Goal: Task Accomplishment & Management: Manage account settings

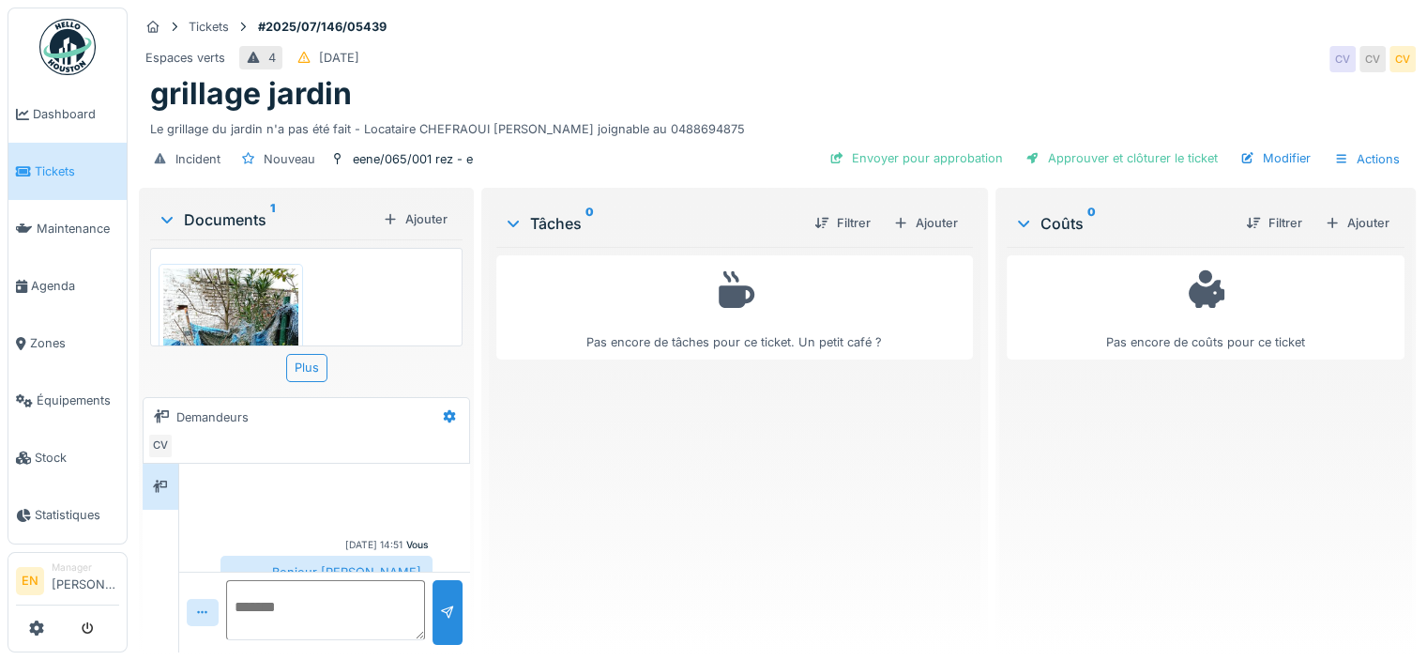
scroll to position [91, 0]
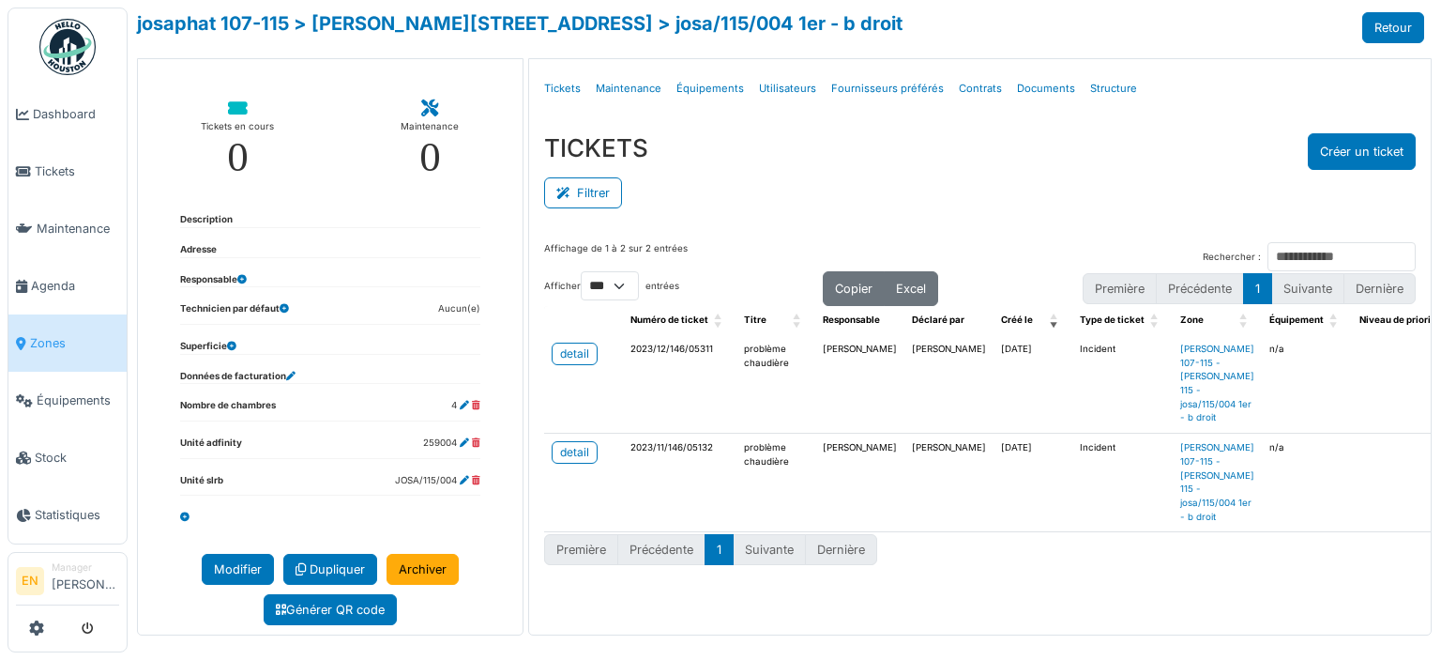
select select "***"
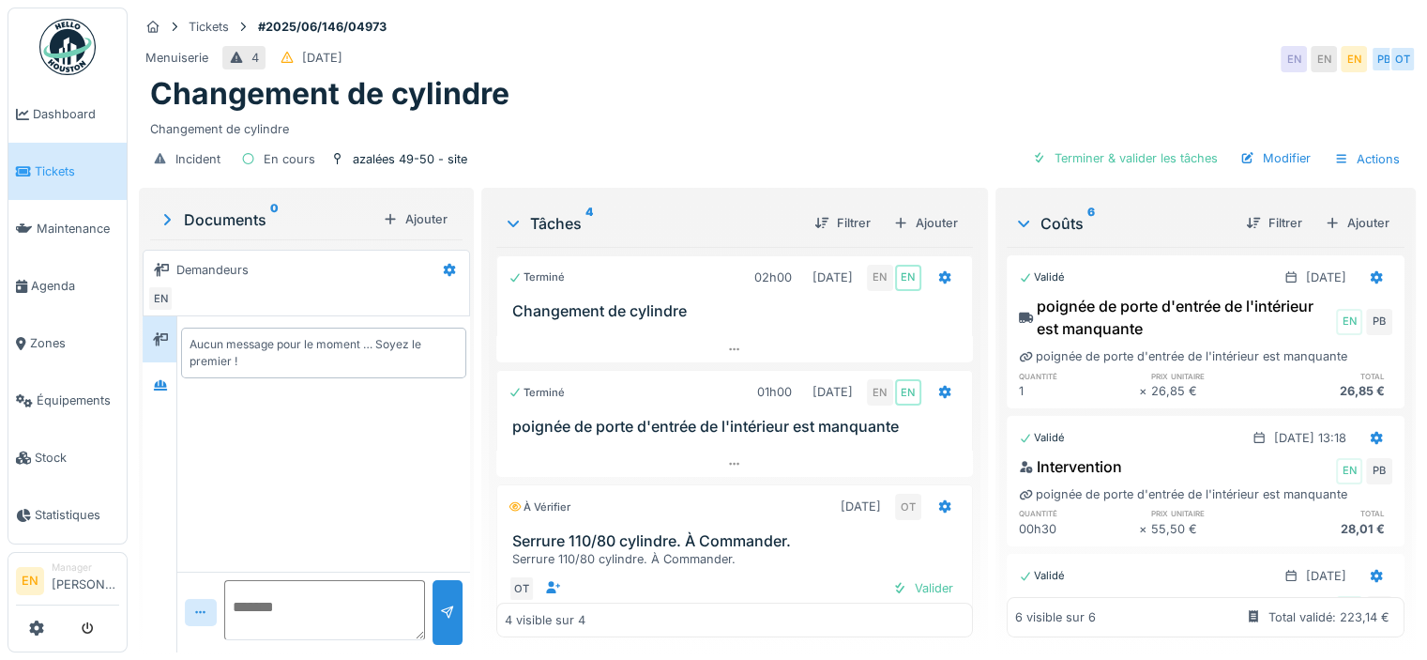
scroll to position [14, 0]
click at [166, 382] on div at bounding box center [160, 385] width 28 height 31
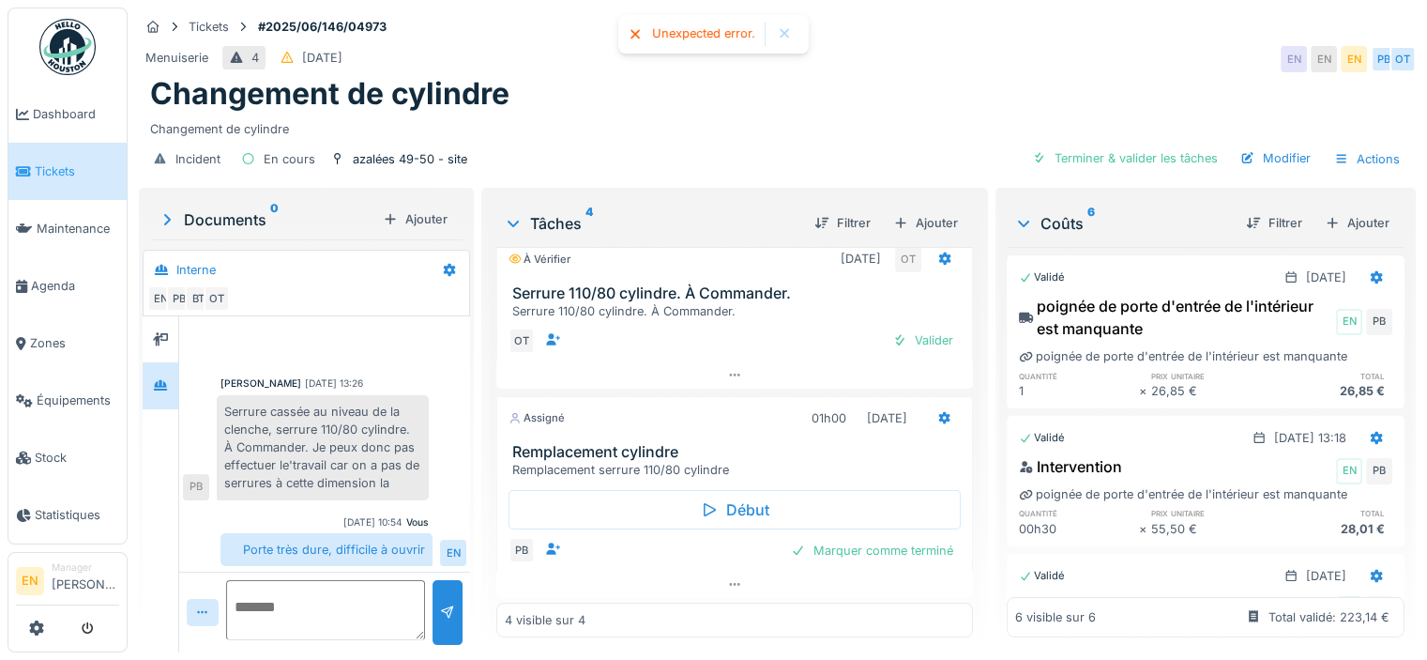
scroll to position [250, 0]
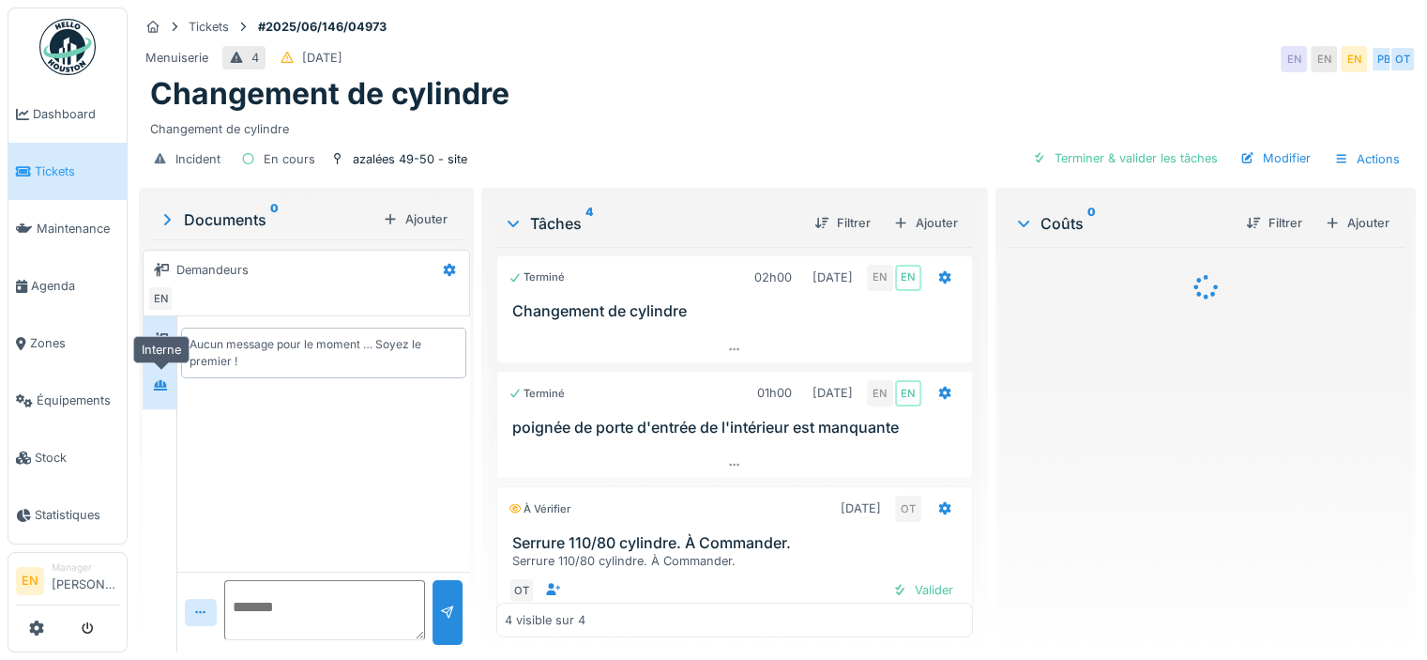
click at [165, 386] on icon at bounding box center [160, 385] width 13 height 10
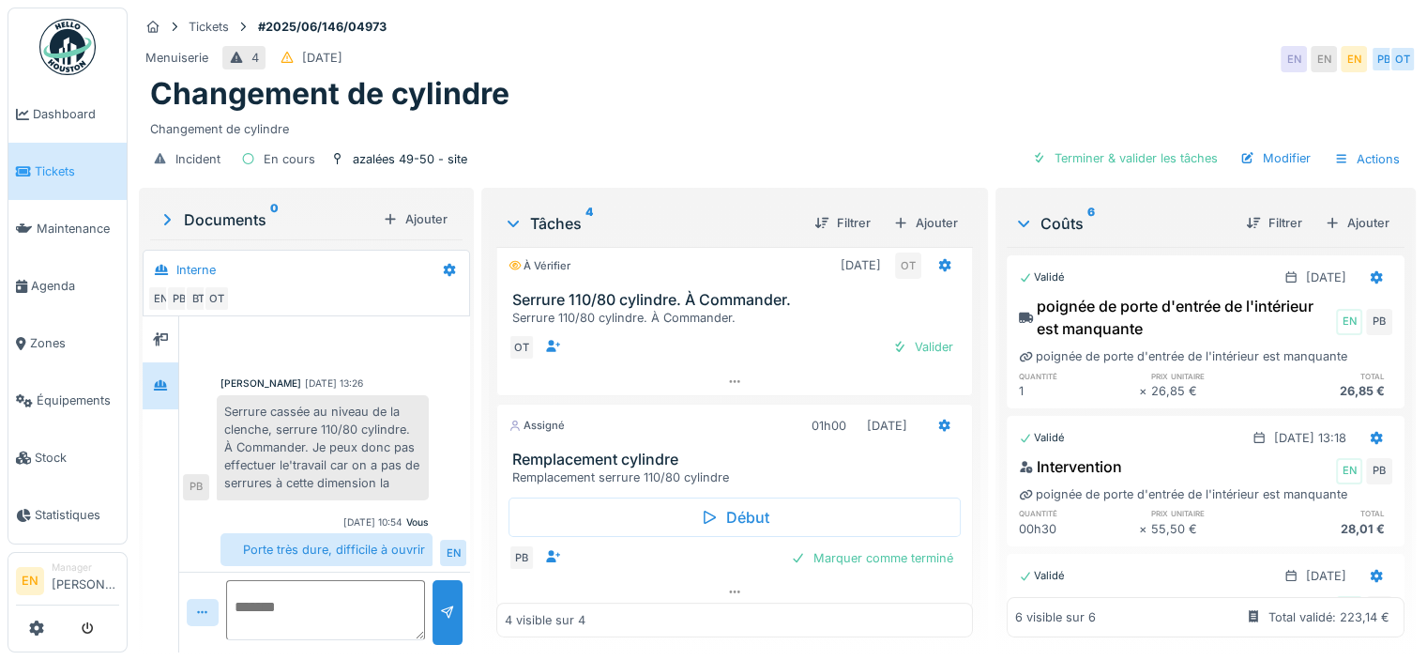
scroll to position [250, 0]
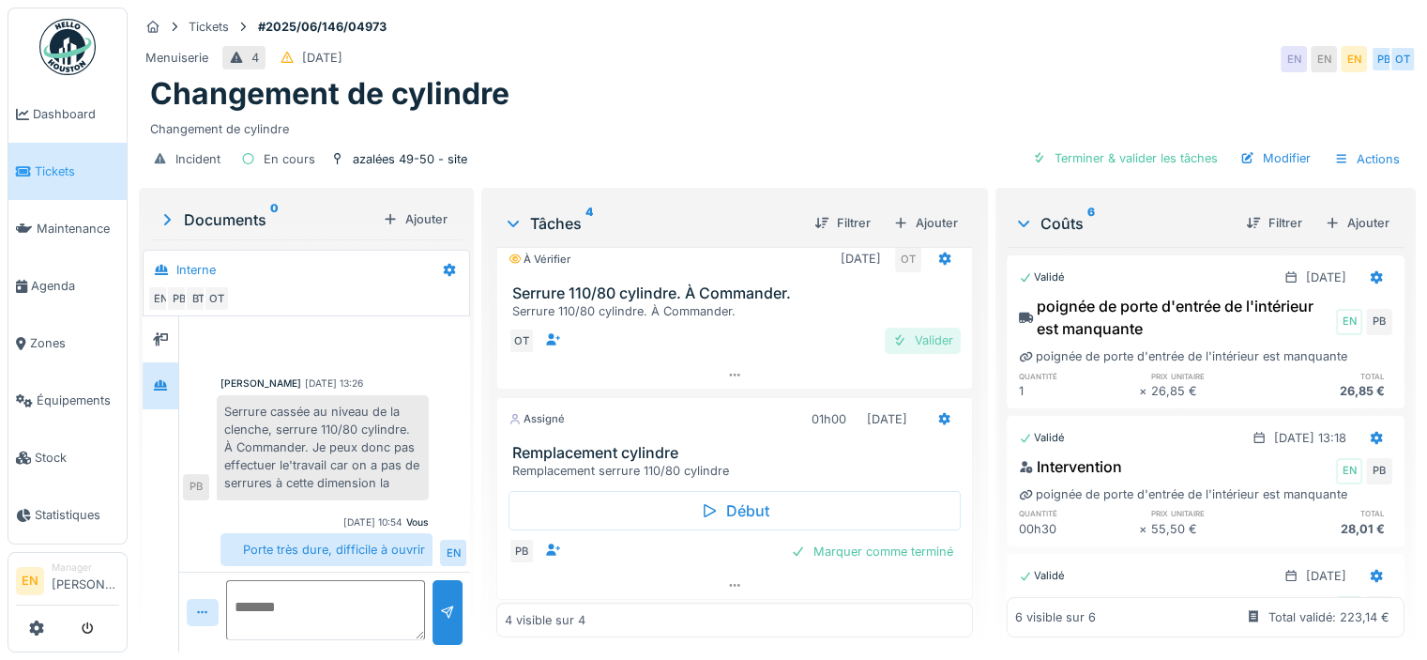
click at [908, 342] on div "Valider" at bounding box center [923, 340] width 76 height 25
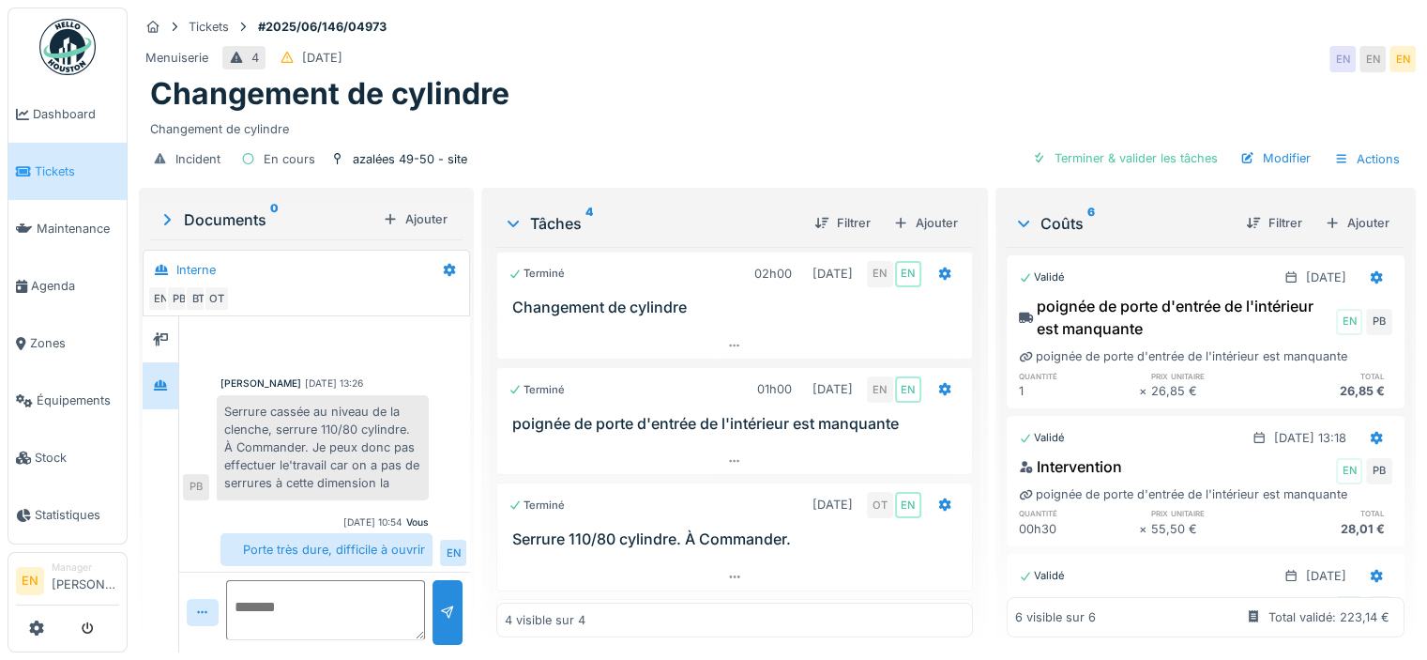
scroll to position [0, 0]
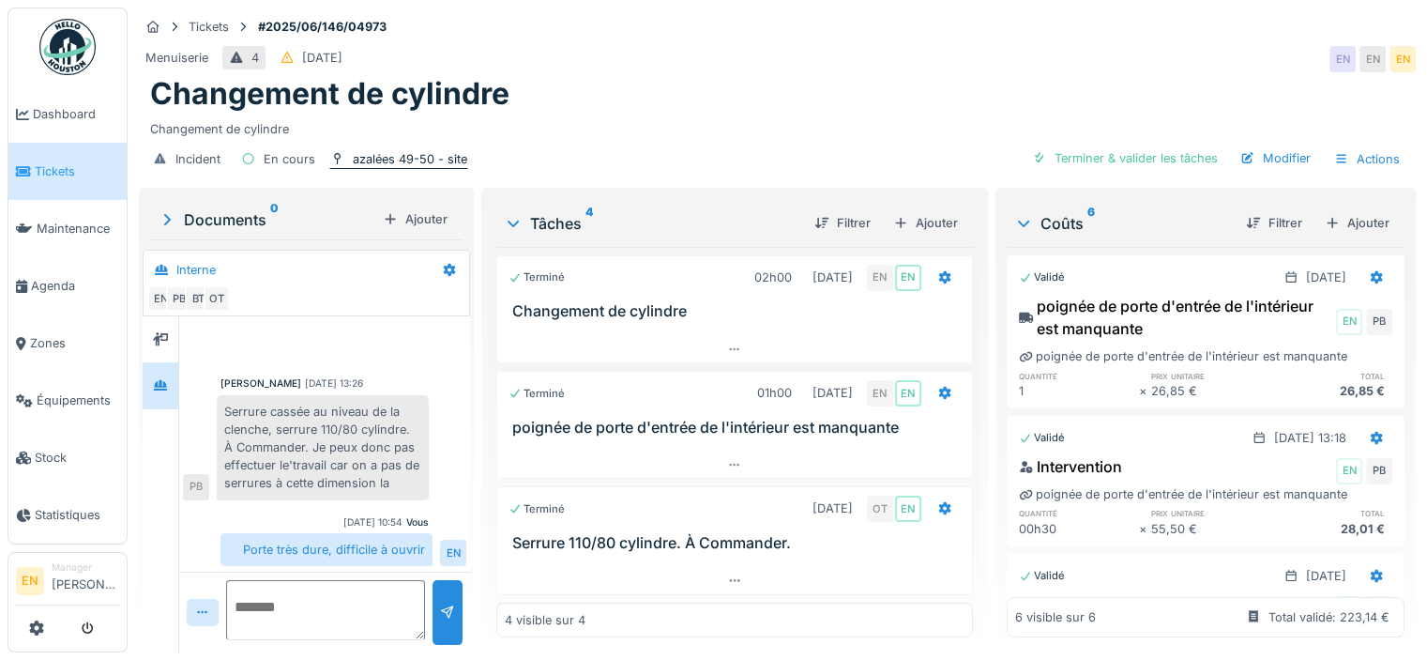
click at [413, 160] on div "azalées 49-50 - site" at bounding box center [410, 159] width 114 height 18
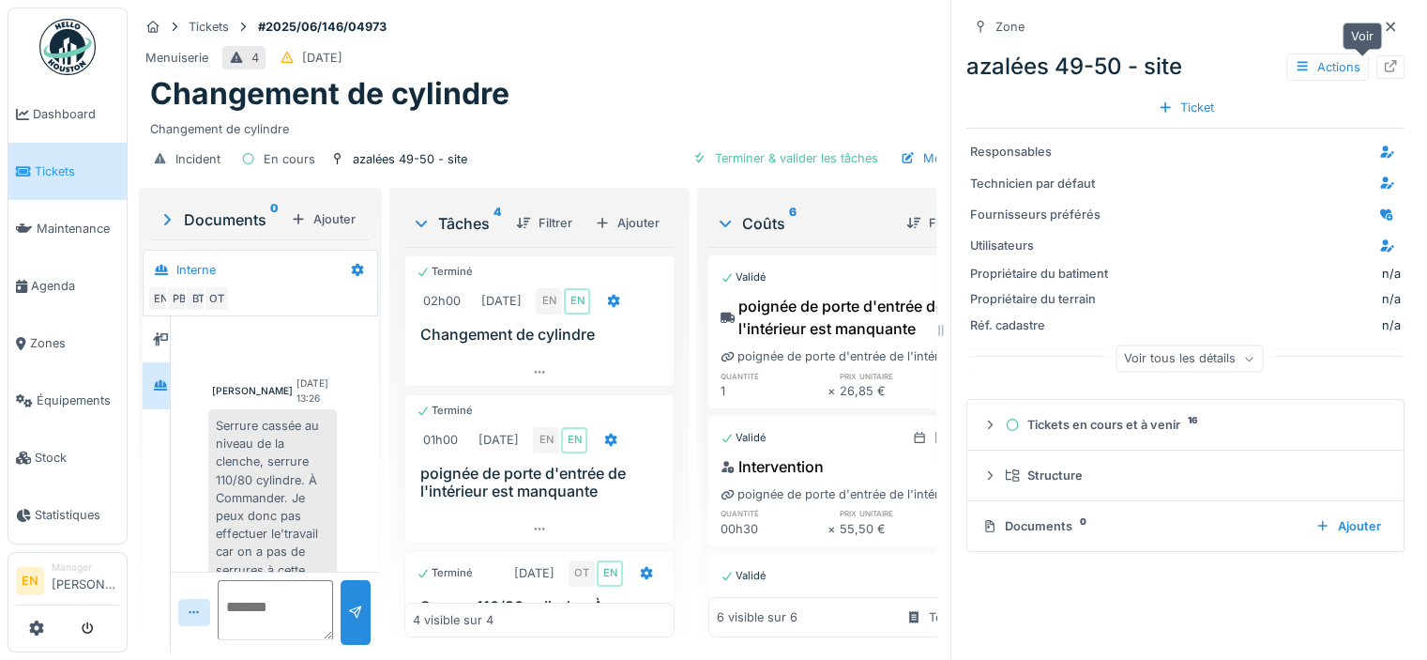
click at [1377, 69] on div at bounding box center [1391, 66] width 28 height 23
click at [1383, 25] on icon at bounding box center [1390, 27] width 15 height 12
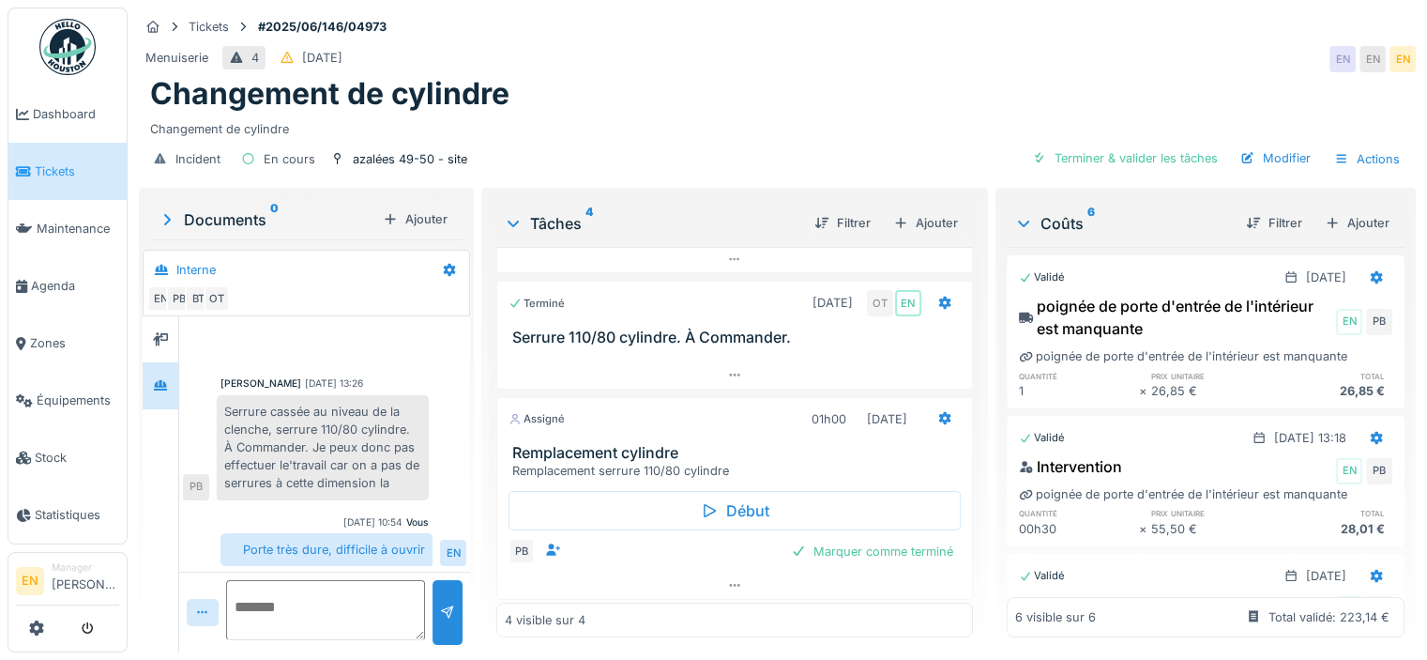
scroll to position [14, 0]
click at [822, 540] on div "Marquer comme terminé" at bounding box center [872, 551] width 177 height 25
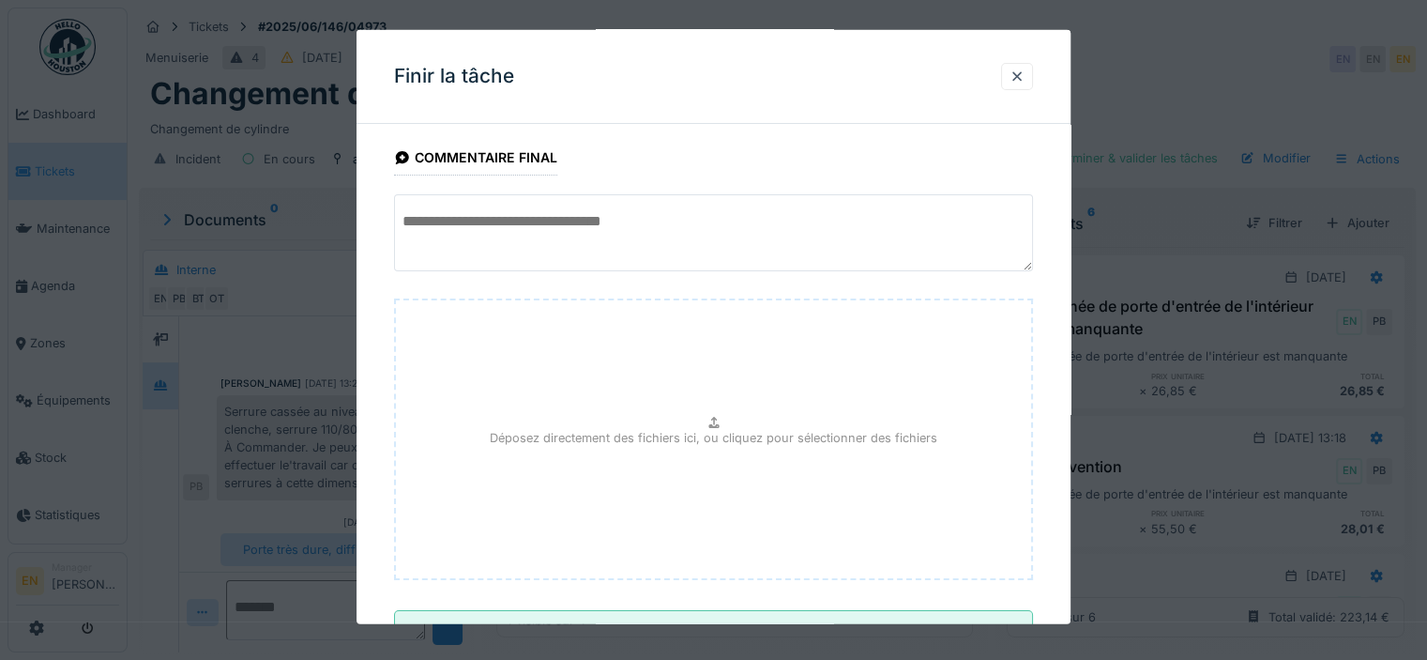
scroll to position [169, 0]
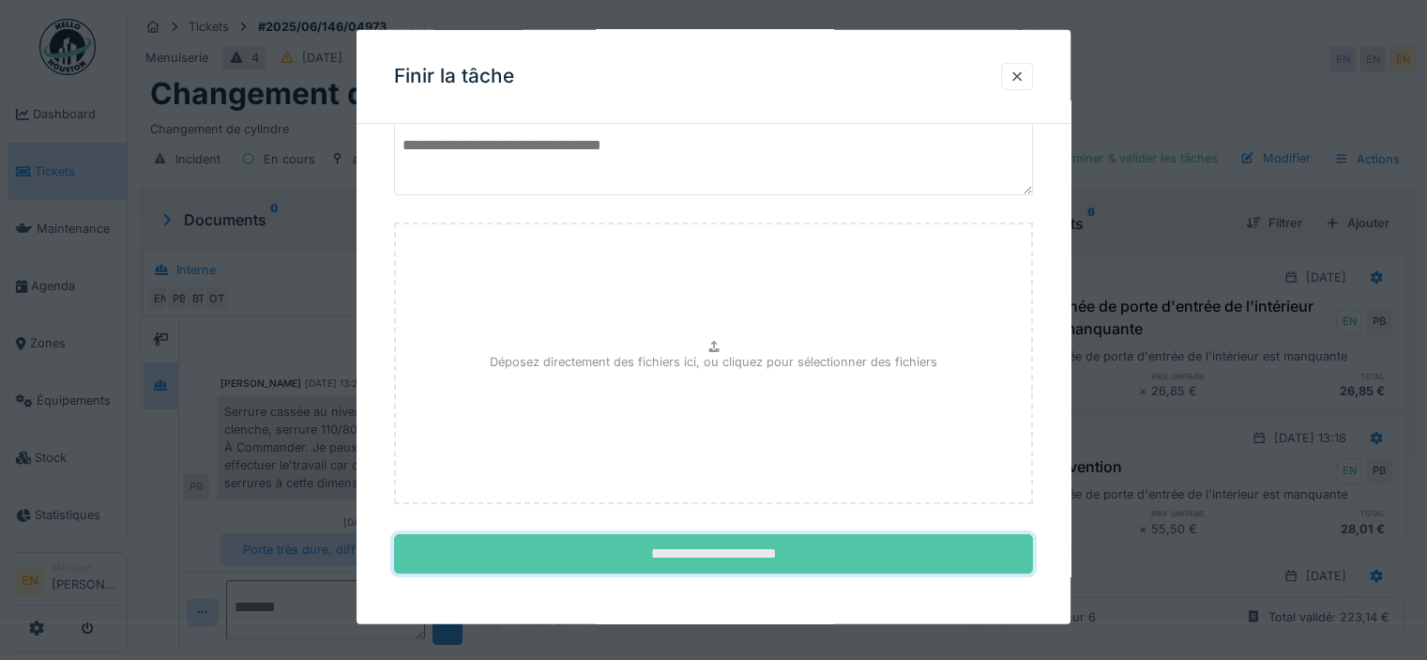
click at [722, 555] on input "**********" at bounding box center [713, 553] width 639 height 39
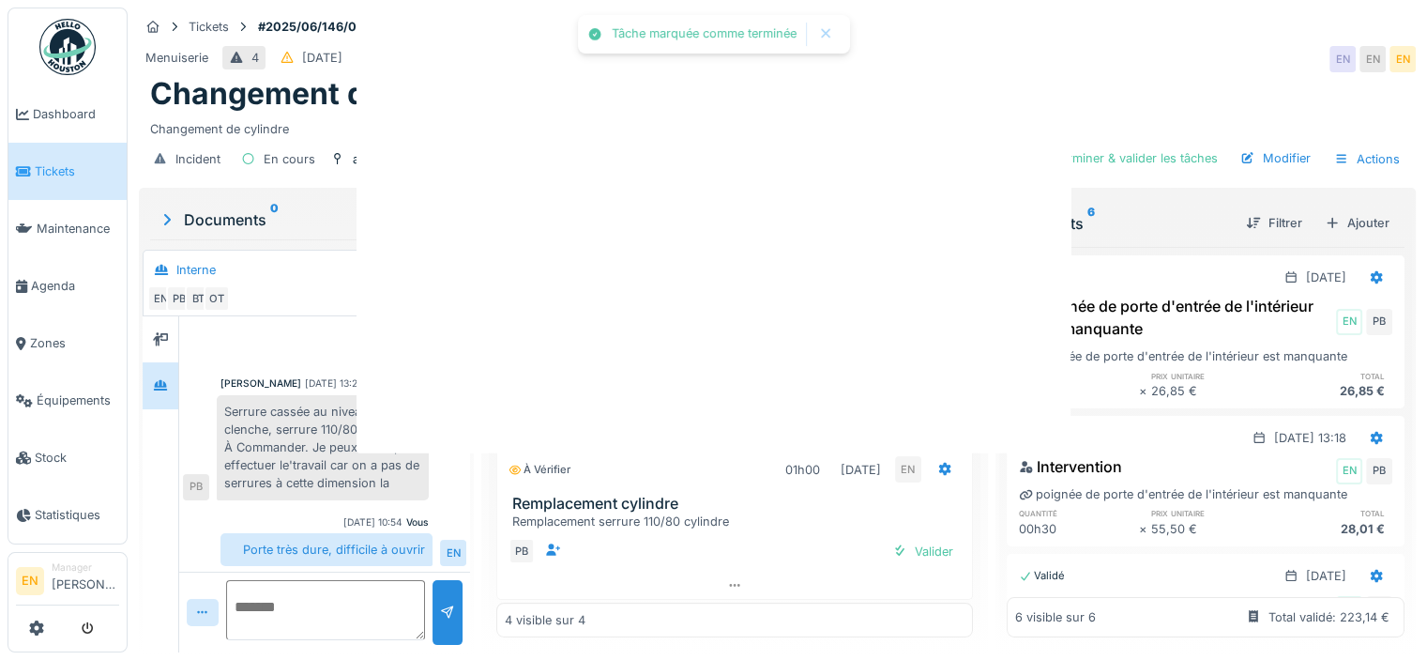
scroll to position [0, 0]
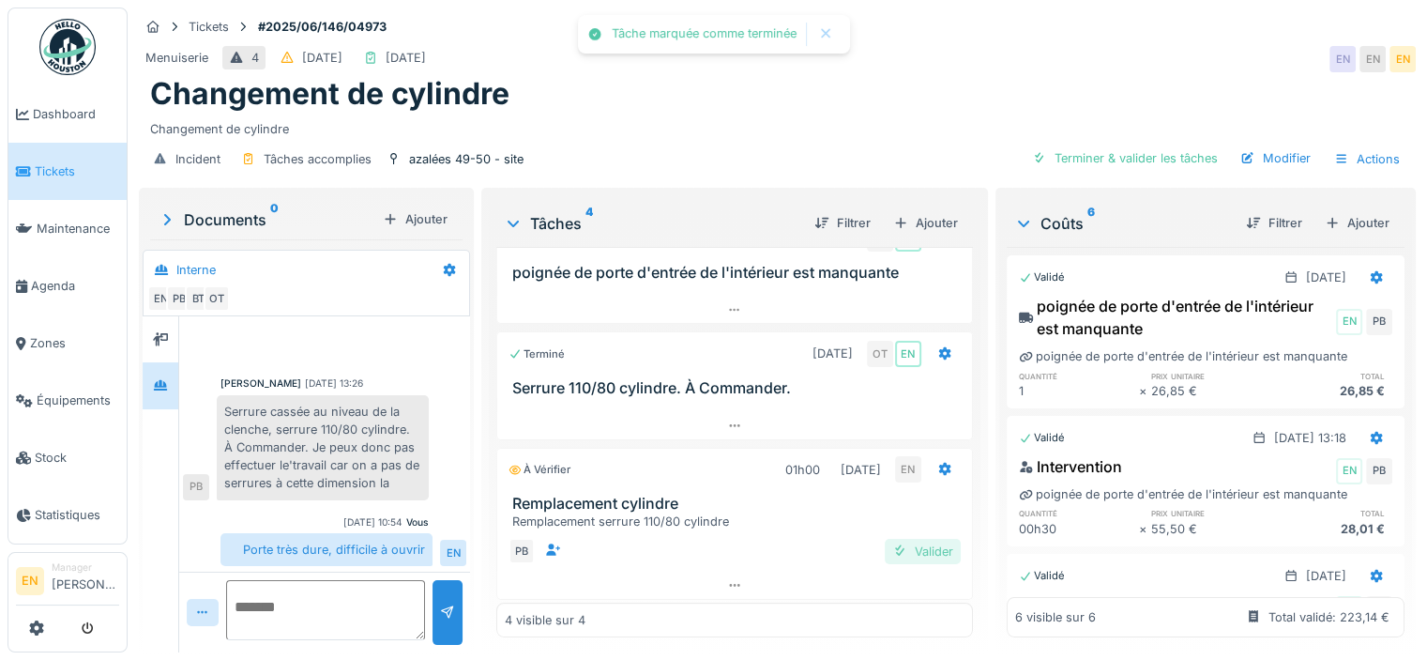
click at [899, 539] on div "Valider" at bounding box center [923, 551] width 76 height 25
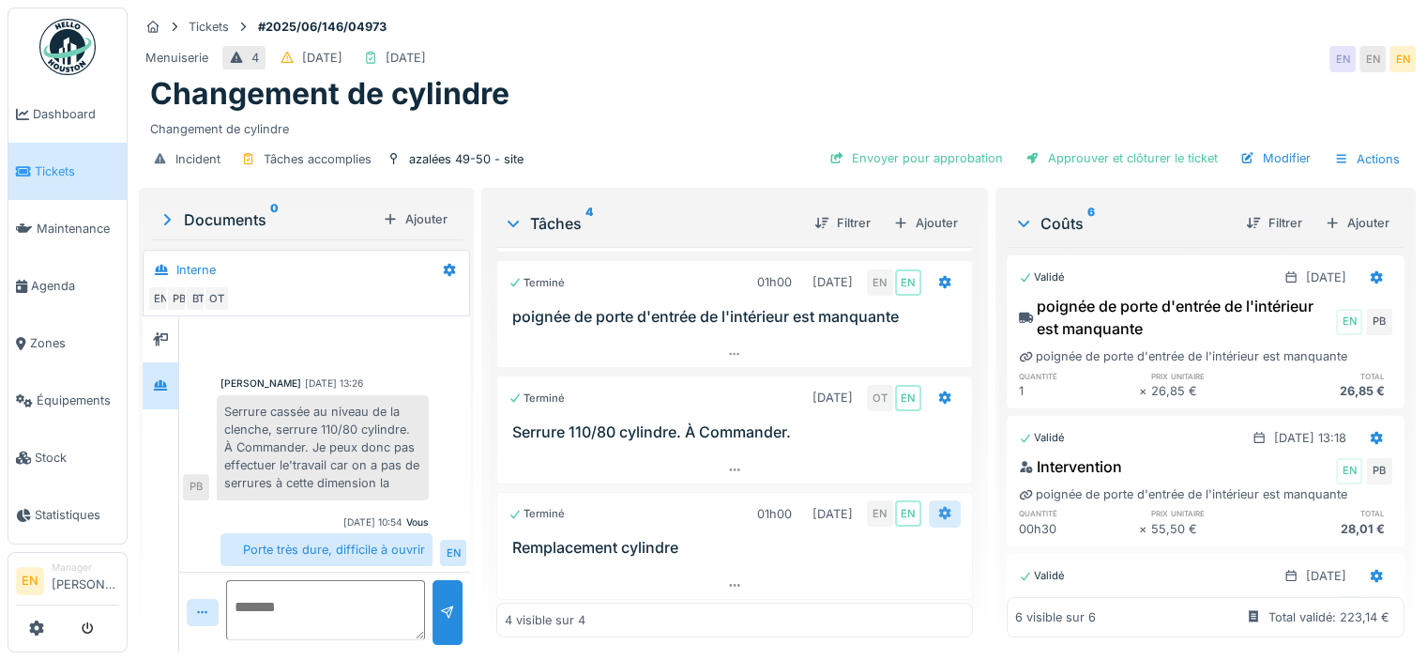
click at [938, 507] on icon at bounding box center [944, 513] width 12 height 13
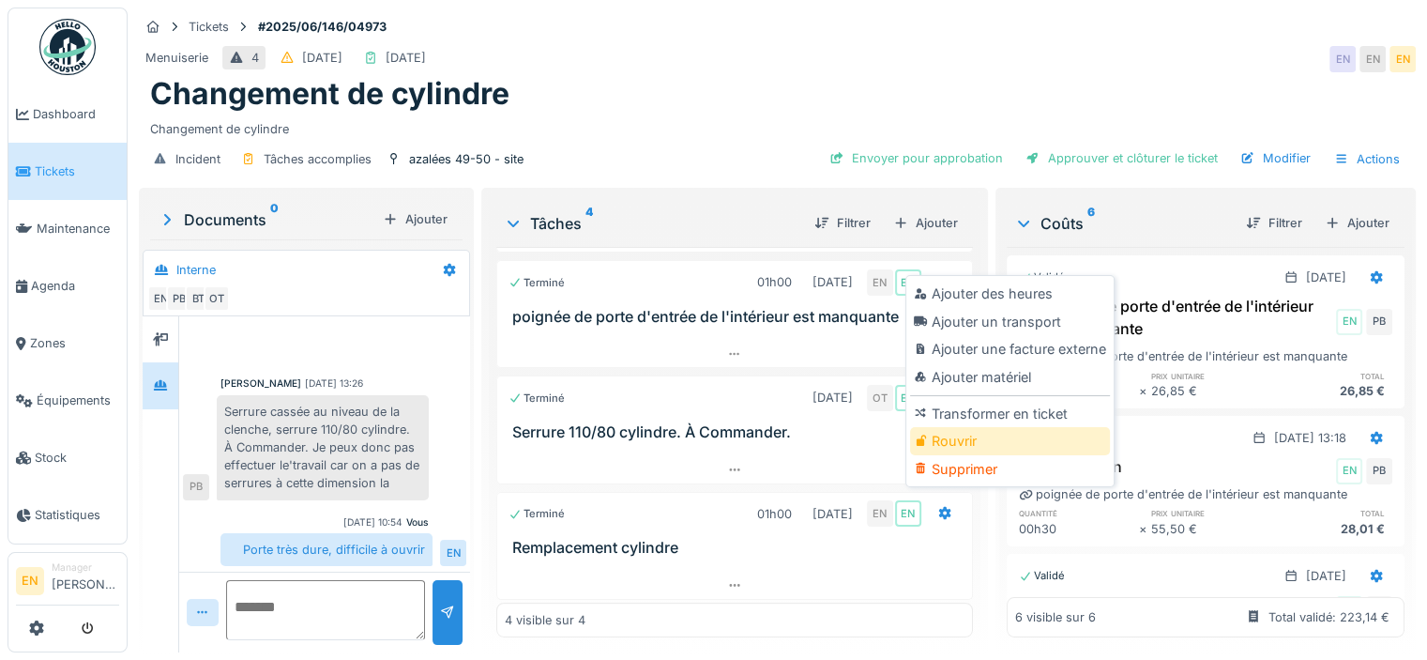
click at [953, 434] on div "Rouvrir" at bounding box center [1010, 441] width 200 height 28
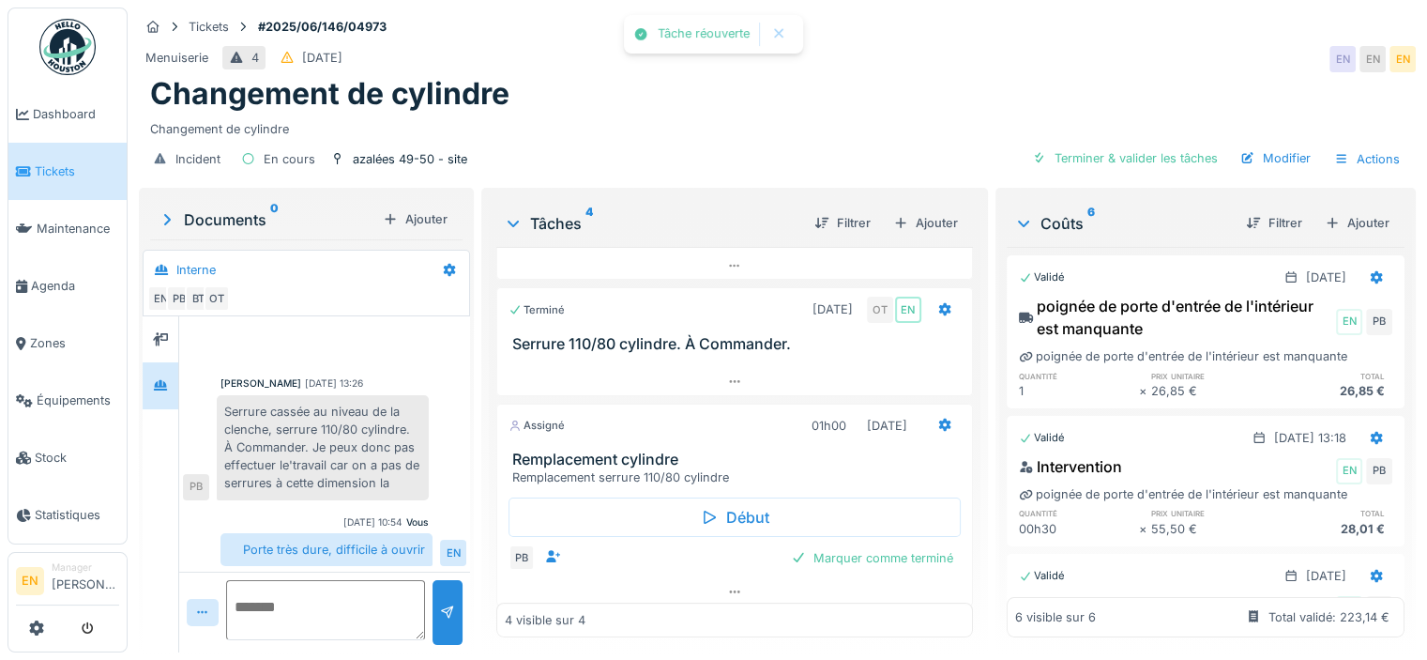
scroll to position [206, 0]
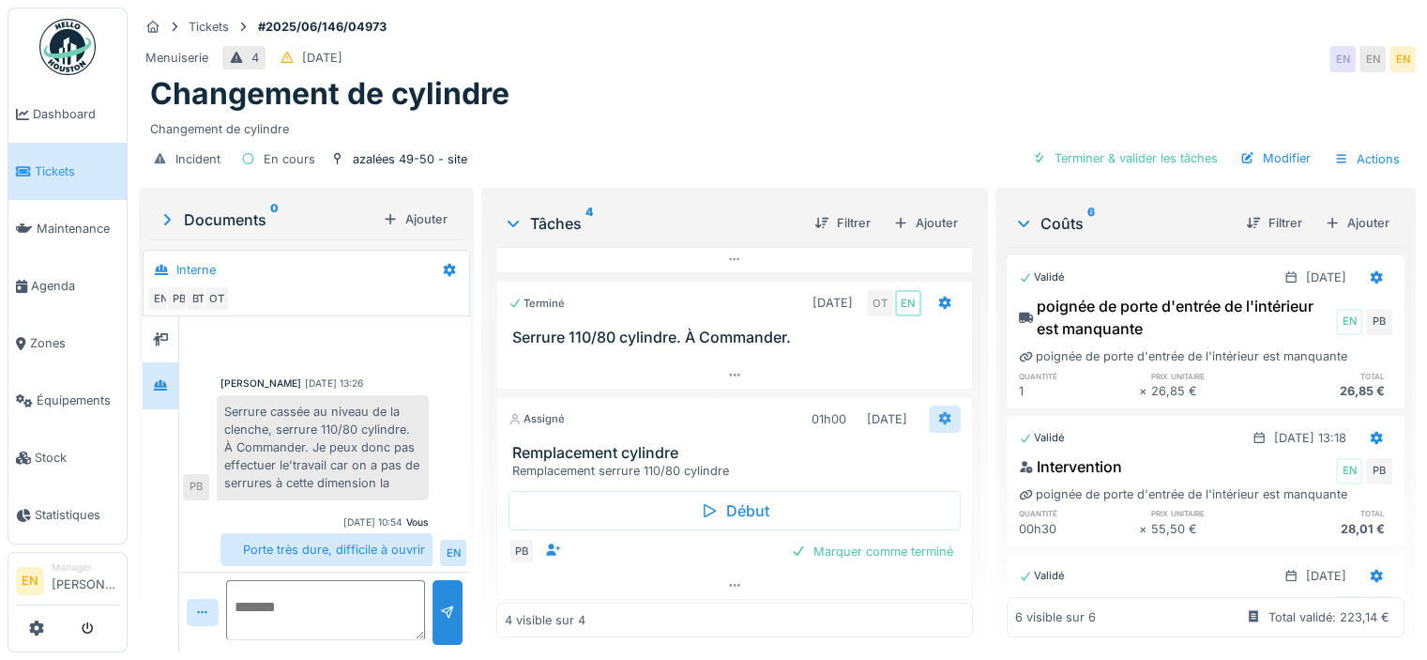
click at [937, 412] on icon at bounding box center [944, 418] width 15 height 12
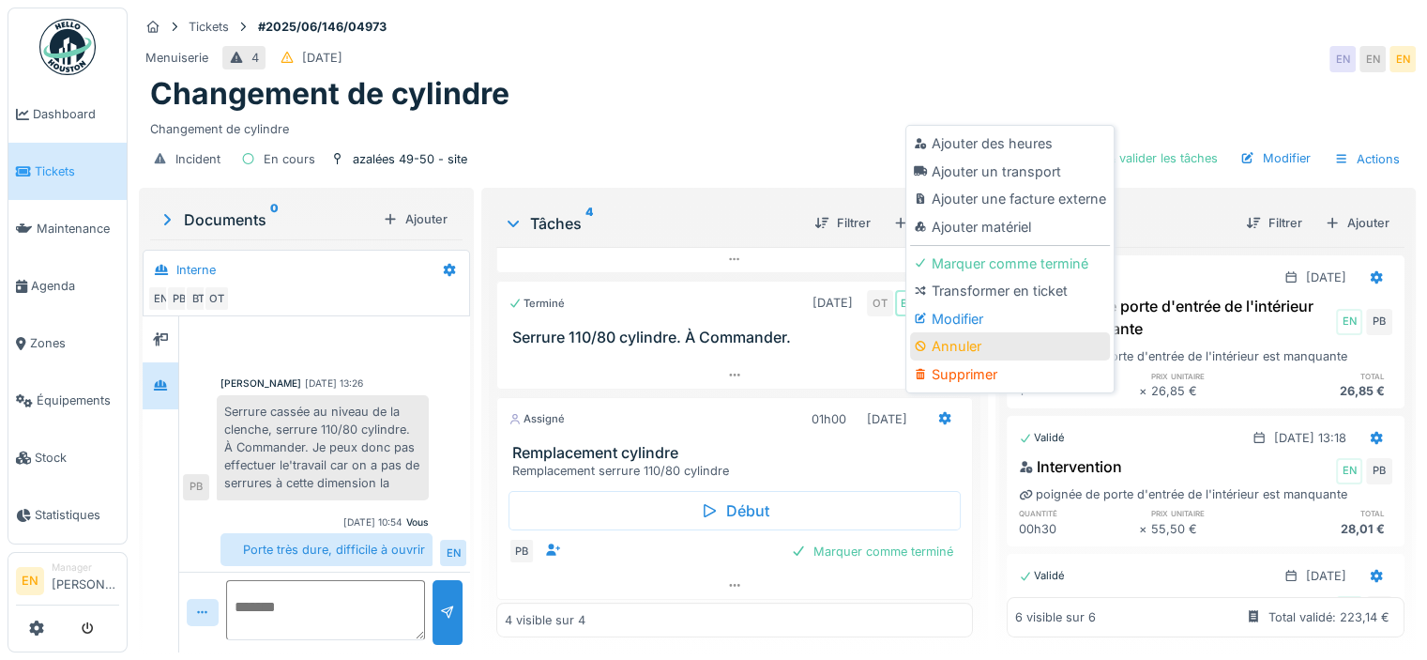
click at [970, 332] on div "Annuler" at bounding box center [1010, 346] width 200 height 28
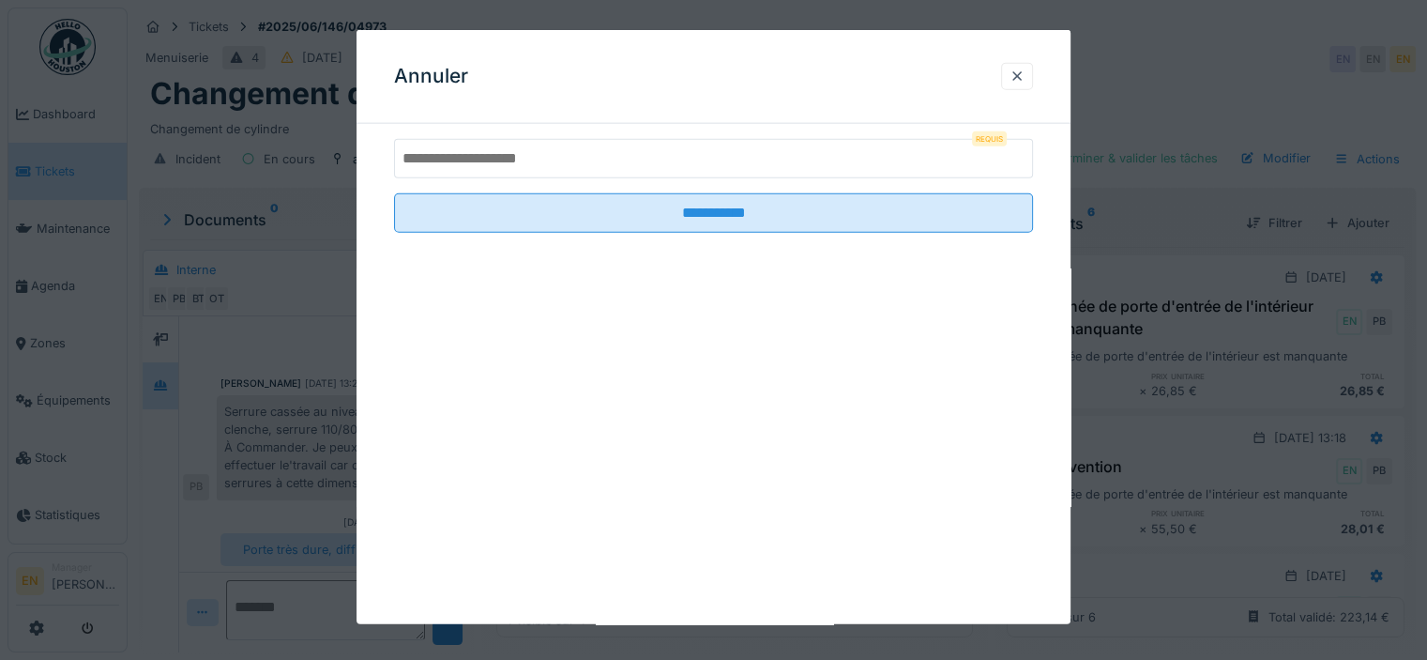
click at [589, 164] on input "text" at bounding box center [713, 158] width 639 height 39
click at [1017, 78] on div at bounding box center [1017, 77] width 15 height 18
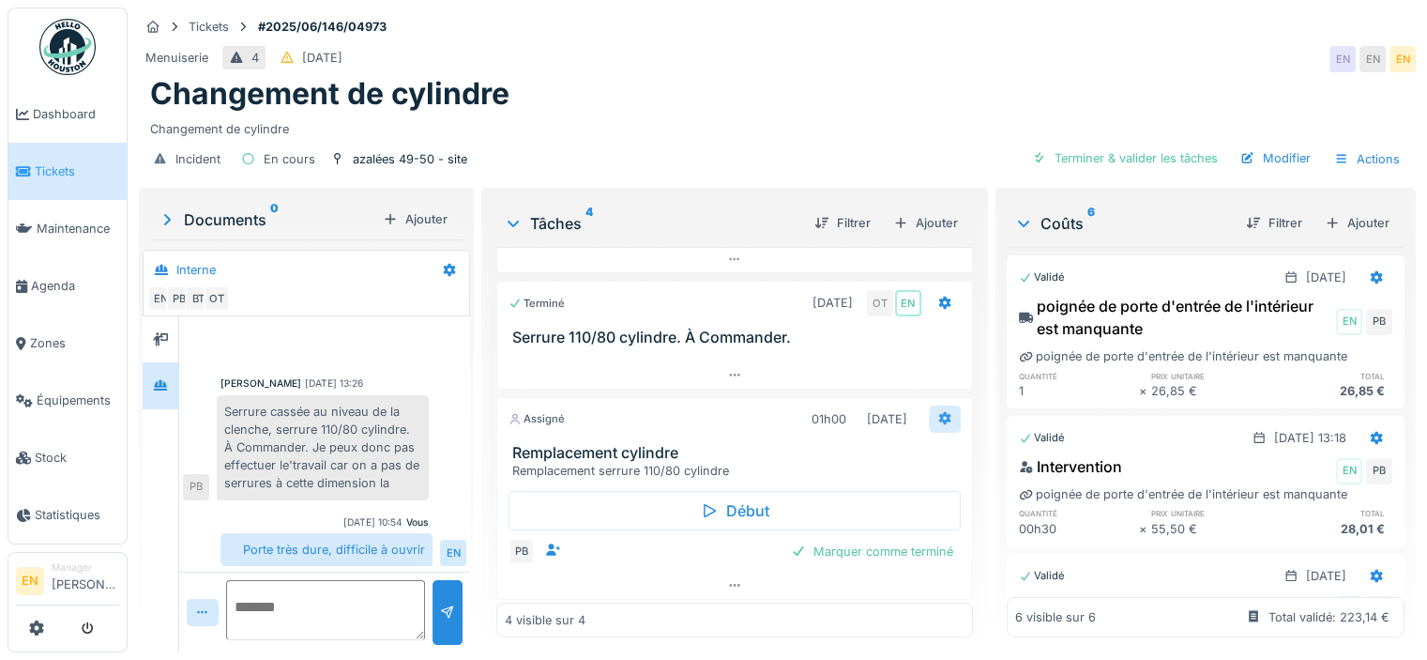
click at [929, 405] on div at bounding box center [945, 418] width 32 height 27
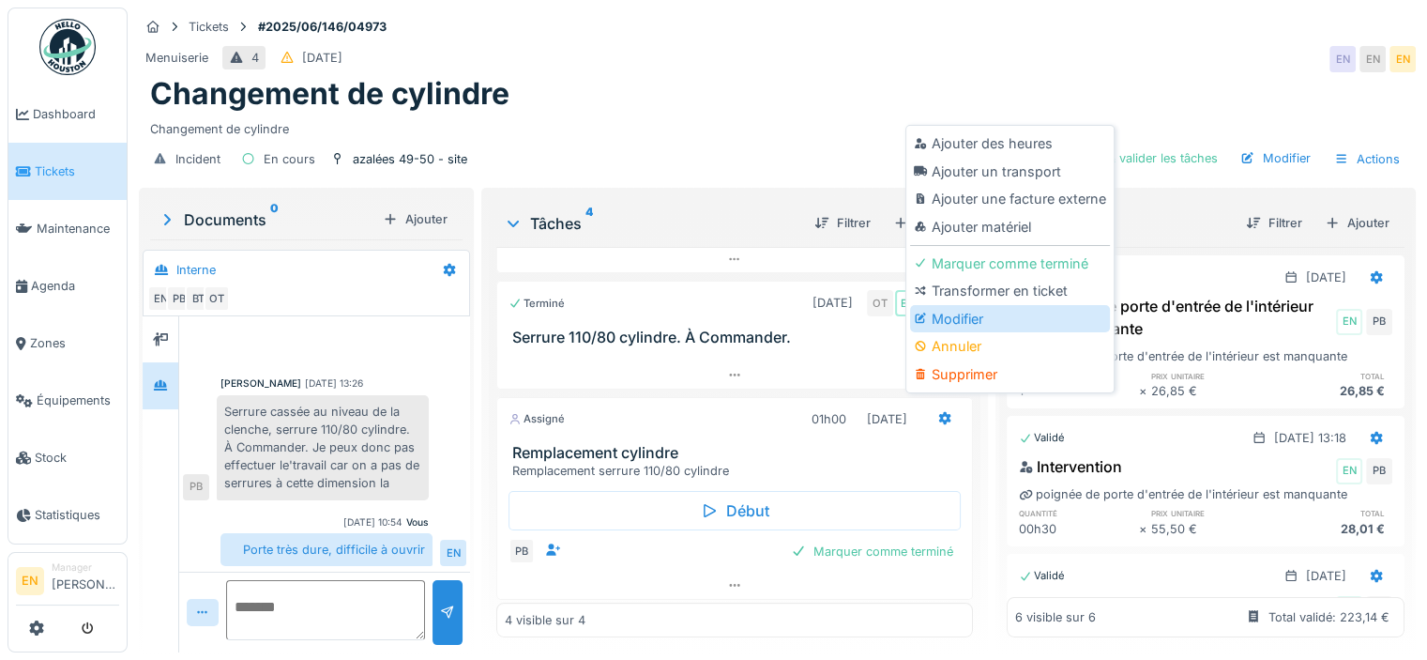
click at [969, 305] on div "Modifier" at bounding box center [1010, 319] width 200 height 28
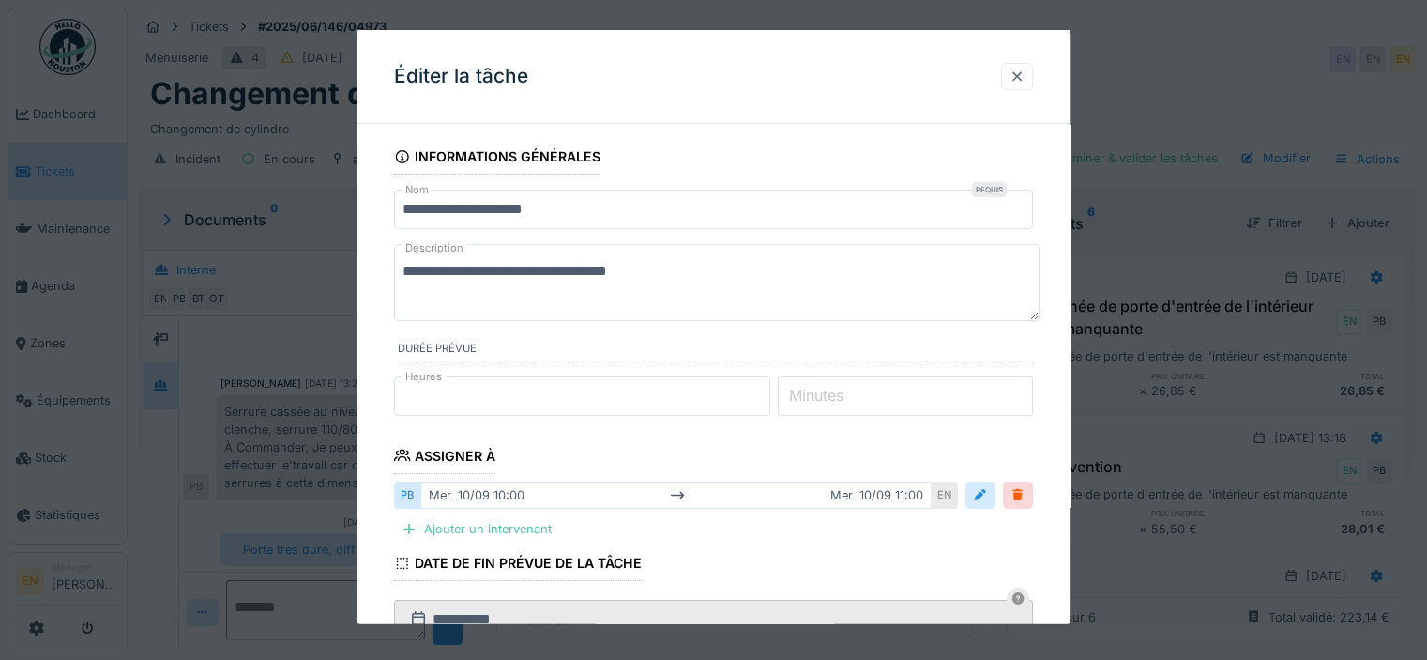
click at [1025, 74] on div at bounding box center [1017, 77] width 15 height 18
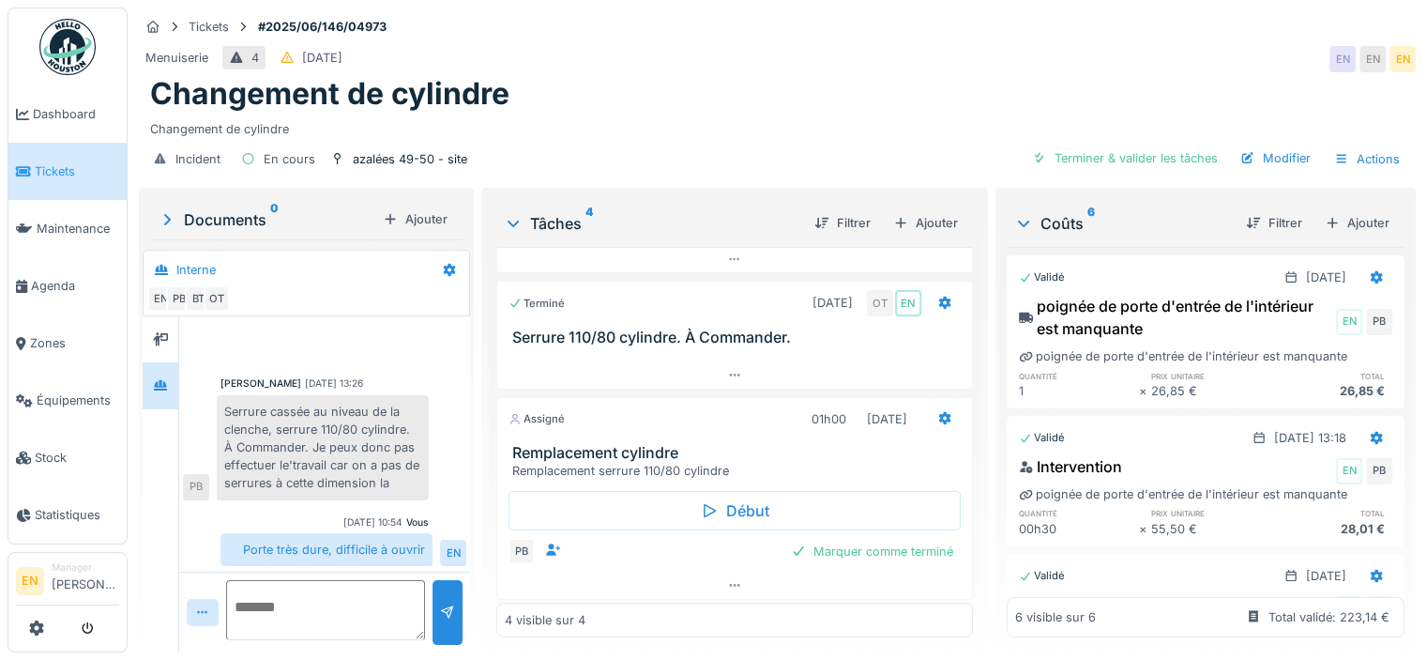
click at [937, 406] on div "Assigné 01h00 10/09/2025" at bounding box center [734, 415] width 475 height 35
click at [938, 412] on icon at bounding box center [944, 418] width 12 height 13
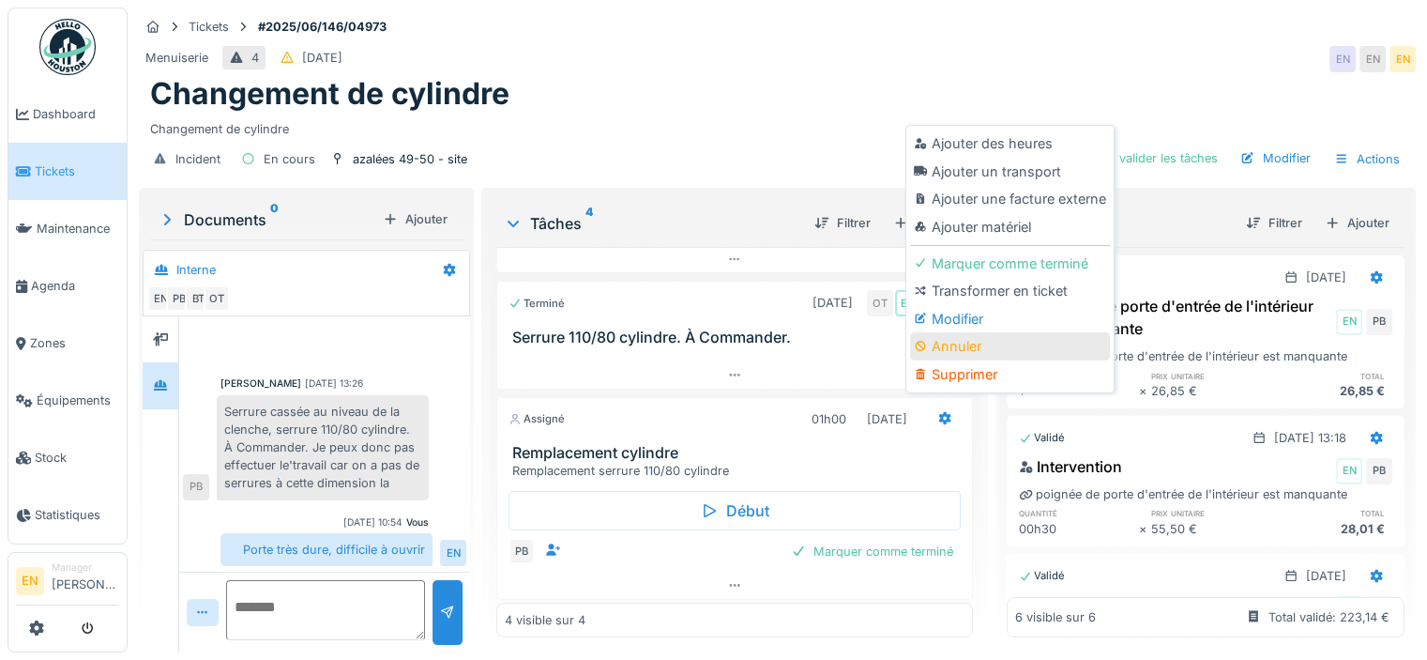
click at [958, 335] on div "Annuler" at bounding box center [1010, 346] width 200 height 28
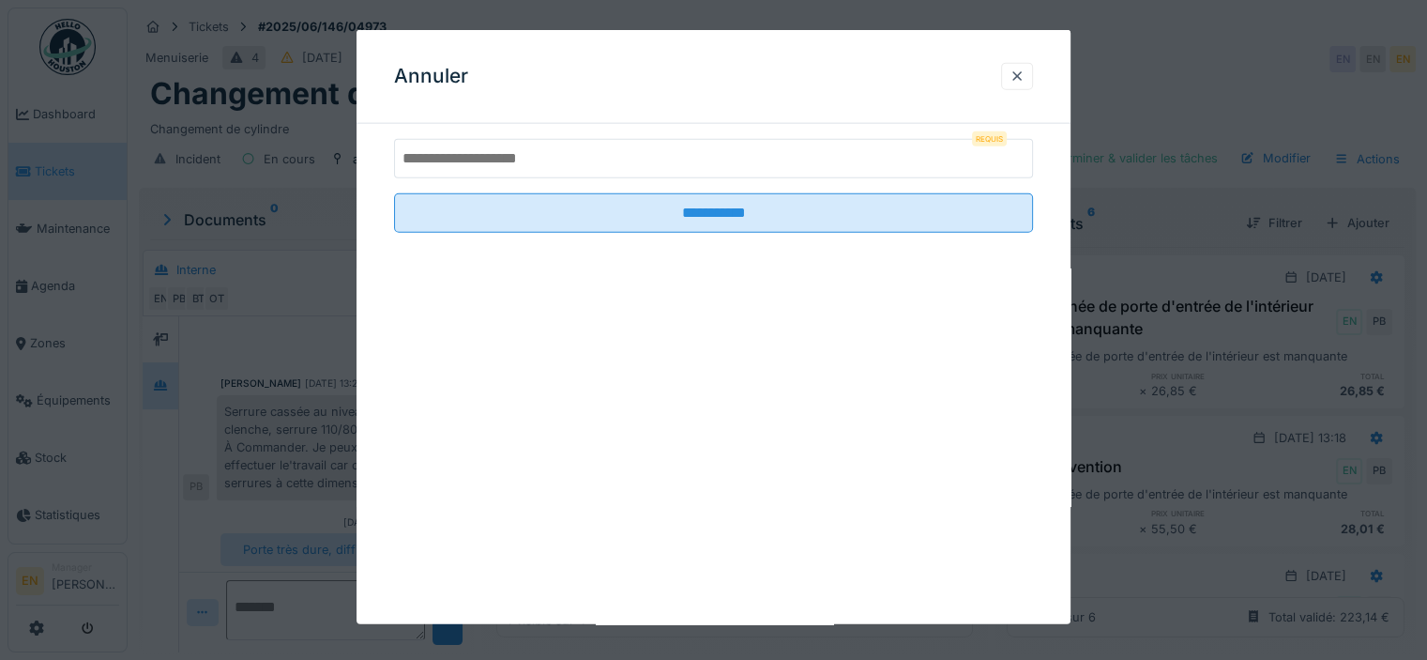
click at [574, 163] on input "text" at bounding box center [713, 158] width 639 height 39
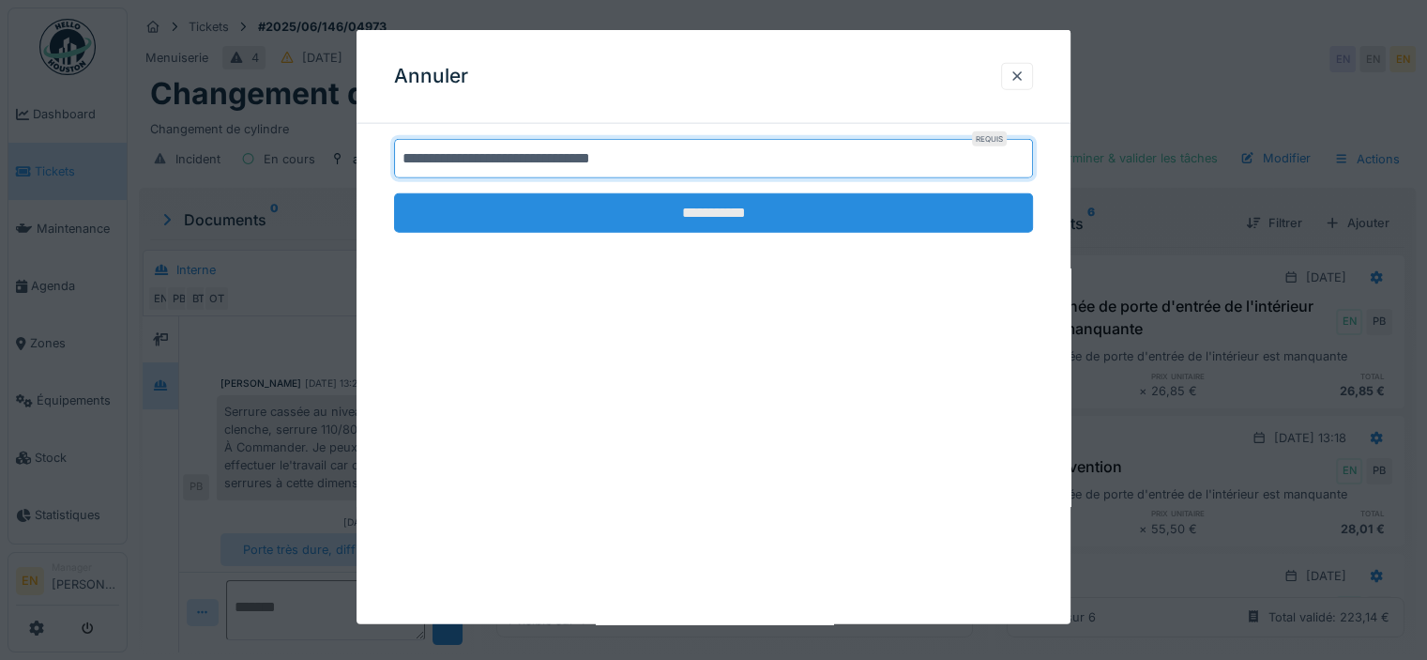
type input "**********"
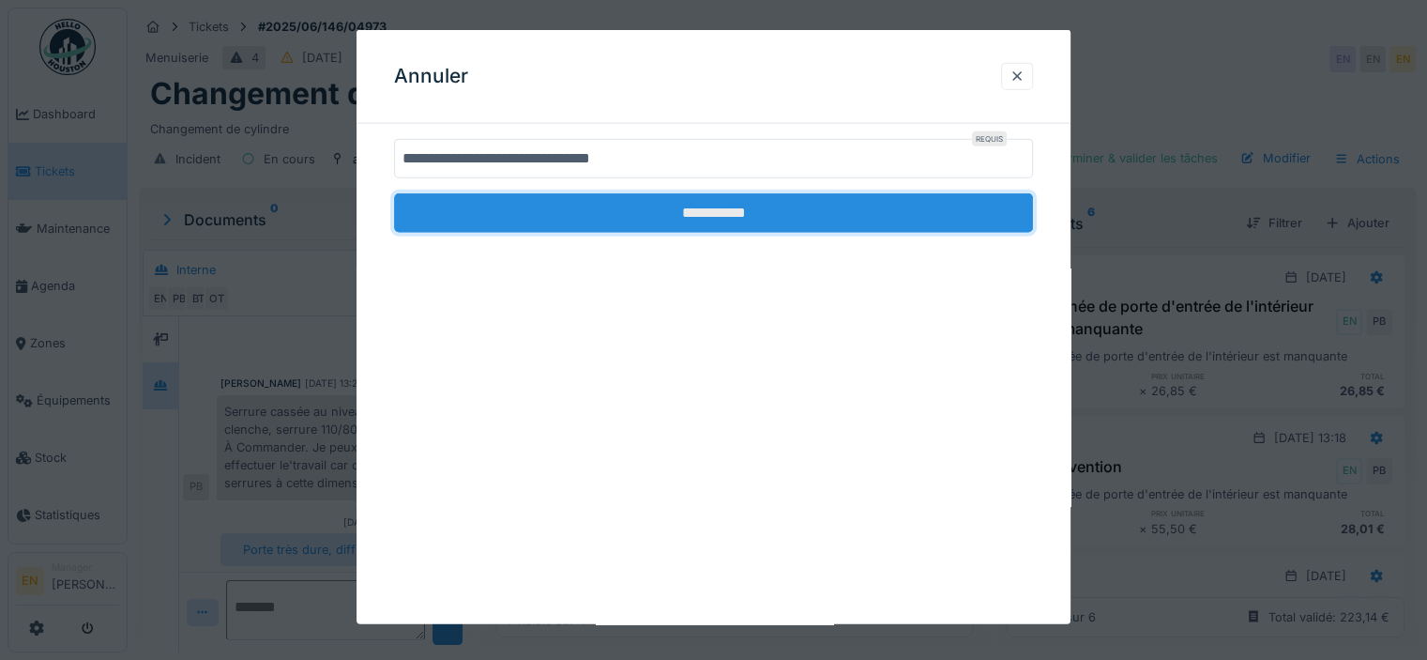
click at [739, 213] on input "**********" at bounding box center [713, 212] width 639 height 39
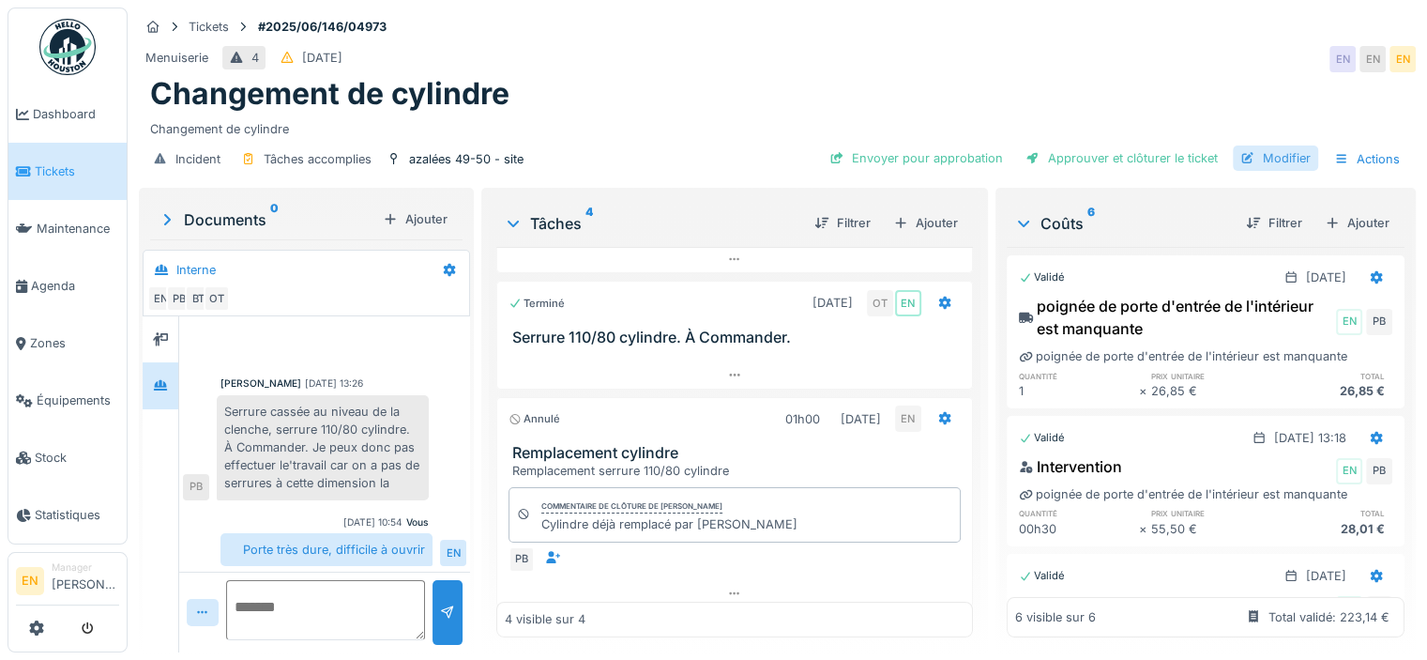
click at [1257, 146] on div "Modifier" at bounding box center [1275, 157] width 85 height 25
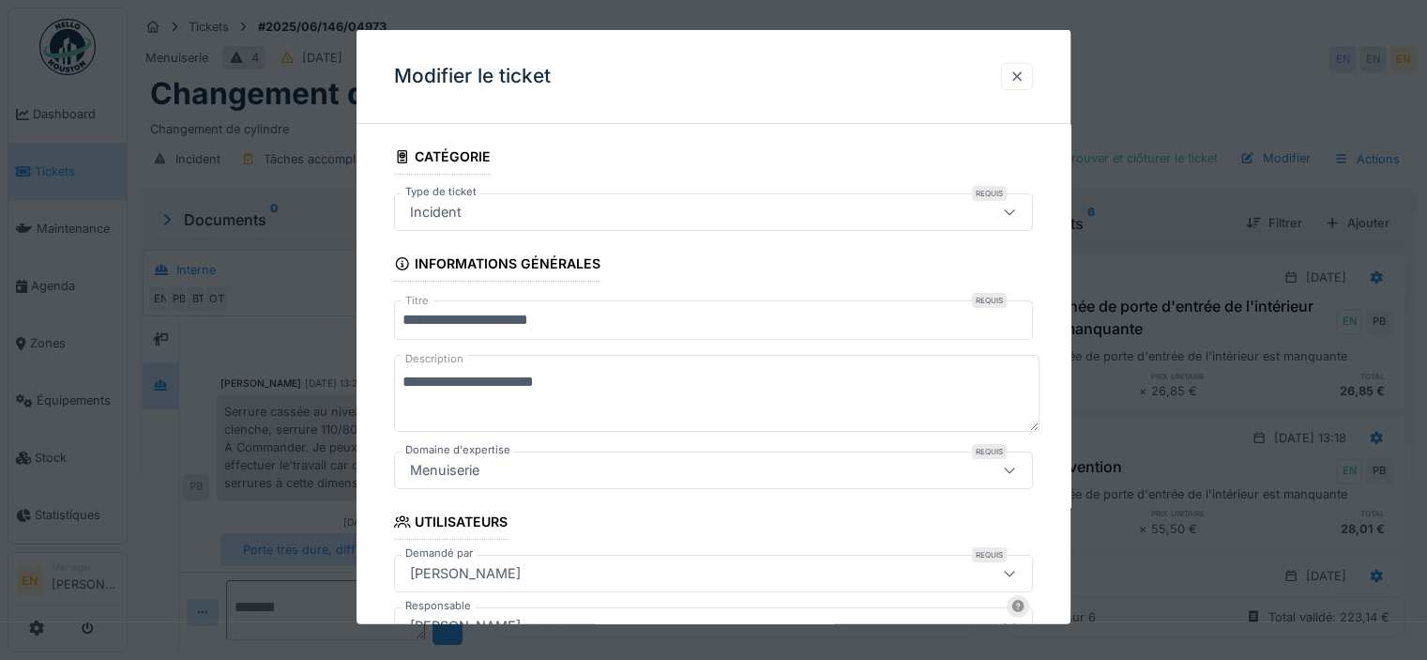
click at [1019, 75] on div at bounding box center [1017, 77] width 15 height 18
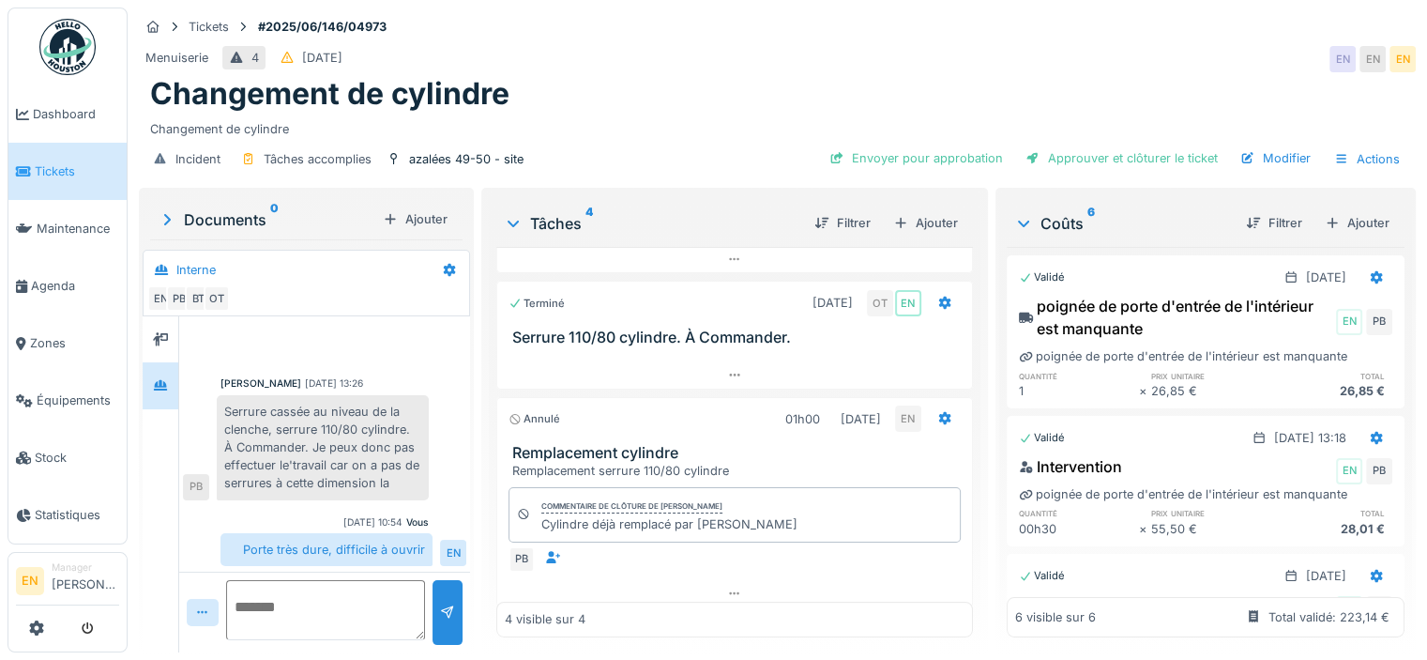
scroll to position [214, 0]
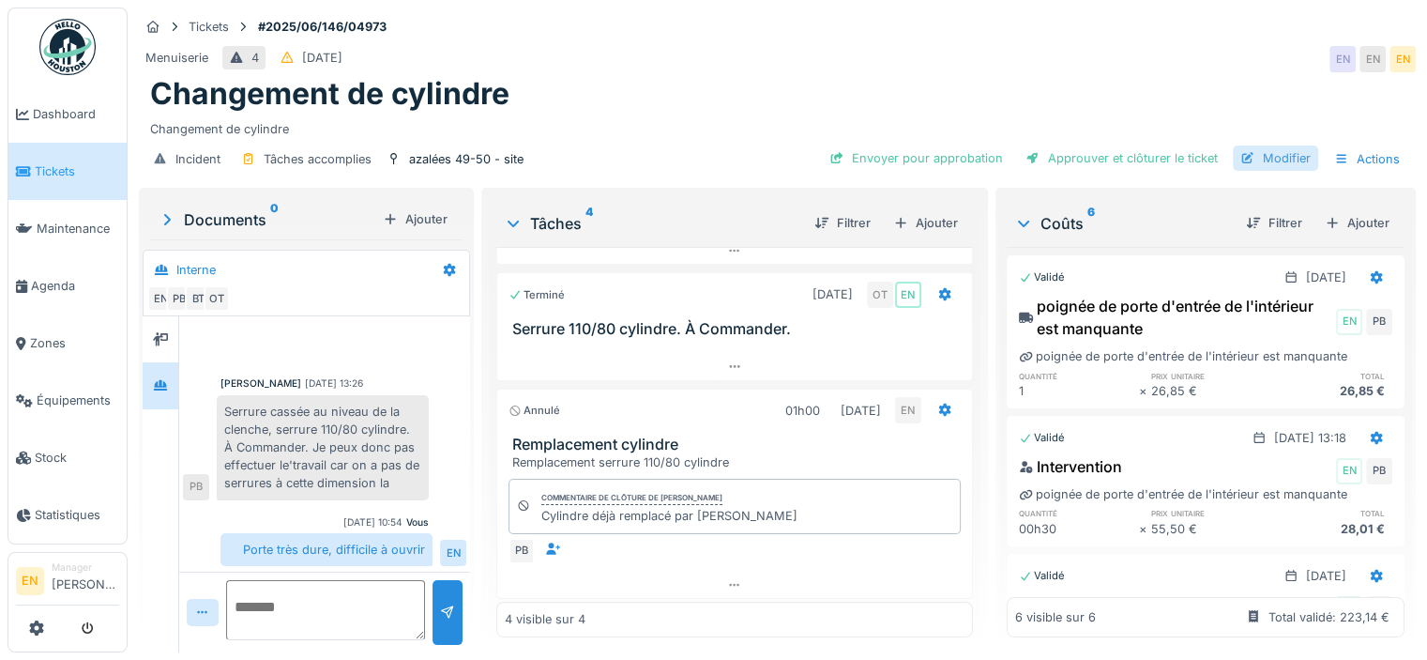
click at [1271, 147] on div "Modifier" at bounding box center [1275, 157] width 85 height 25
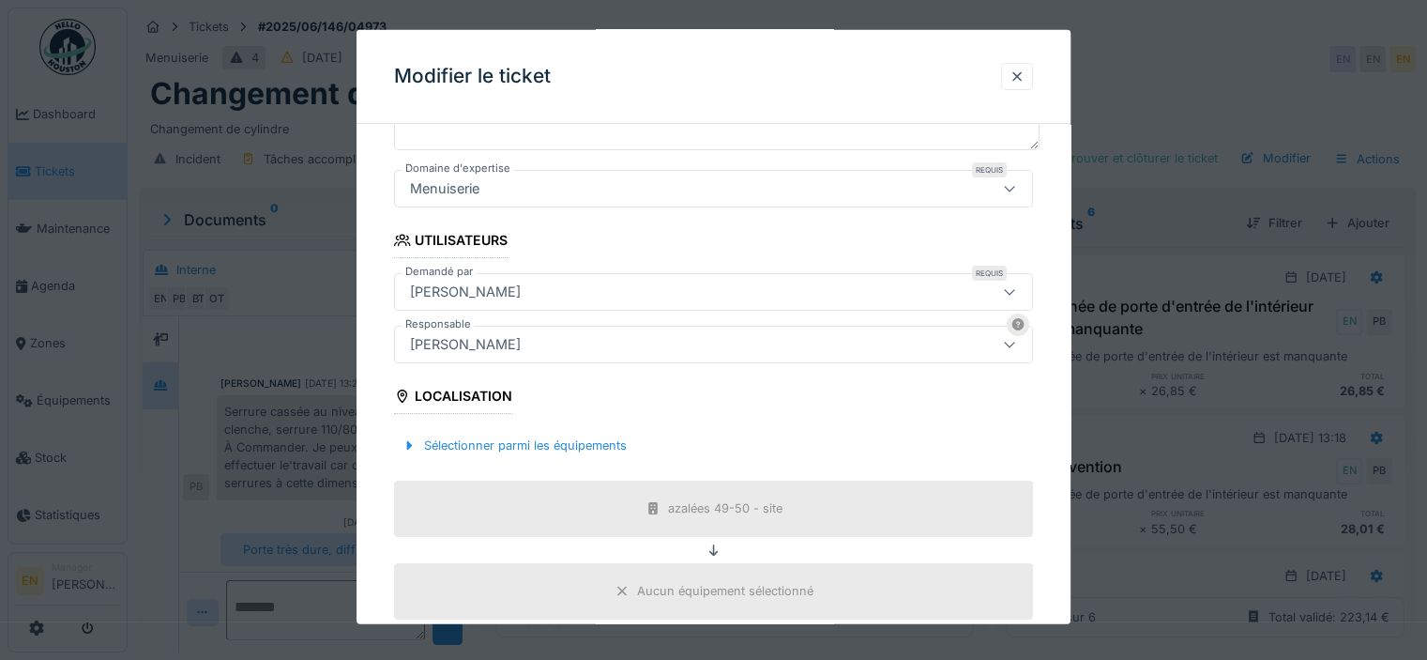
click at [640, 334] on div "[PERSON_NAME]" at bounding box center [675, 344] width 544 height 21
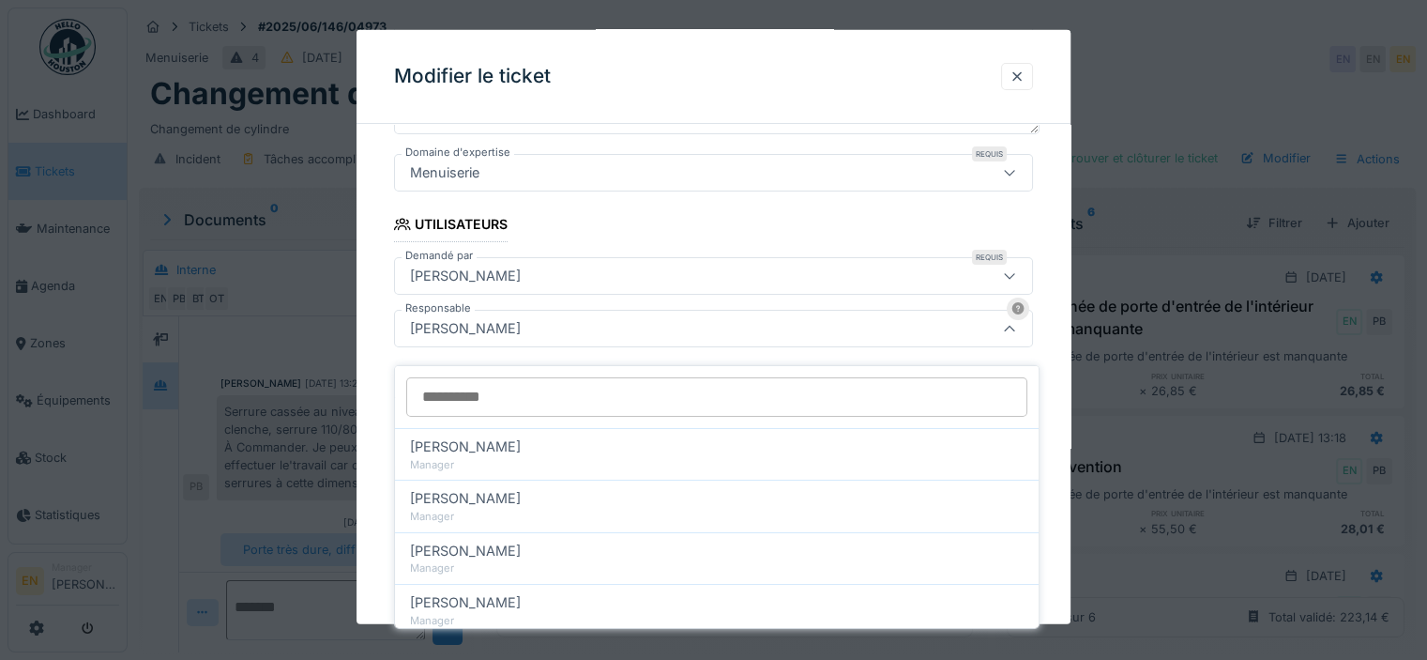
click at [631, 377] on input "Responsable" at bounding box center [716, 396] width 621 height 39
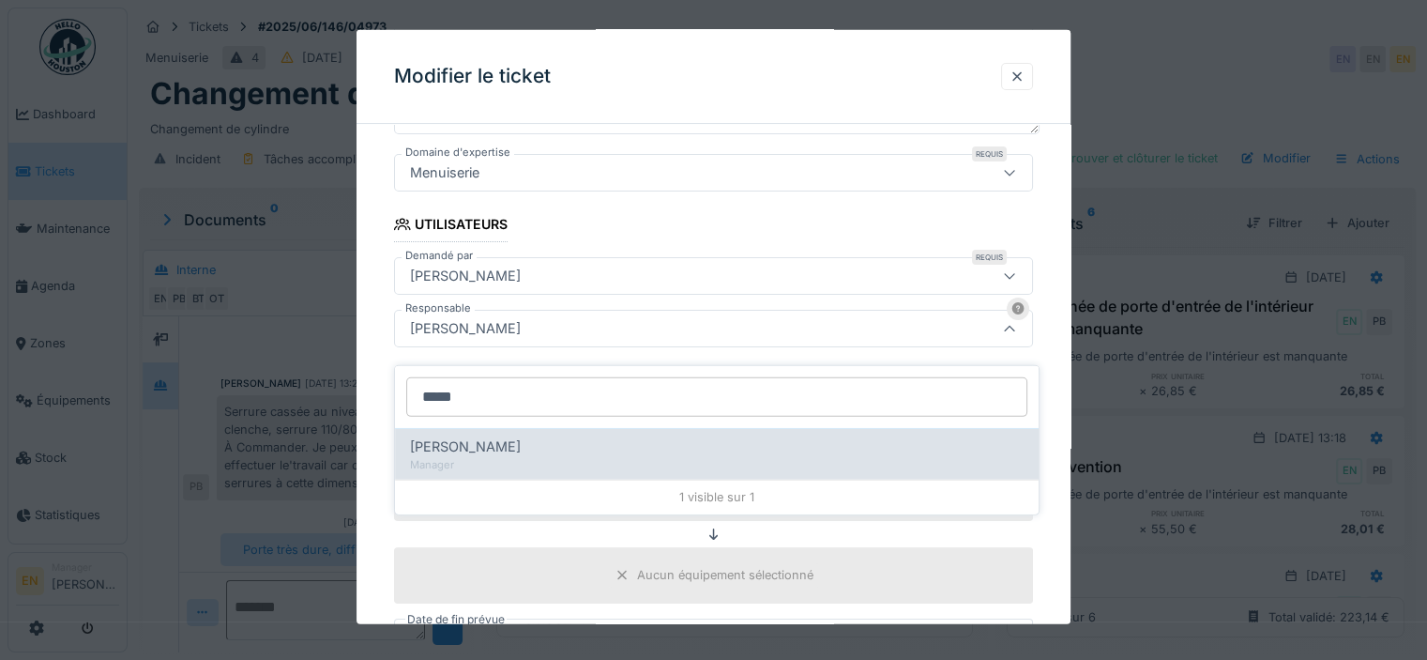
type input "*****"
click at [521, 436] on span "Christian Bassette" at bounding box center [465, 446] width 111 height 21
type input "****"
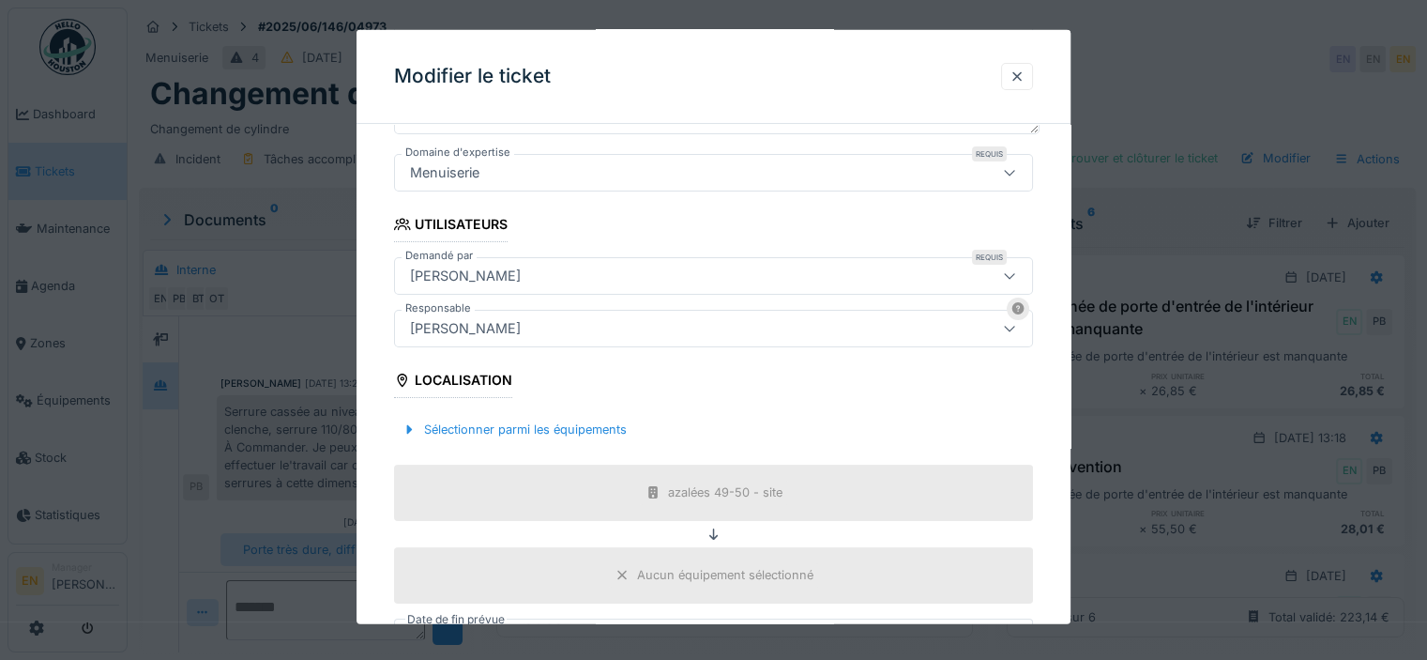
scroll to position [631, 0]
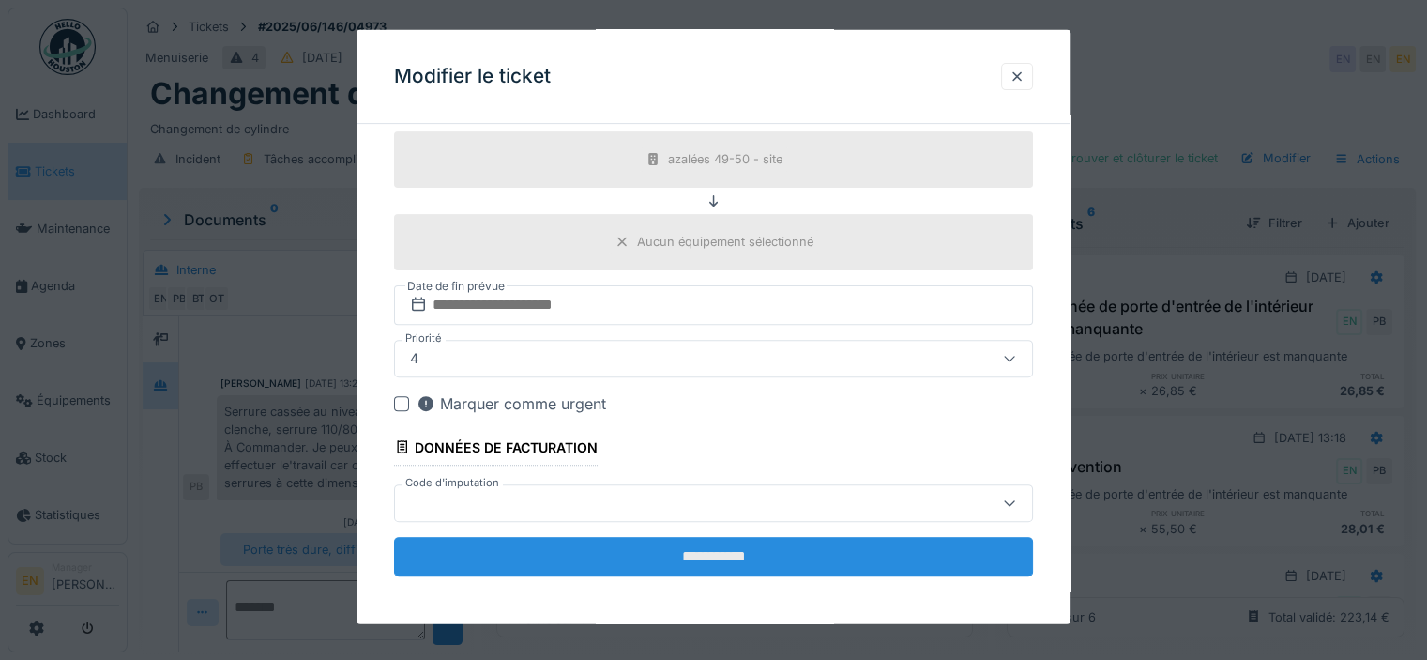
click at [723, 553] on input "**********" at bounding box center [713, 555] width 639 height 39
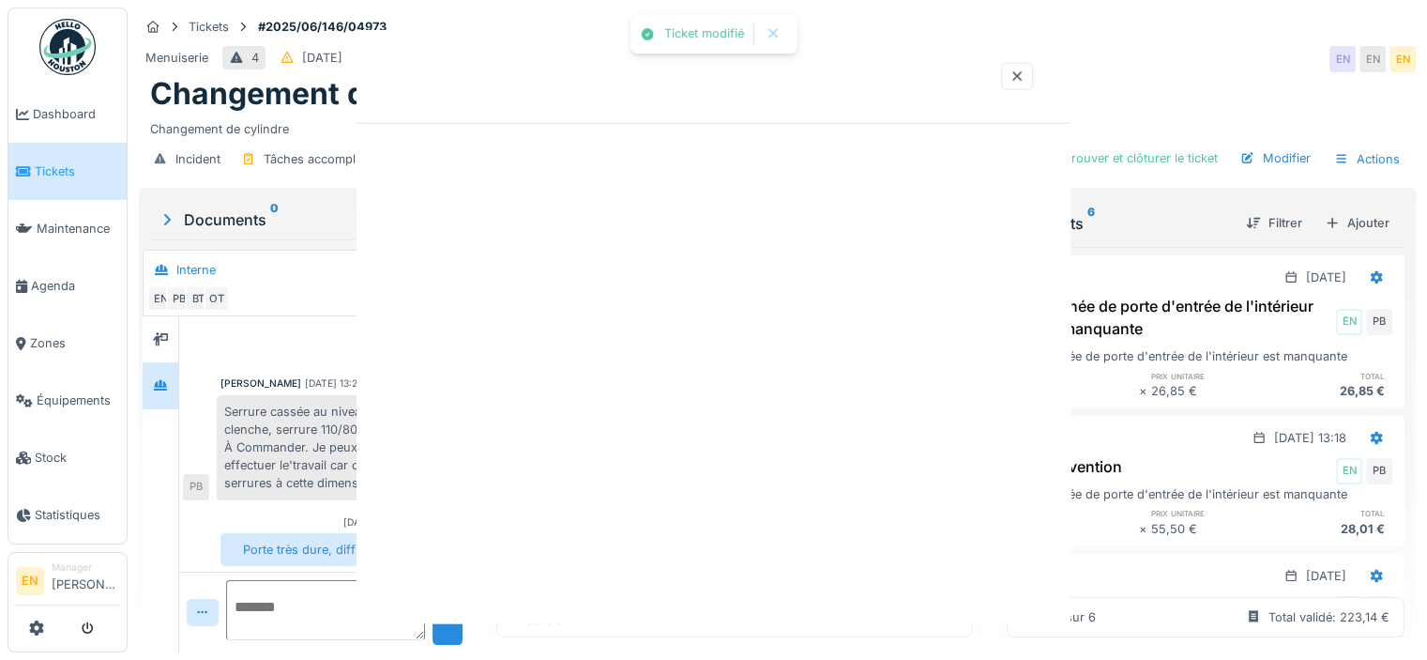
scroll to position [0, 0]
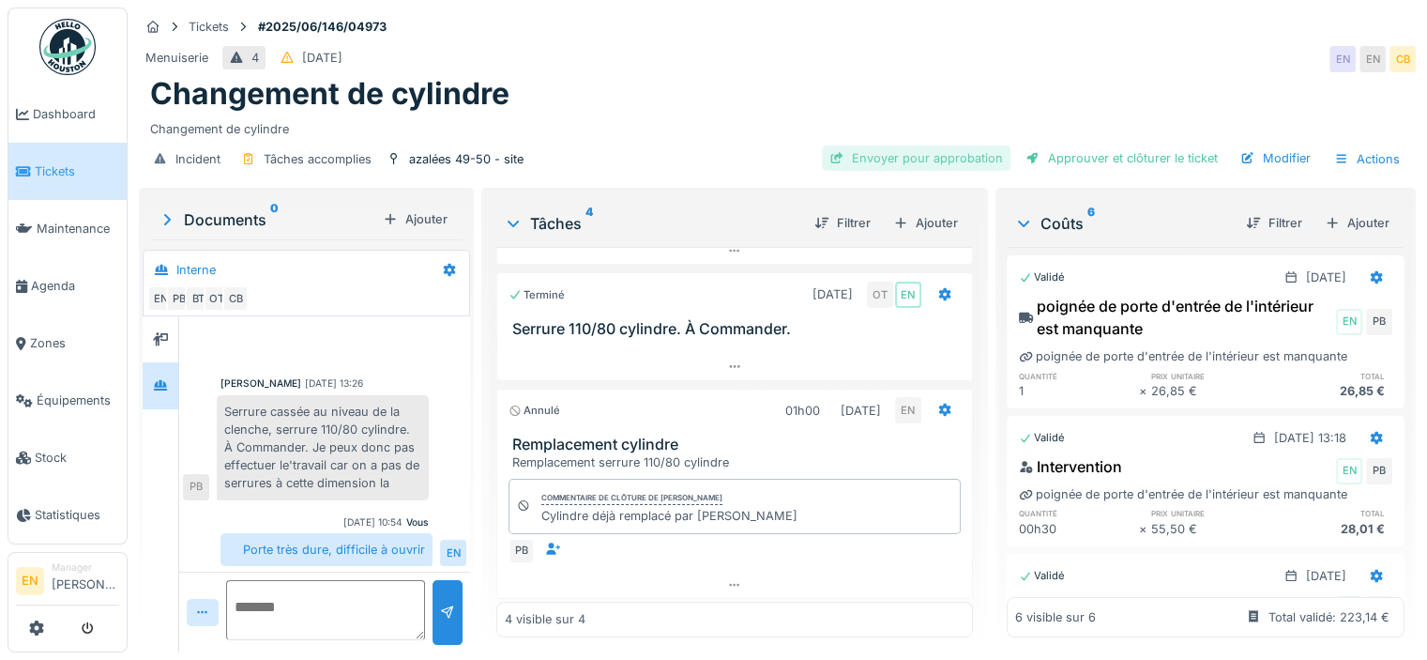
click at [950, 145] on div "Envoyer pour approbation" at bounding box center [916, 157] width 189 height 25
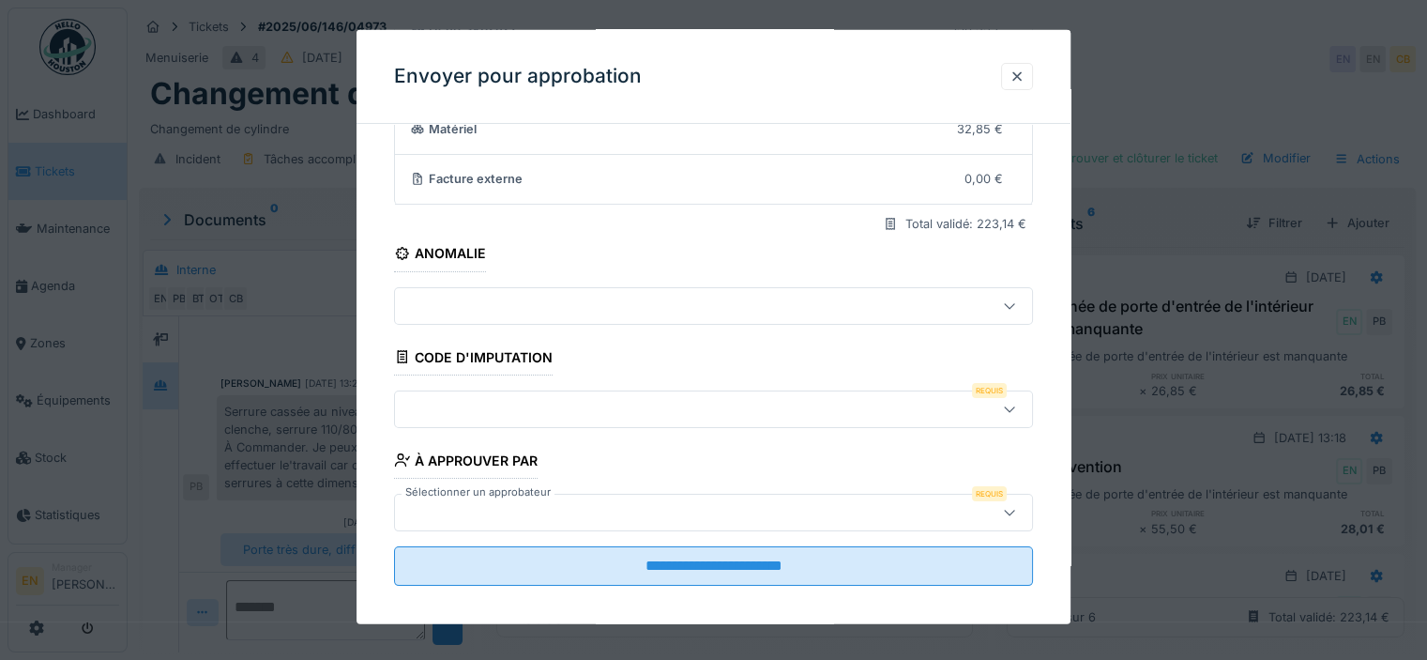
scroll to position [191, 0]
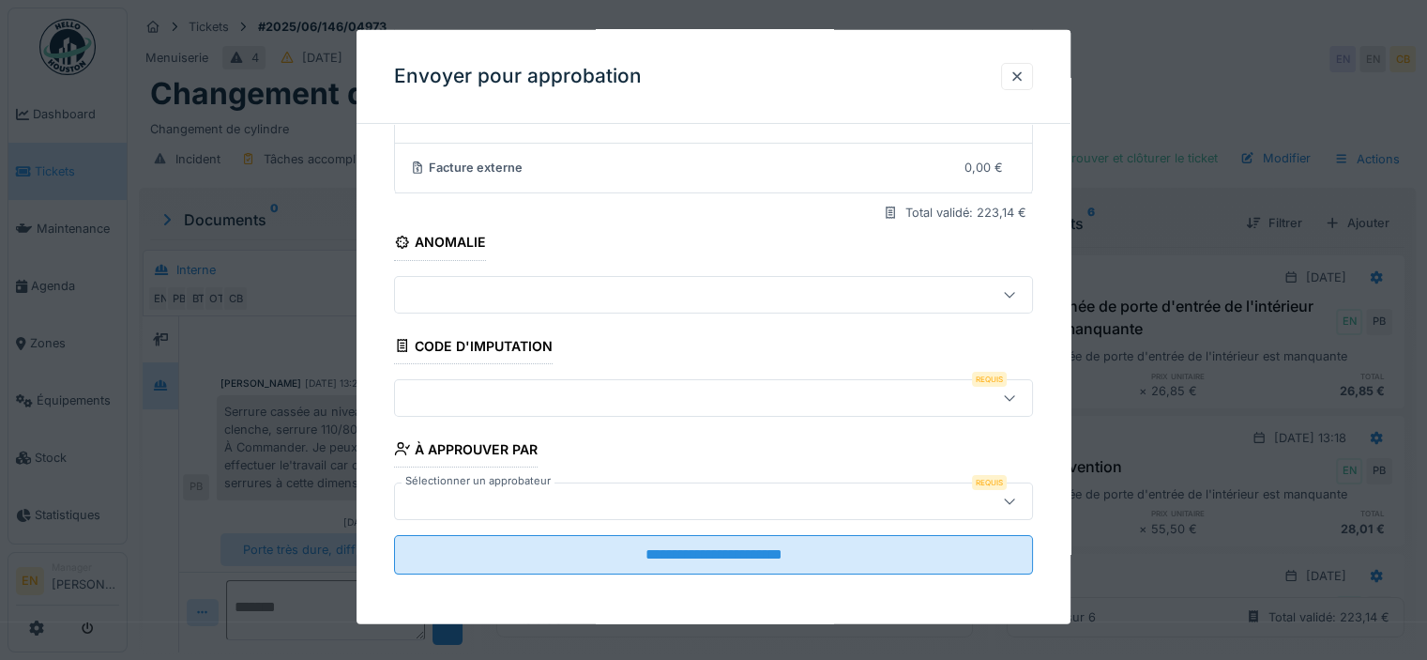
click at [1002, 402] on div at bounding box center [1009, 397] width 45 height 36
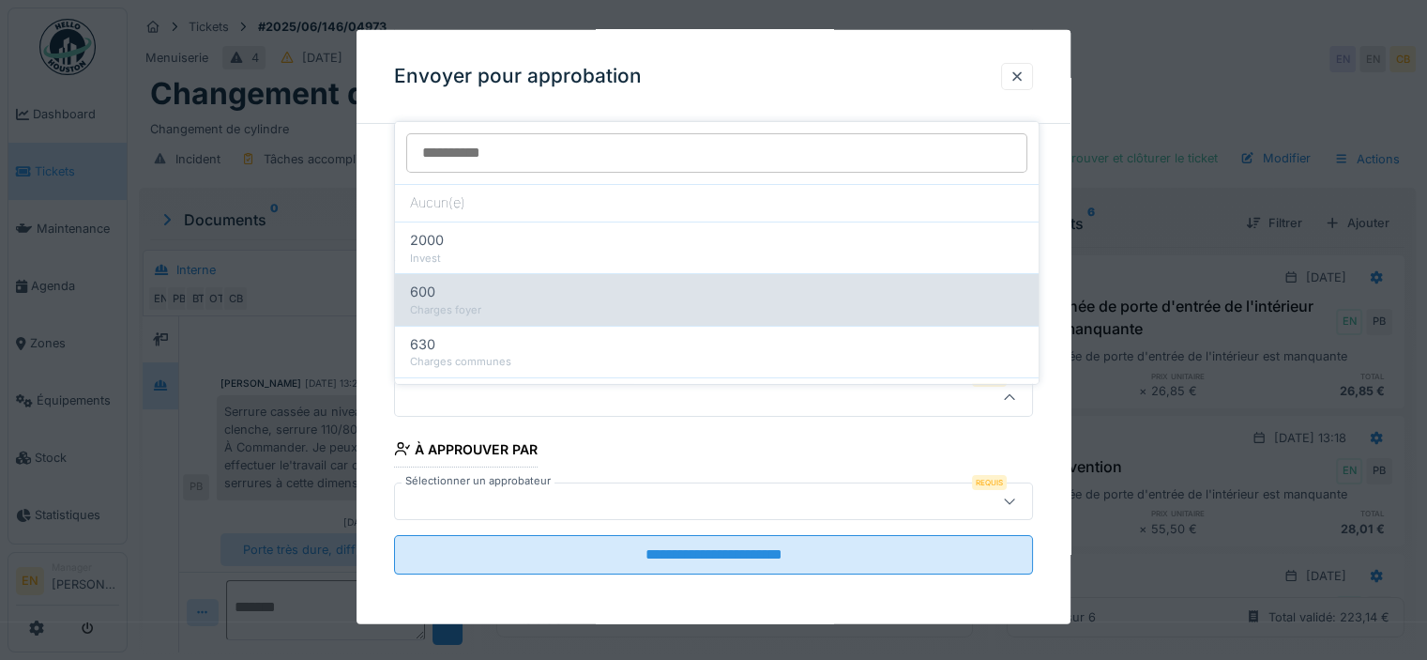
click at [485, 302] on div "Charges foyer" at bounding box center [717, 310] width 614 height 16
type input "***"
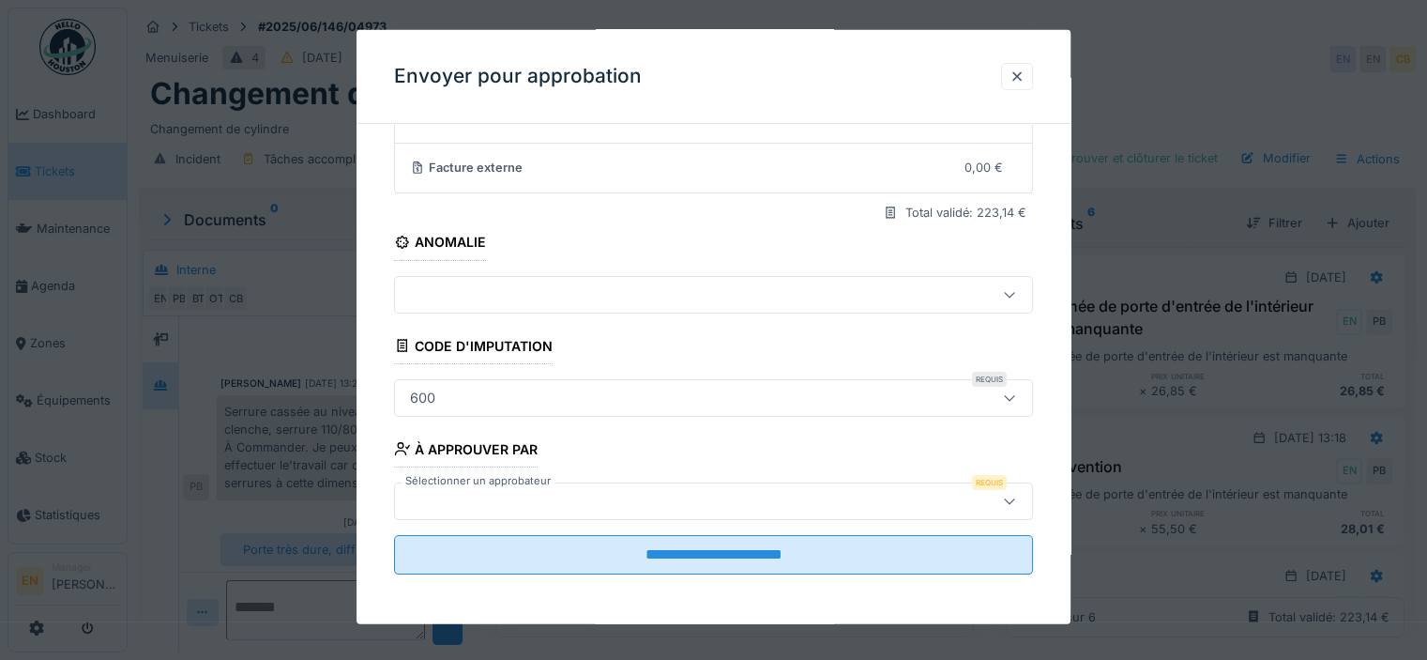
click at [849, 490] on div at bounding box center [675, 500] width 544 height 21
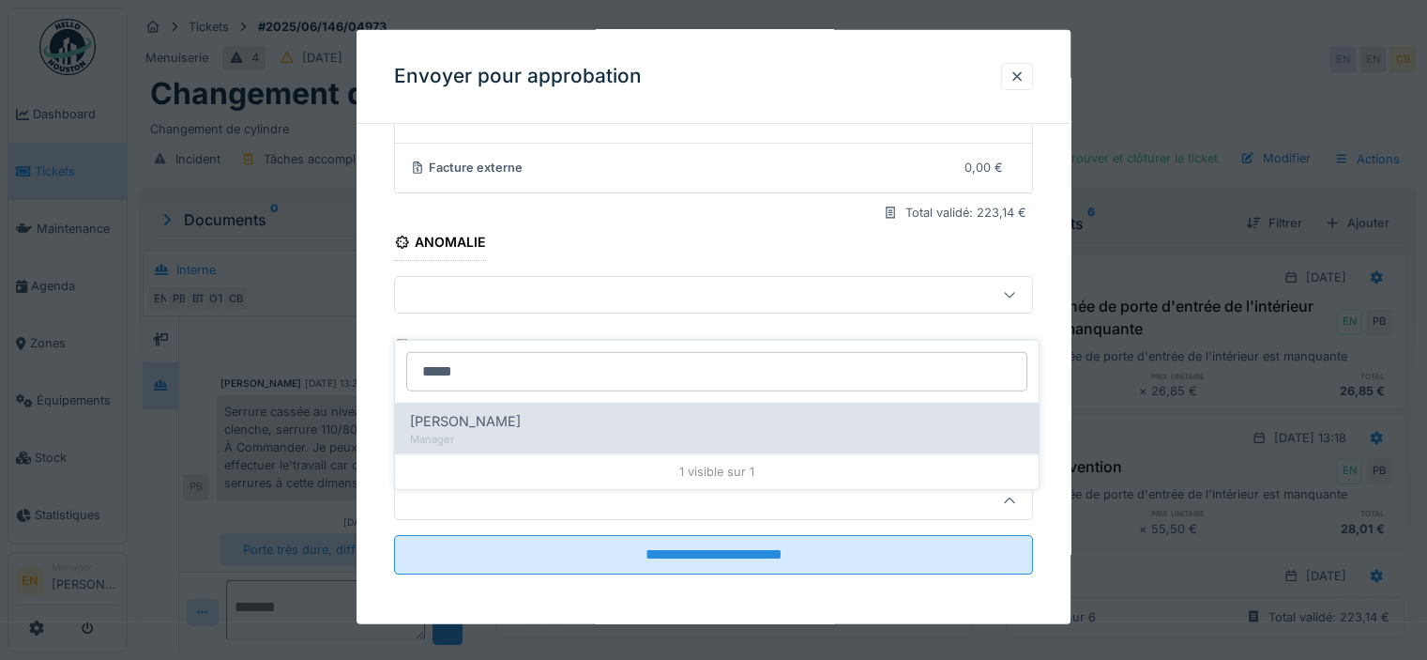
type input "*****"
click at [511, 431] on div "Manager" at bounding box center [717, 439] width 614 height 16
type input "****"
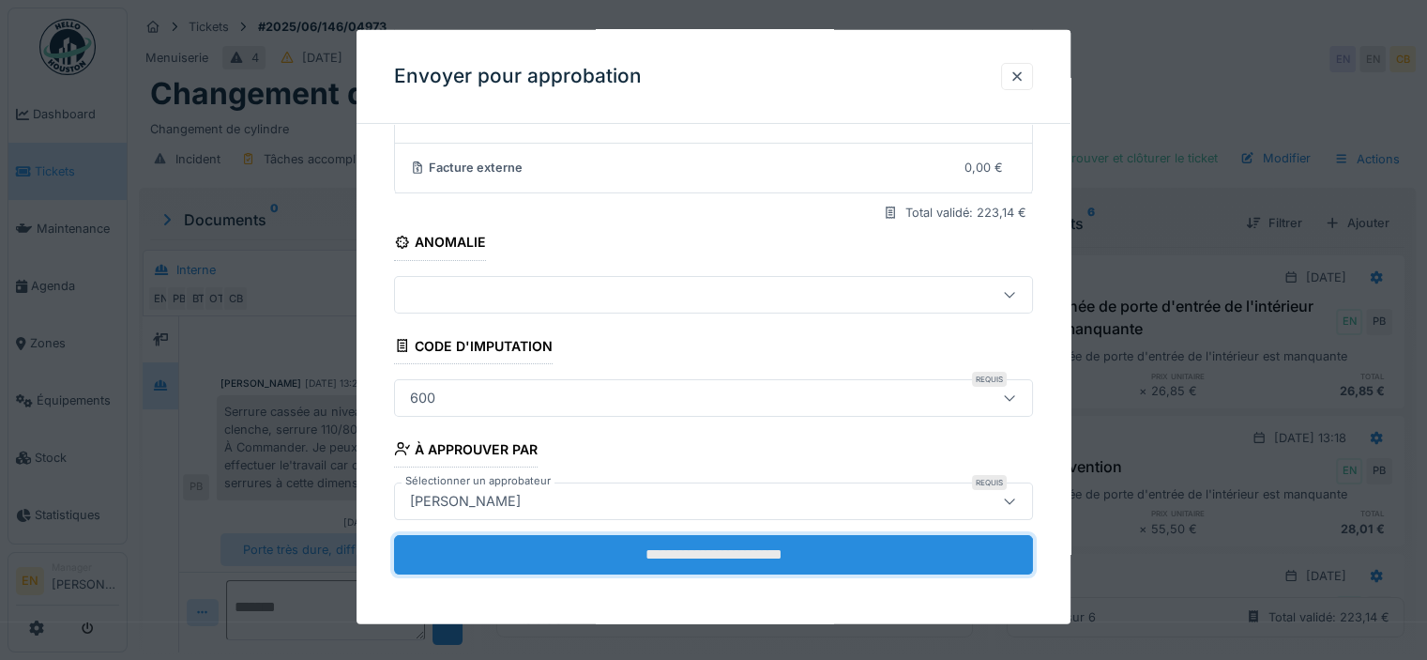
click at [673, 558] on input "**********" at bounding box center [713, 553] width 639 height 39
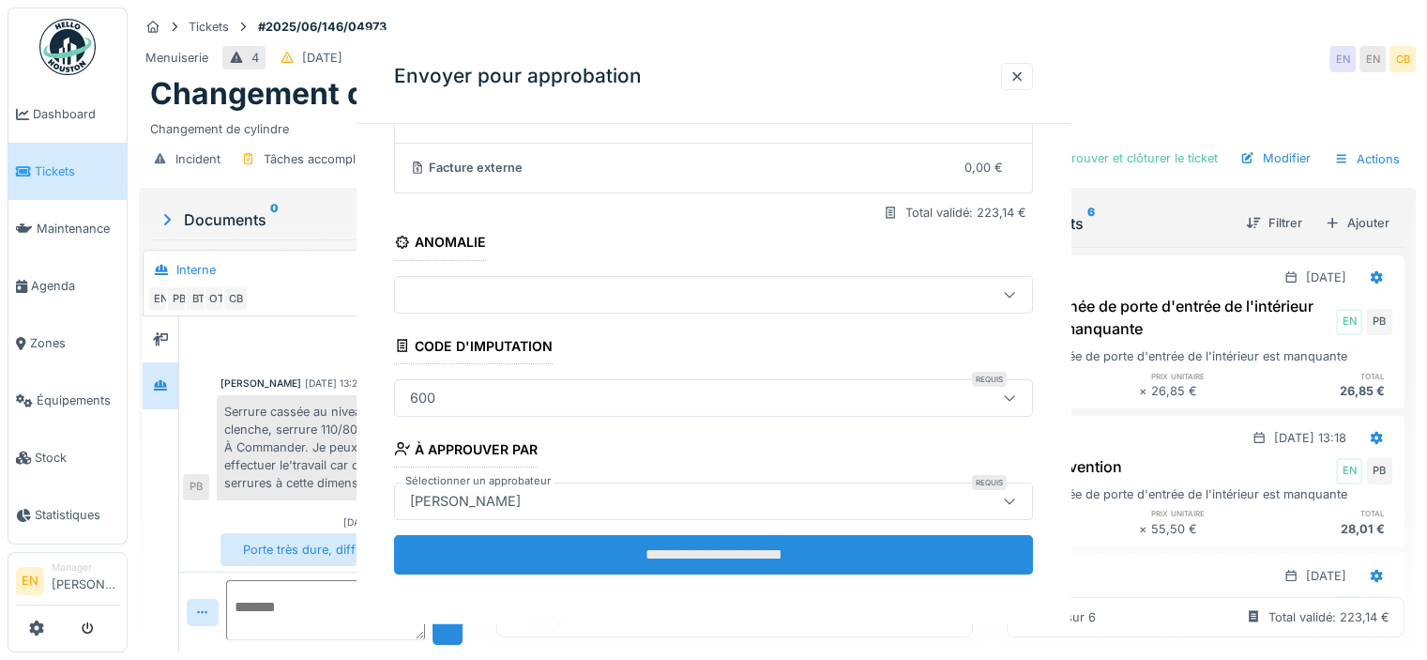
scroll to position [0, 0]
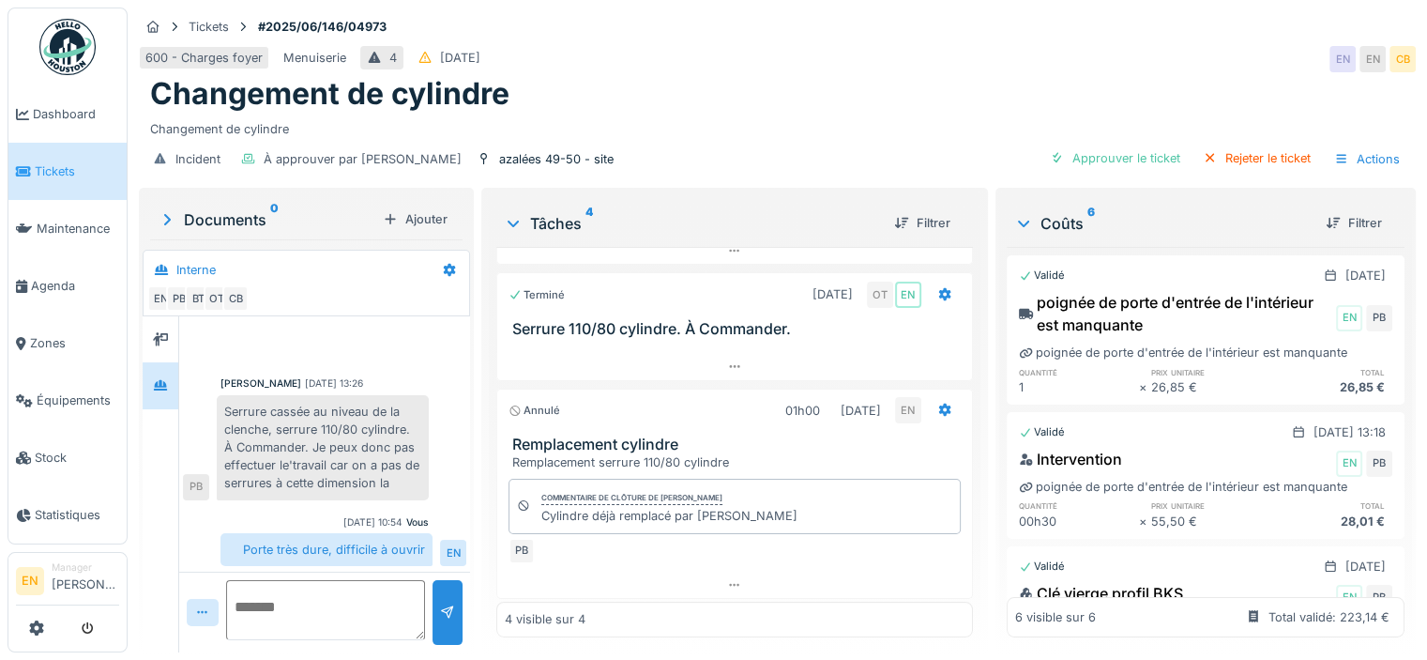
click at [67, 44] on img at bounding box center [67, 47] width 56 height 56
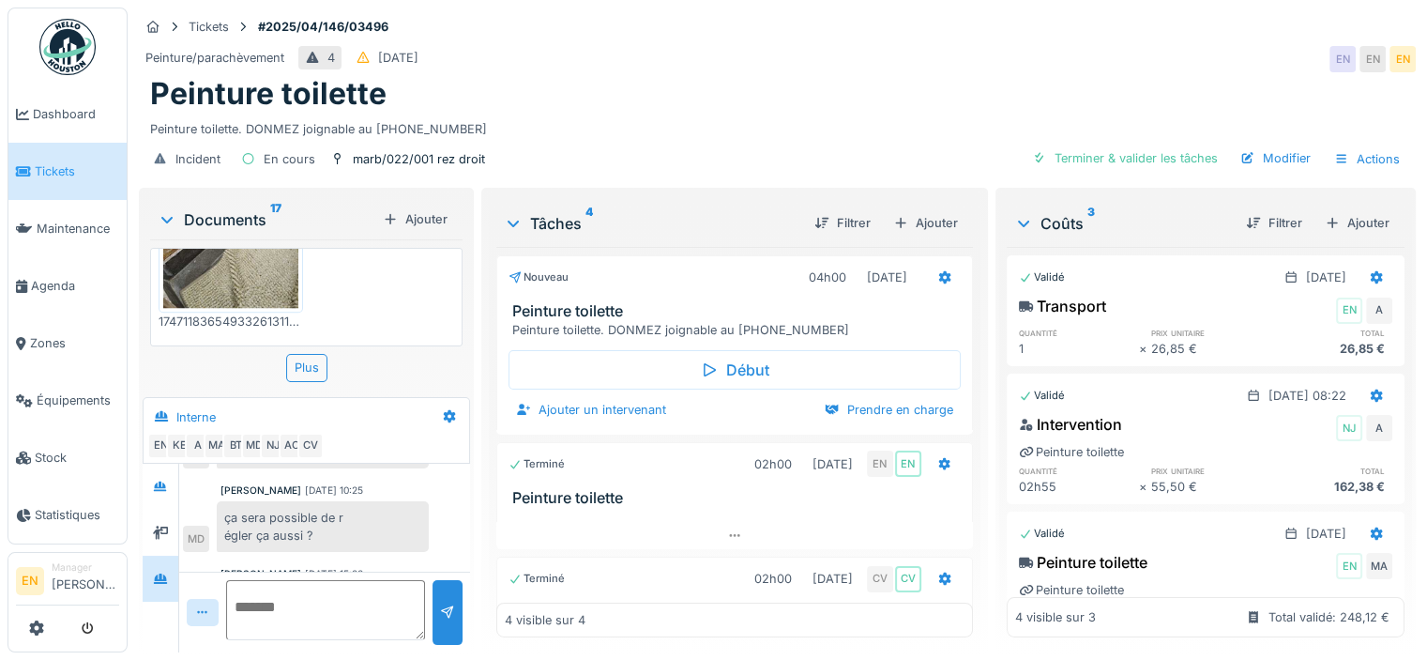
scroll to position [398, 0]
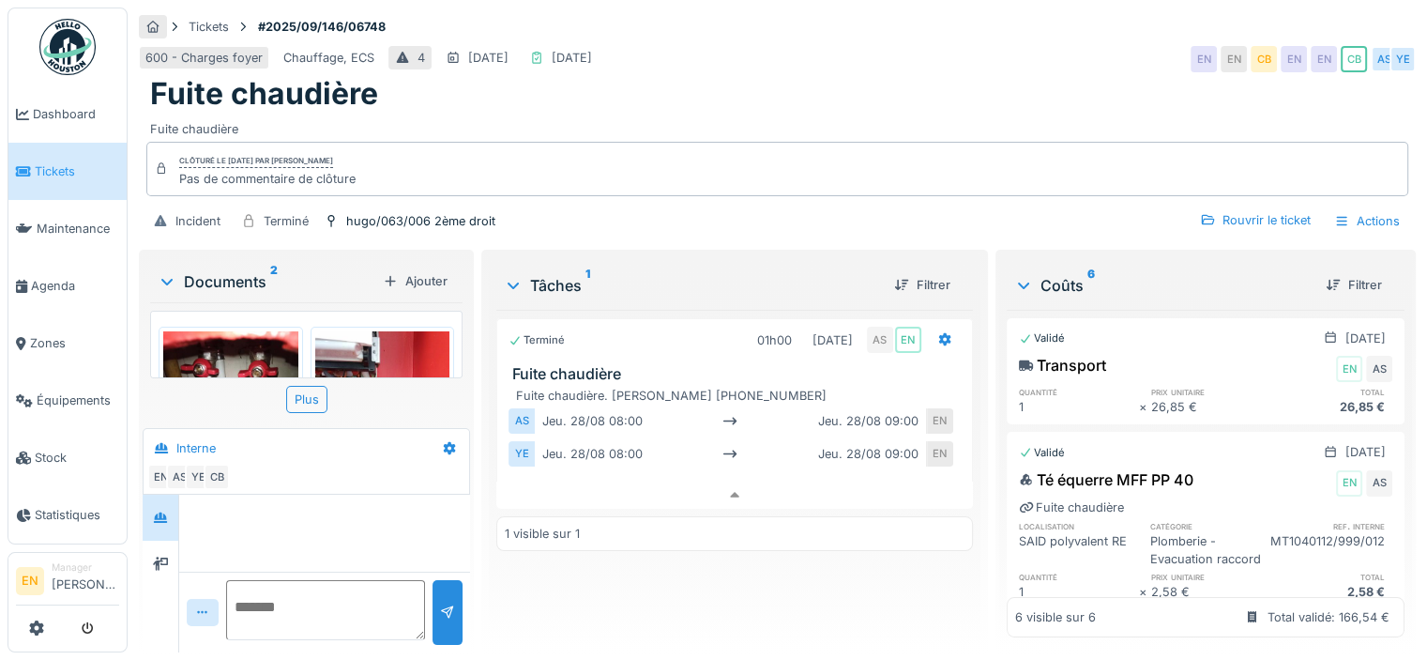
scroll to position [387, 0]
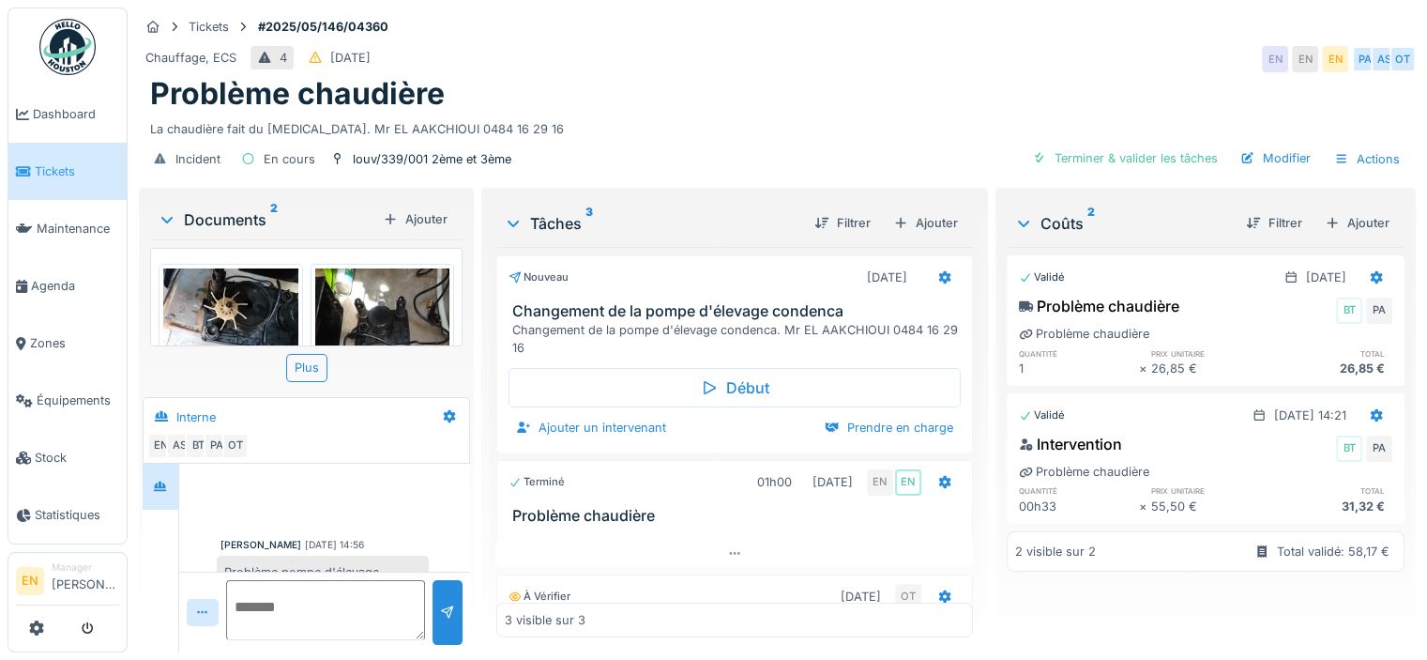
scroll to position [42, 0]
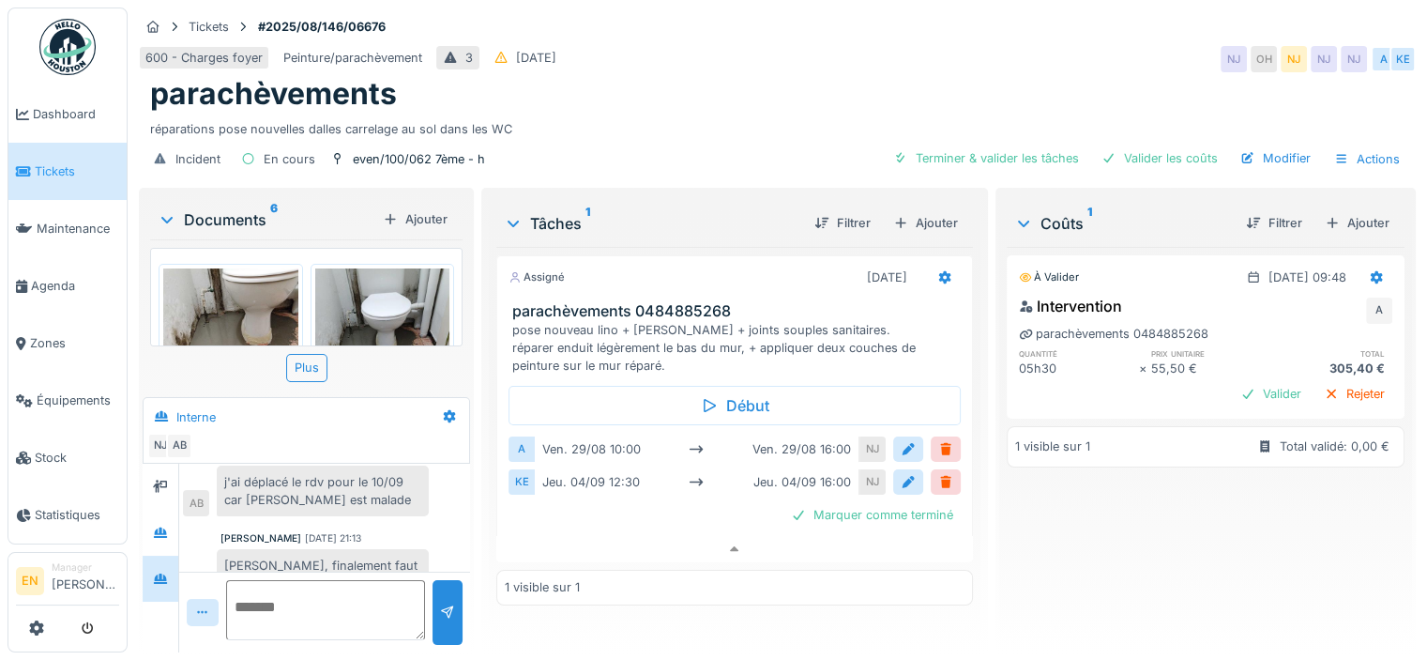
scroll to position [536, 0]
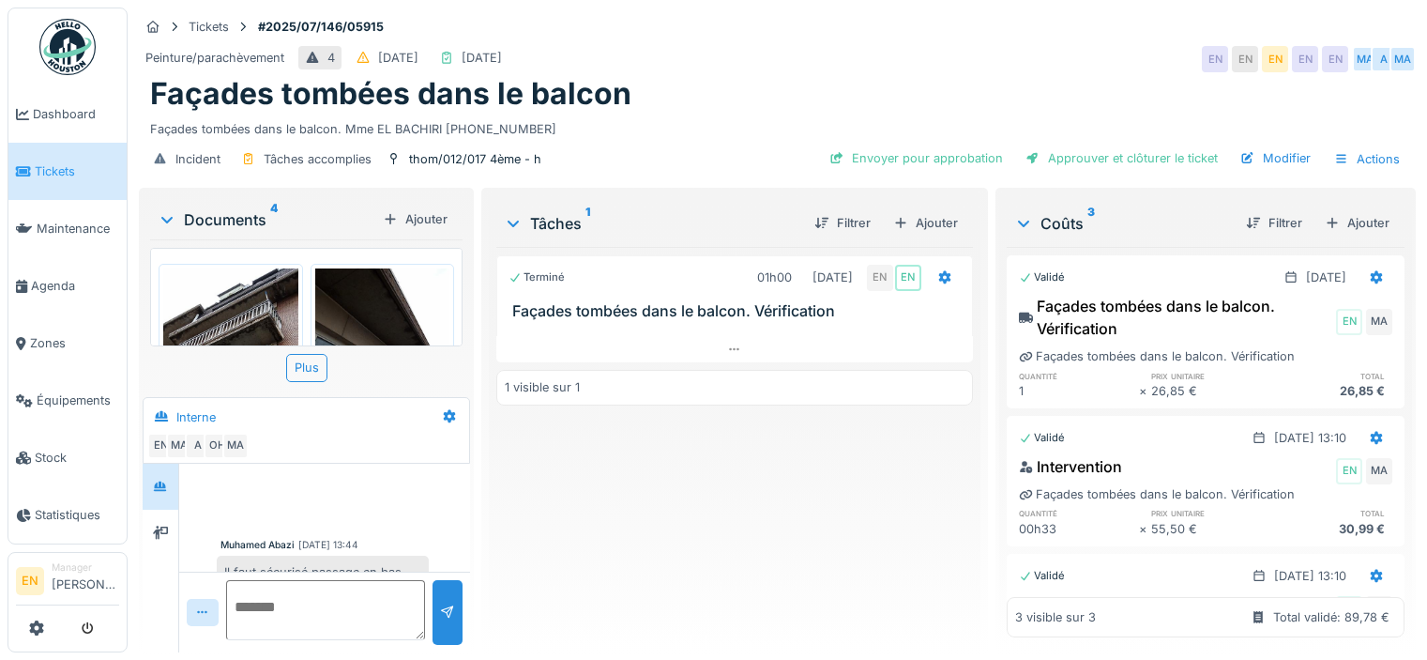
scroll to position [14, 0]
click at [691, 565] on div "Terminé 01h00 [DATE] EN EN Façades tombées dans le balcon. Vérification 1 visib…" at bounding box center [734, 442] width 477 height 390
click at [709, 113] on div "Façades tombées dans le balcon. Mme EL BACHIRI [PHONE_NUMBER]" at bounding box center [777, 125] width 1255 height 25
click at [706, 78] on div "Façades tombées dans le balcon" at bounding box center [777, 94] width 1255 height 36
drag, startPoint x: 444, startPoint y: 112, endPoint x: 544, endPoint y: 122, distance: 100.9
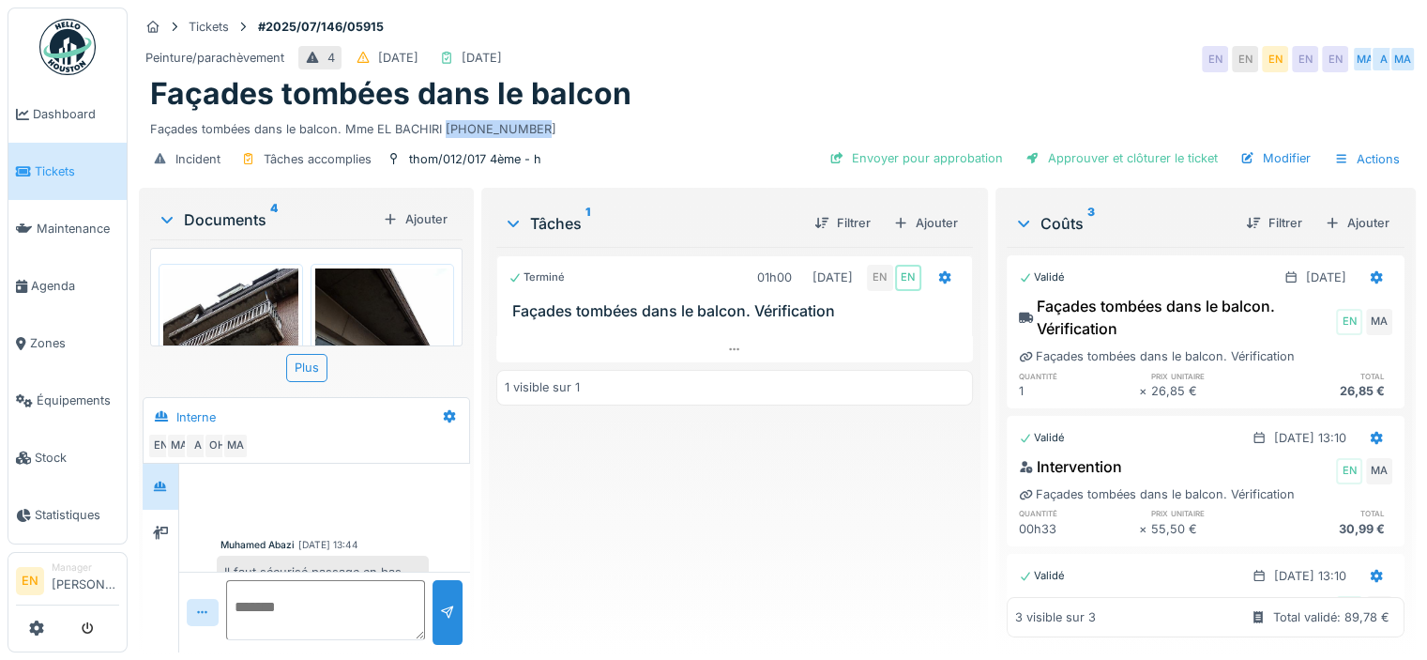
click at [544, 122] on div "Façades tombées dans le balcon. Mme EL BACHIRI 0485.97.21.49" at bounding box center [777, 125] width 1255 height 25
copy div "0485.97.21.49"
click at [719, 340] on div at bounding box center [734, 349] width 477 height 27
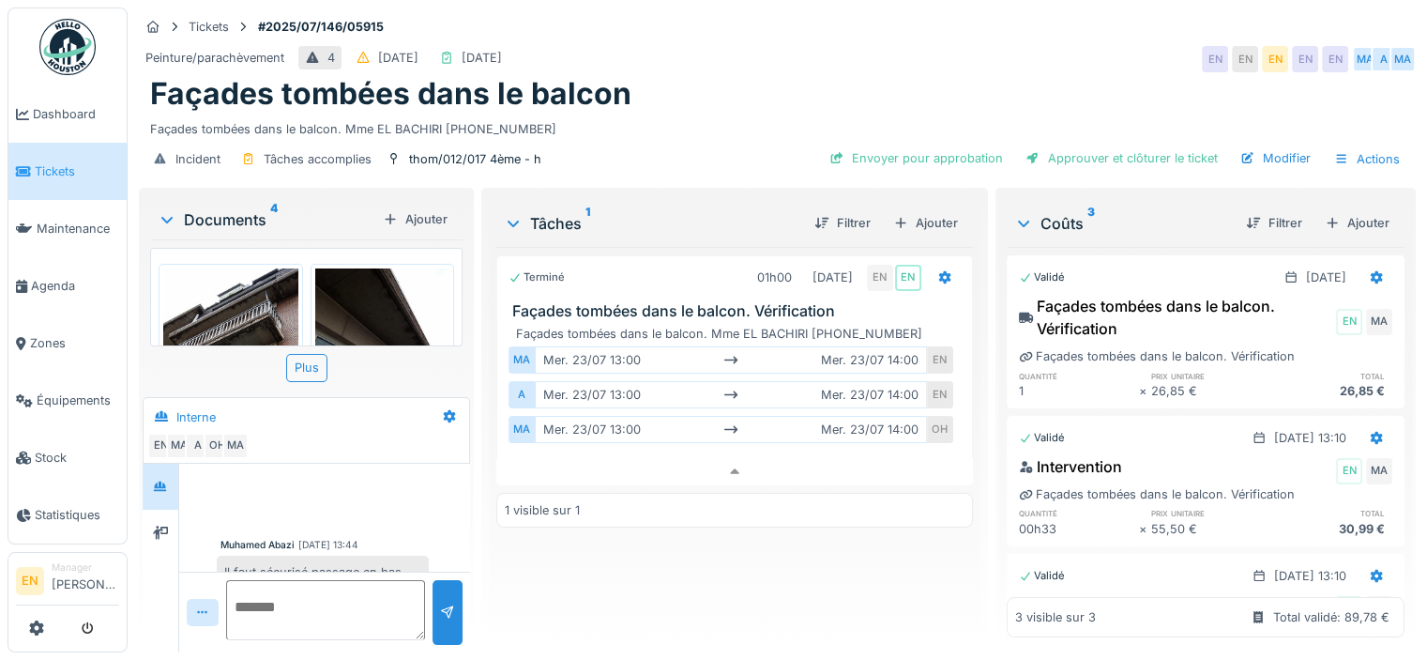
click at [658, 603] on div "Terminé 01h00 23/07/2025 EN EN Façades tombées dans le balcon. Vérification Faç…" at bounding box center [734, 442] width 477 height 390
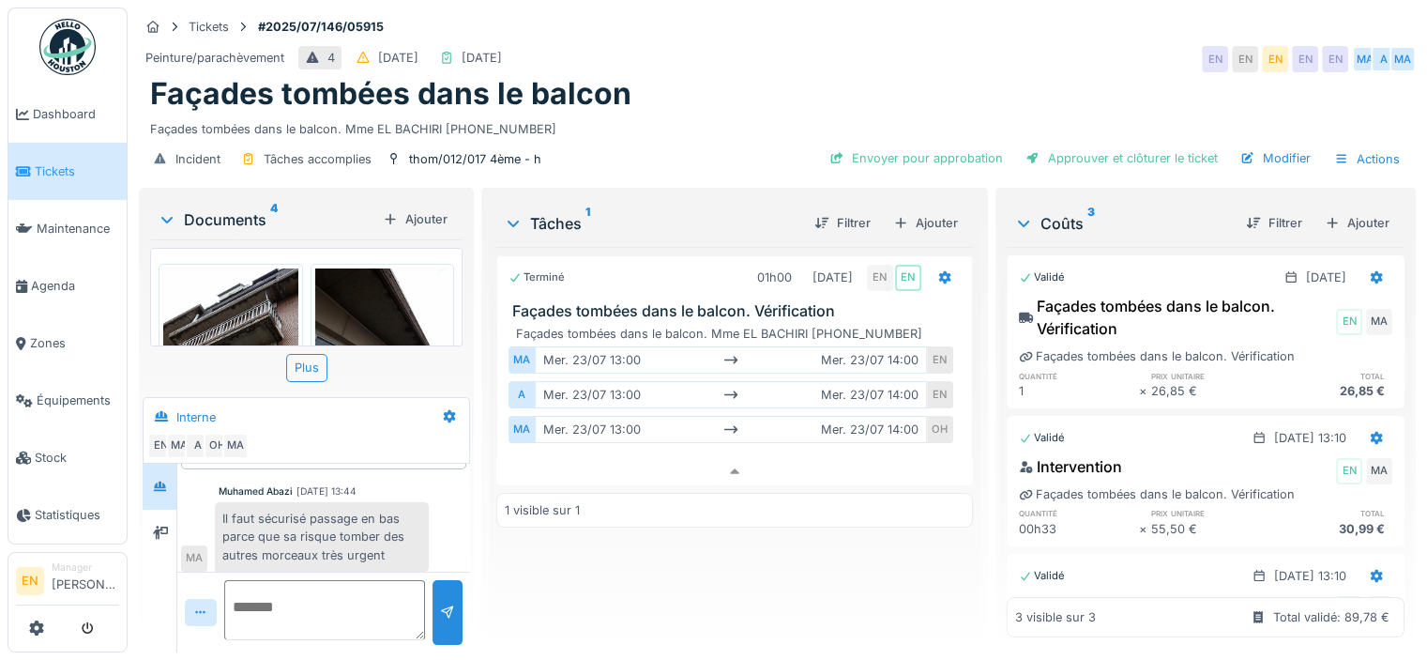
scroll to position [62, 0]
click at [625, 573] on div "Terminé 01h00 23/07/2025 EN EN Façades tombées dans le balcon. Vérification Faç…" at bounding box center [734, 442] width 477 height 390
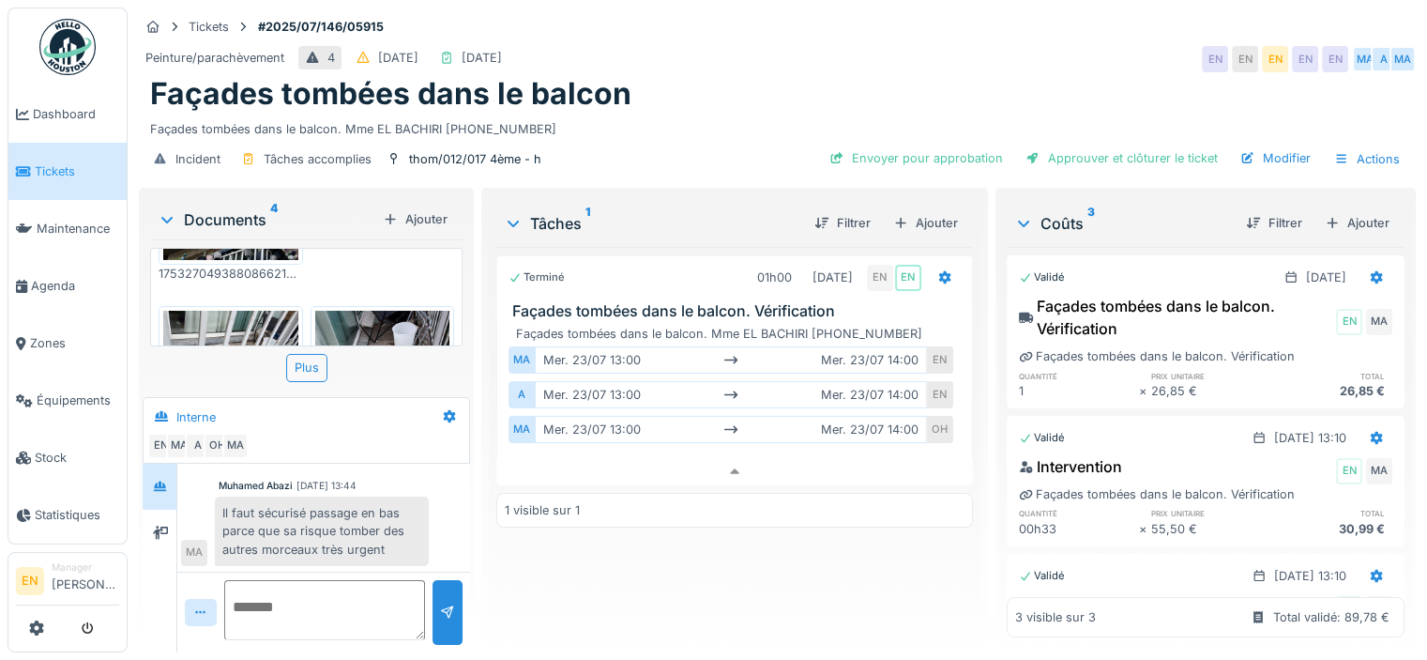
scroll to position [344, 0]
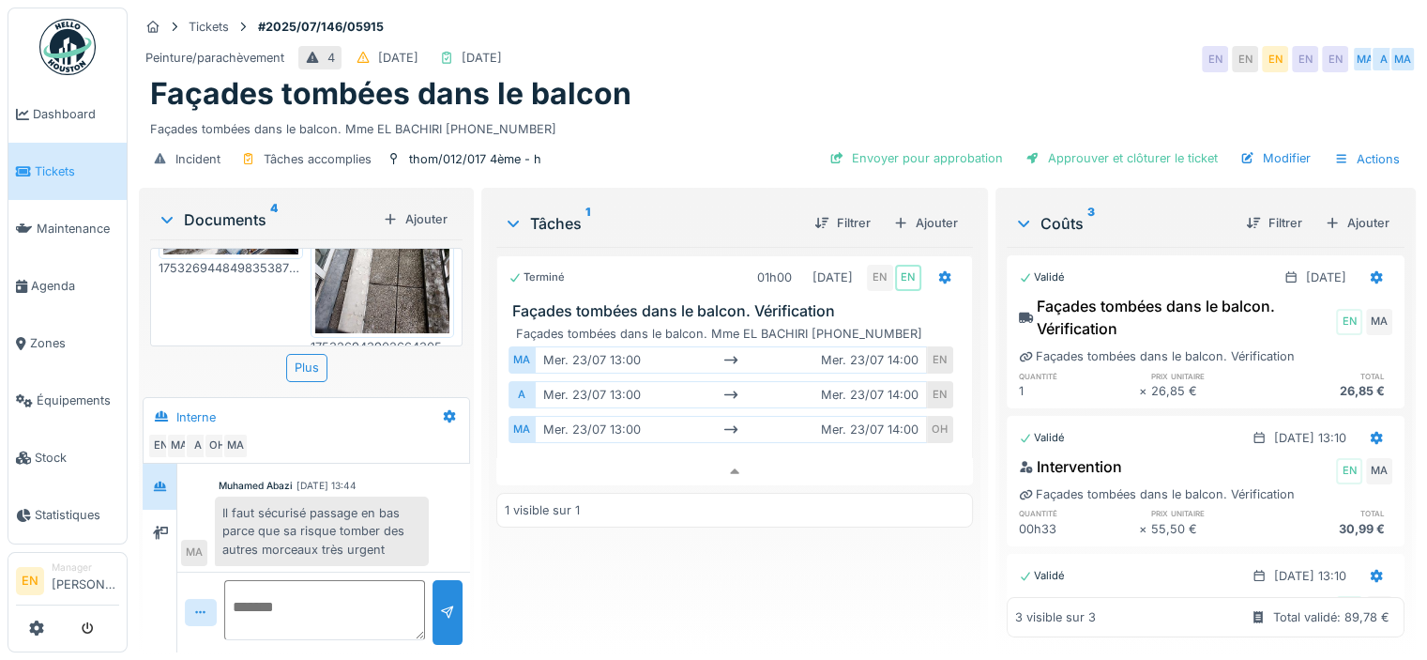
click at [777, 113] on div "Façades tombées dans le balcon. Mme EL BACHIRI 0485.97.21.49" at bounding box center [777, 125] width 1255 height 25
click at [698, 113] on div "Façades tombées dans le balcon. Mme EL BACHIRI 0485.97.21.49" at bounding box center [777, 125] width 1255 height 25
click at [715, 76] on div "Façades tombées dans le balcon" at bounding box center [777, 94] width 1255 height 36
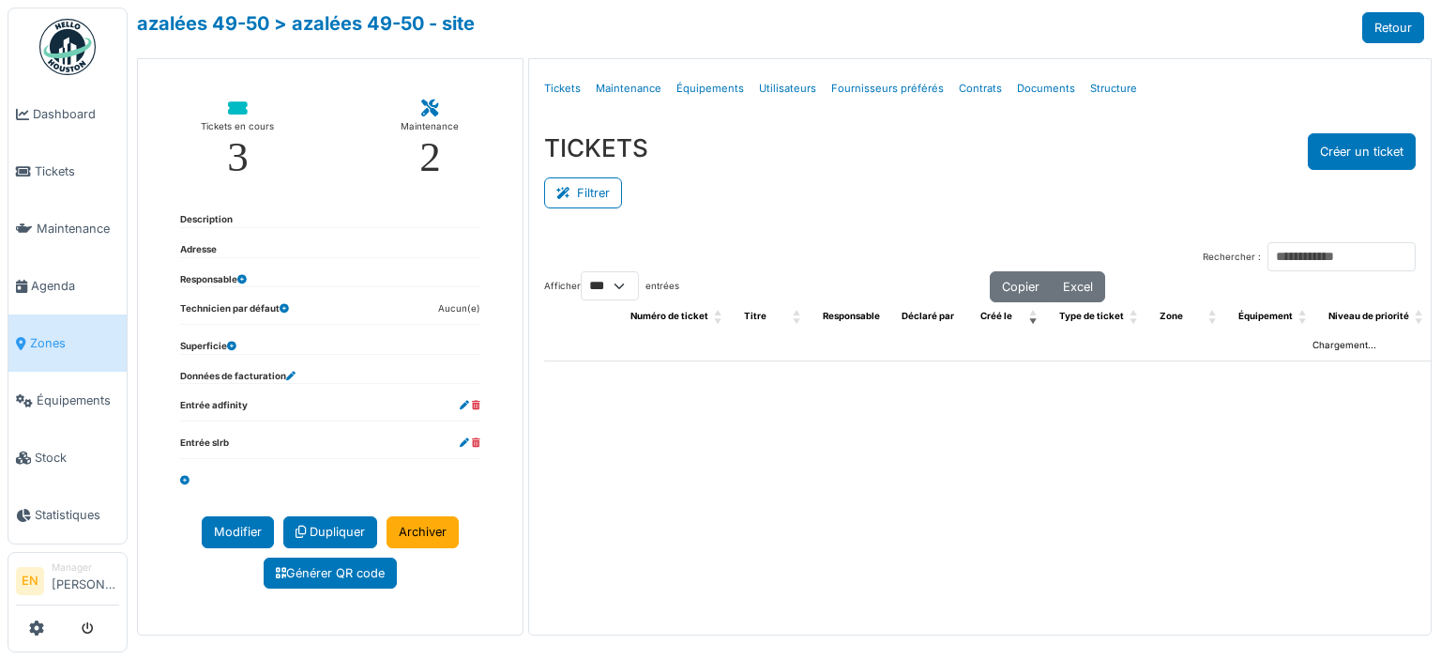
select select "***"
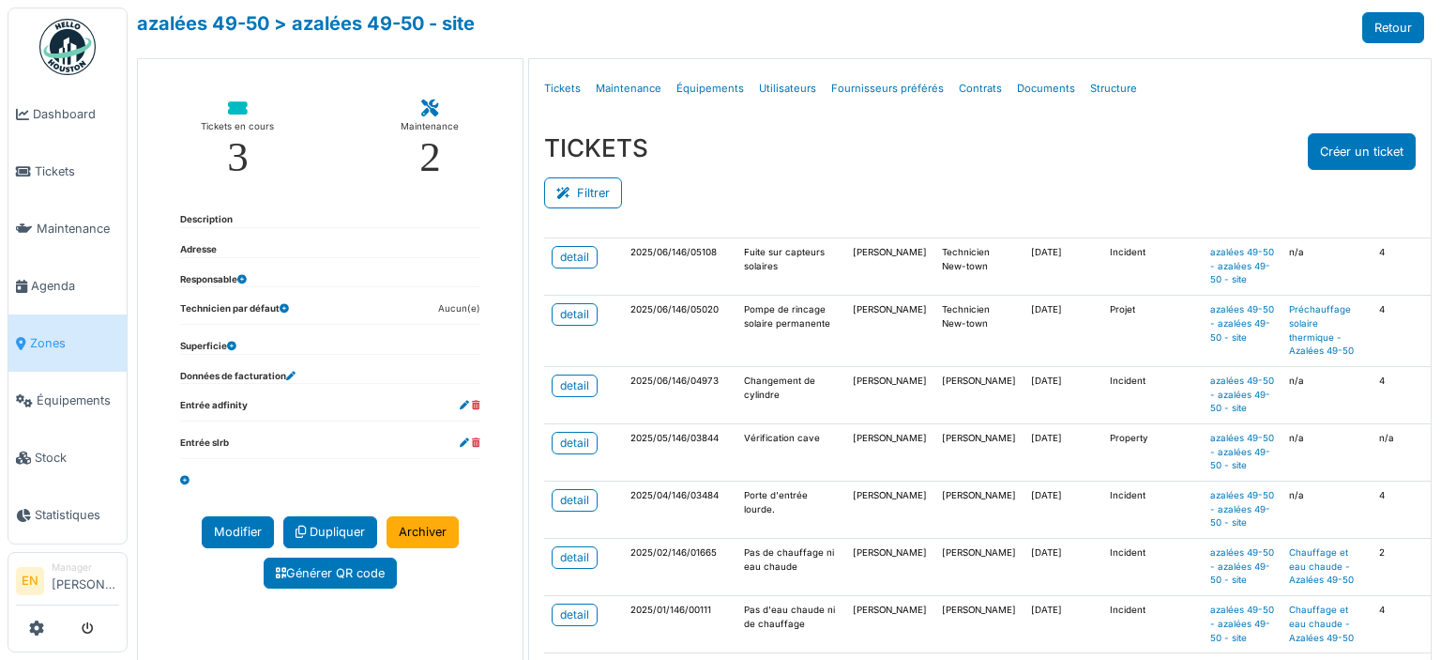
scroll to position [188, 0]
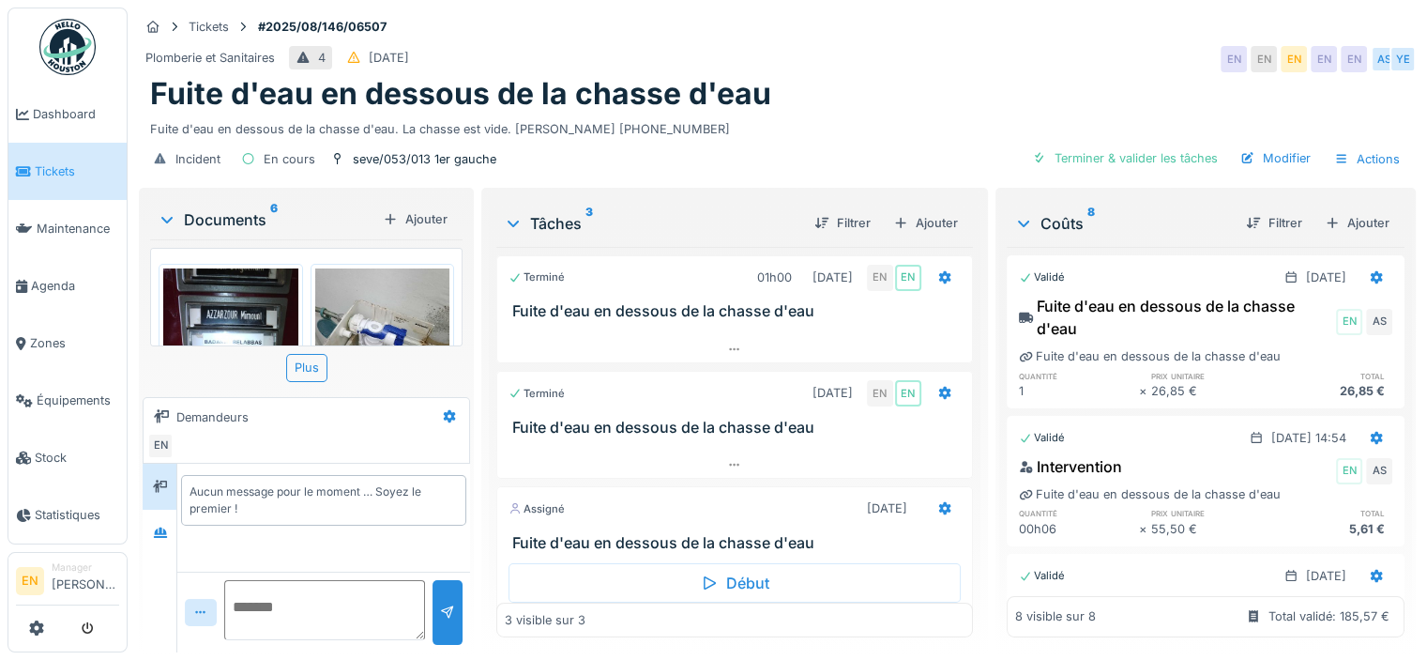
click at [946, 86] on div "Fuite d'eau en dessous de la chasse d'eau" at bounding box center [777, 94] width 1255 height 36
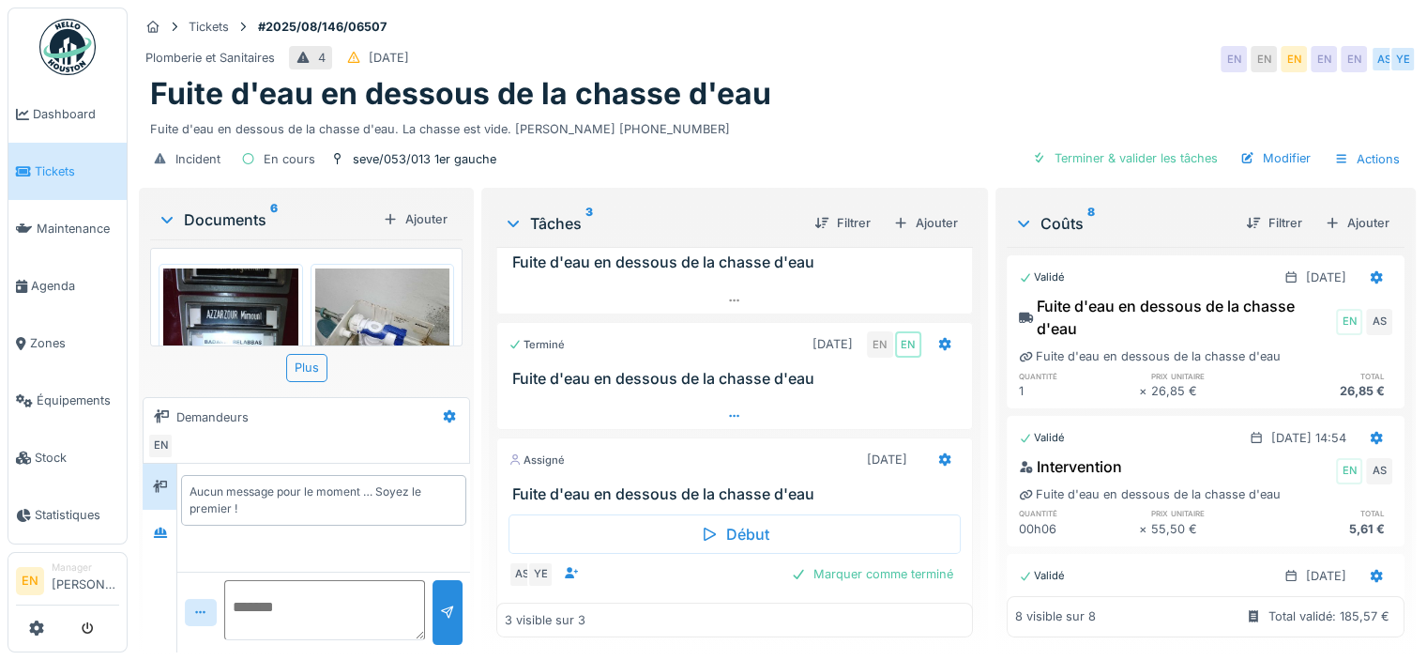
scroll to position [72, 0]
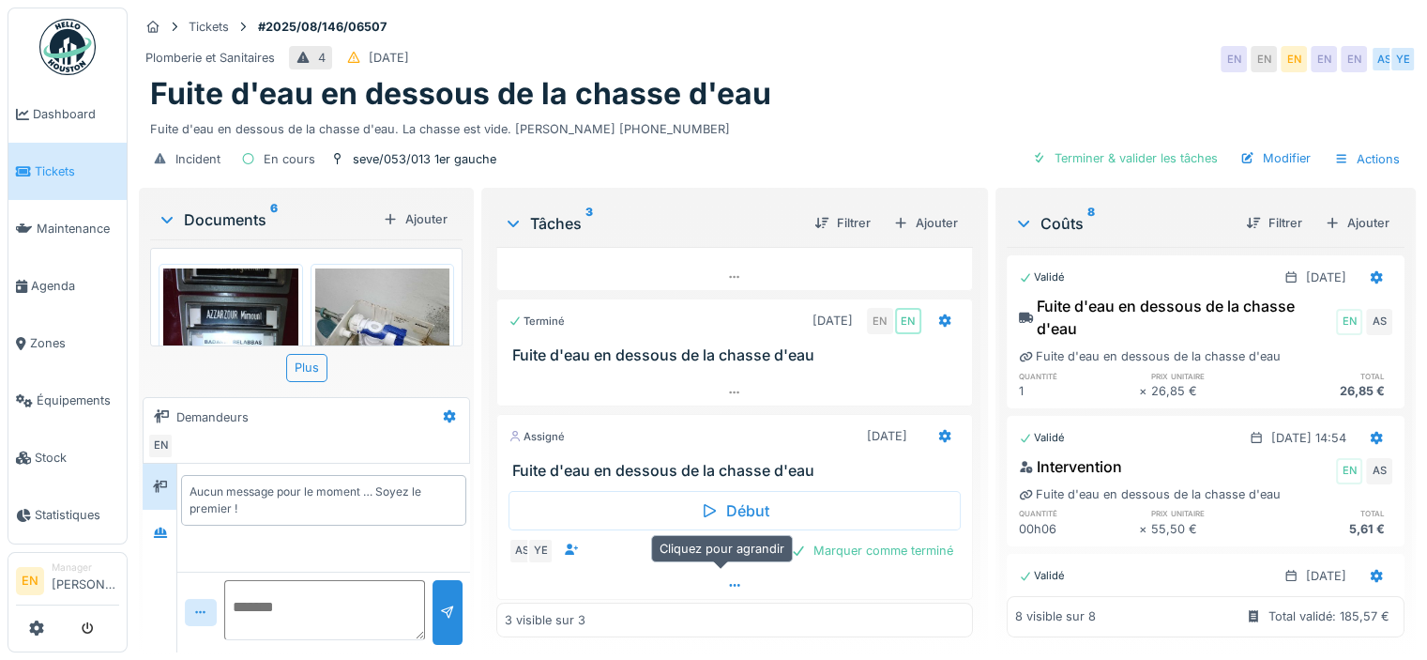
click at [727, 581] on icon at bounding box center [734, 585] width 15 height 12
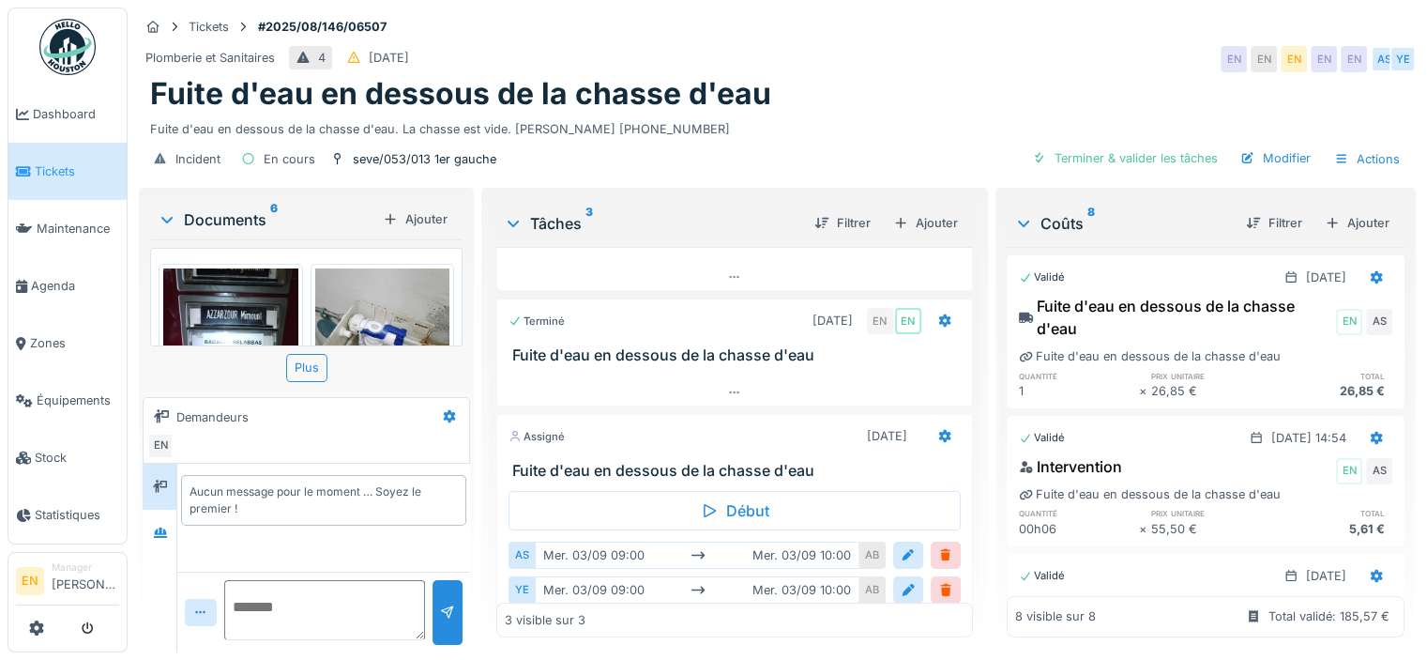
scroll to position [14, 0]
click at [160, 526] on icon at bounding box center [160, 532] width 15 height 12
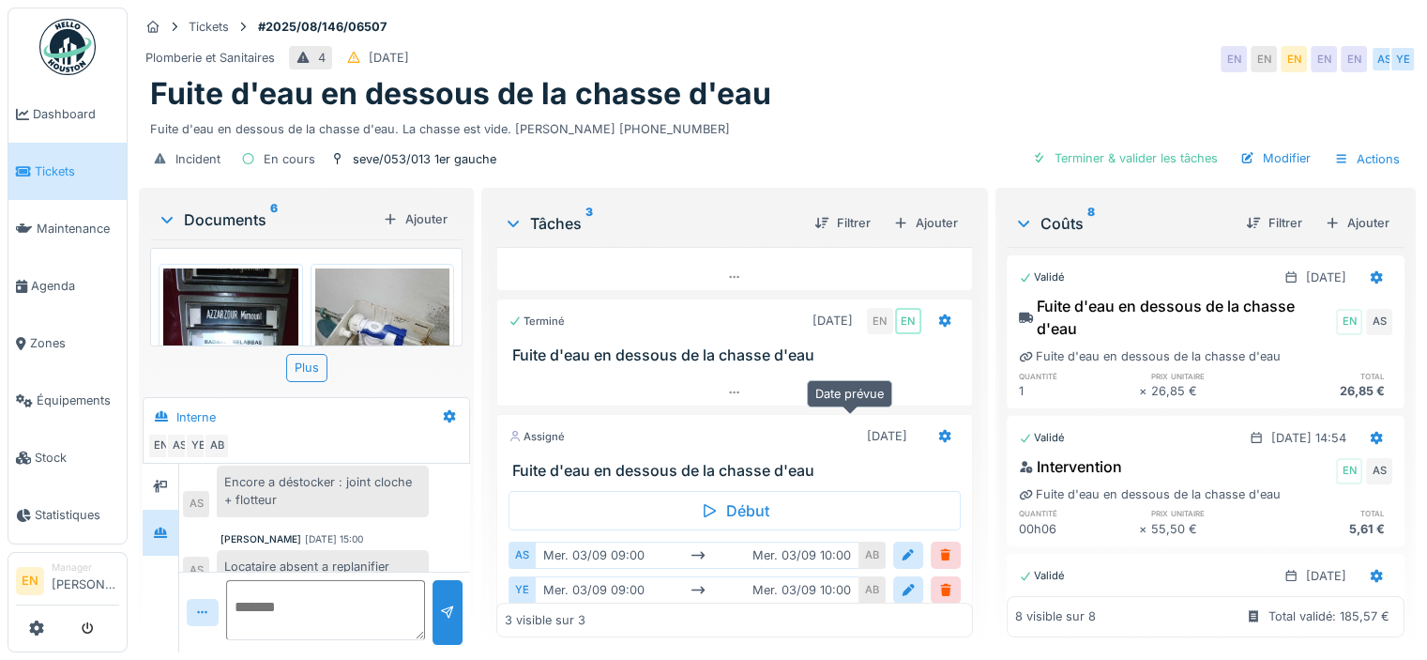
scroll to position [145, 0]
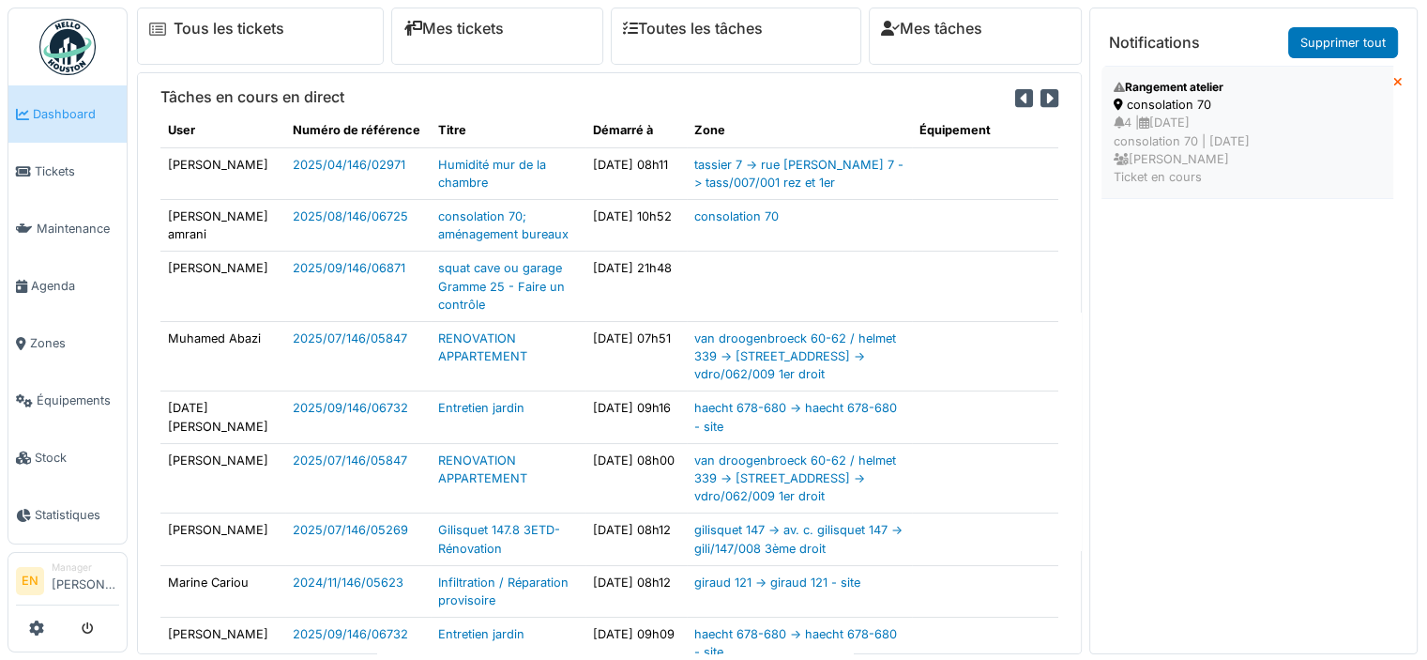
click at [1189, 114] on div "4 | 08/09/2025 consolation 70 | Il y a 0 jour(s) Emmanuelle Ndomandji Ticket en…" at bounding box center [1247, 150] width 267 height 72
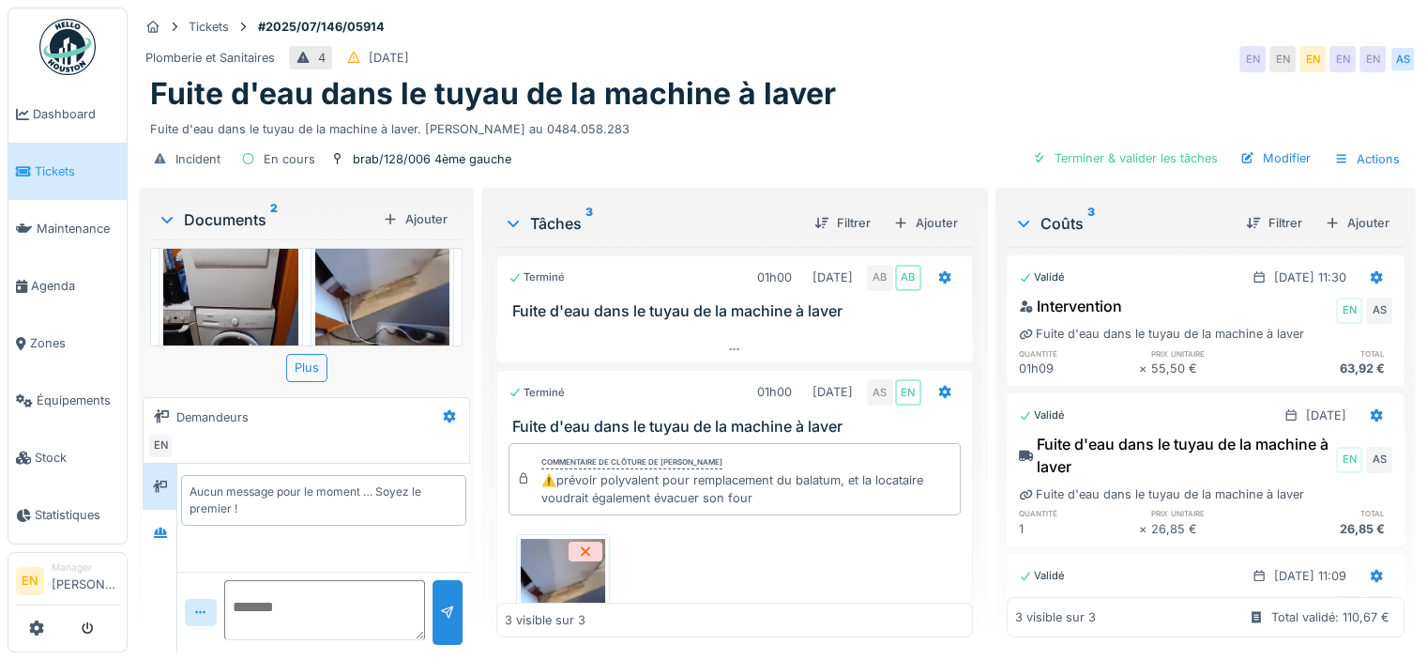
scroll to position [33, 0]
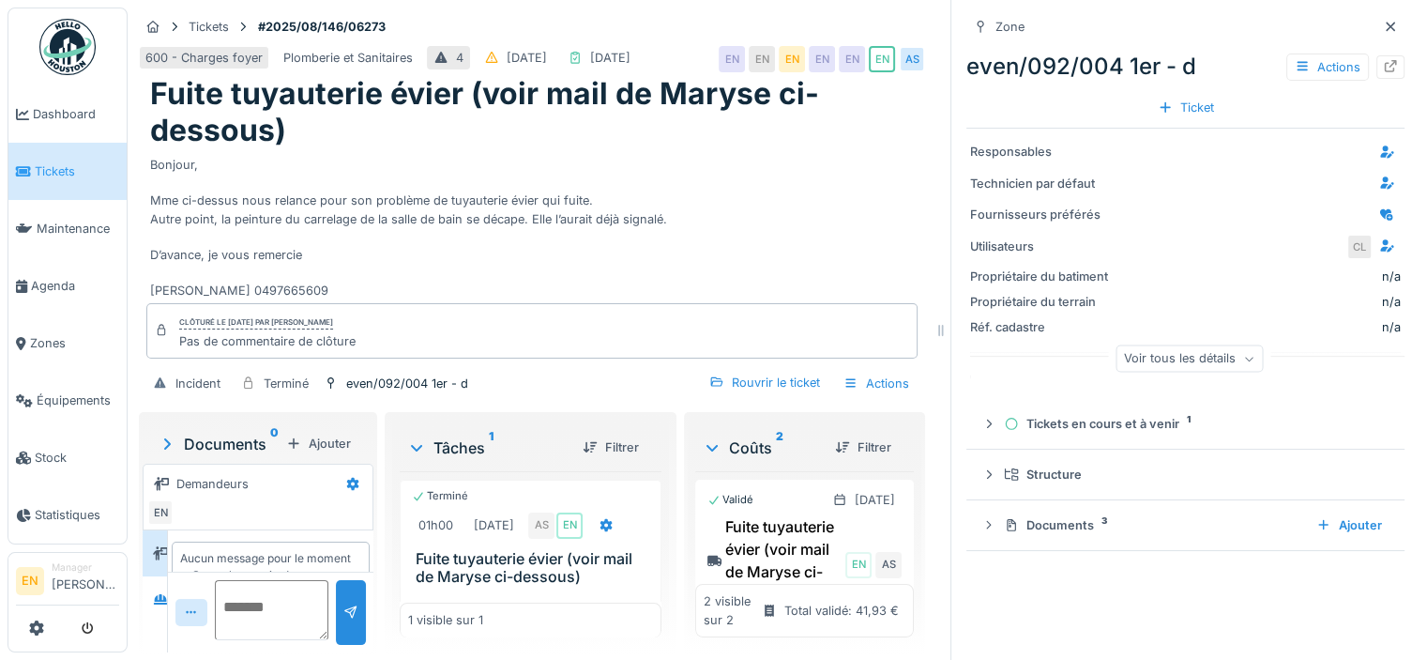
scroll to position [14, 0]
click at [1383, 21] on icon at bounding box center [1390, 27] width 15 height 12
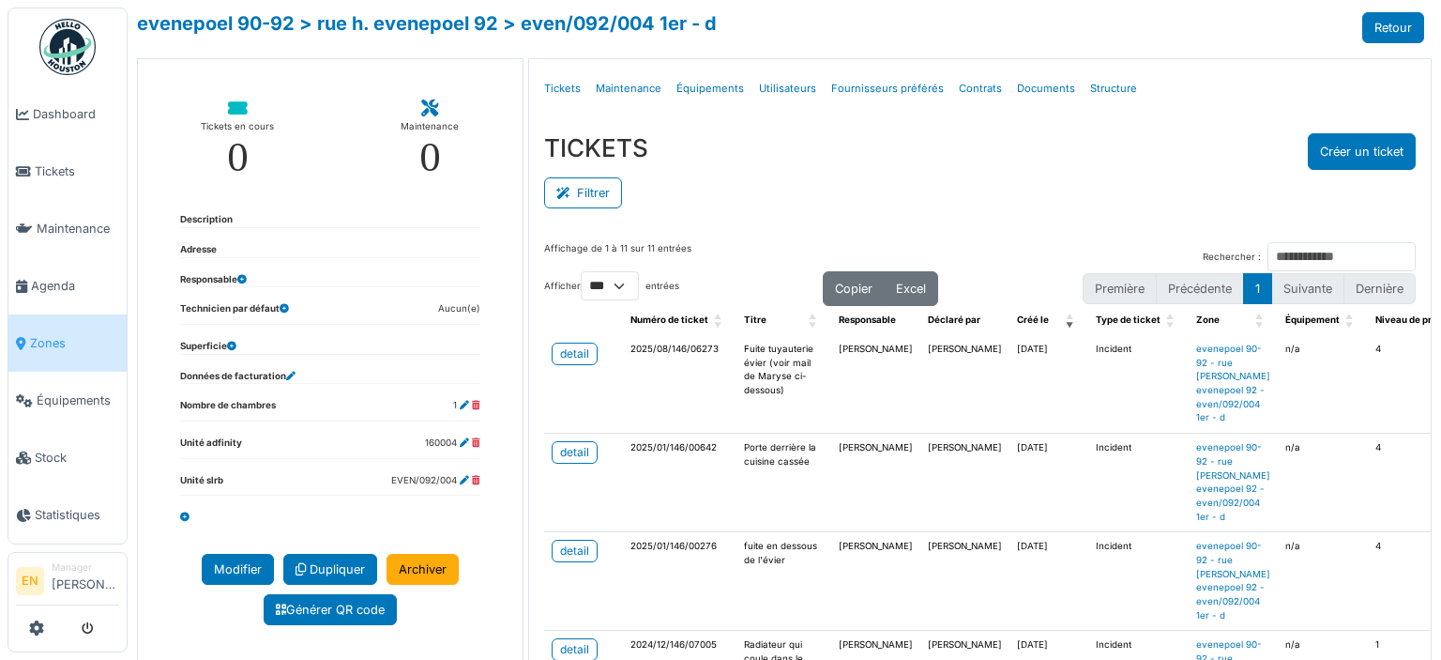
select select "***"
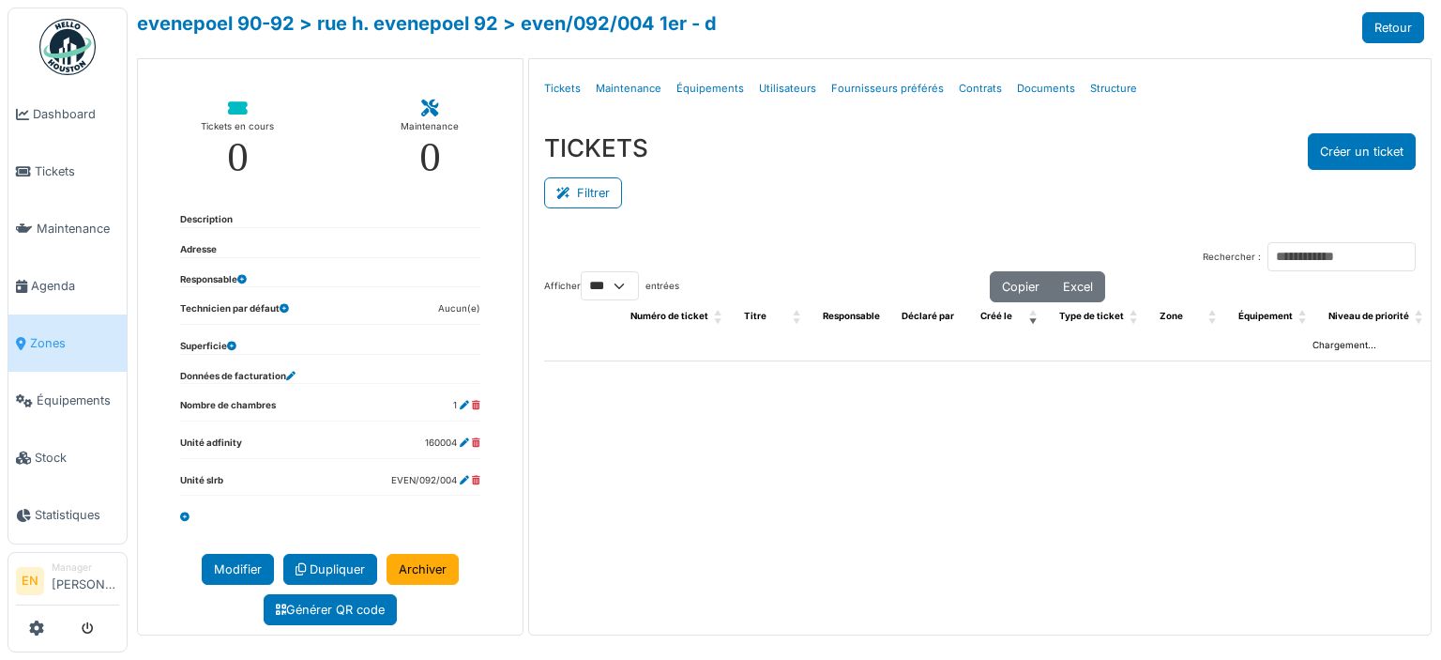
select select "***"
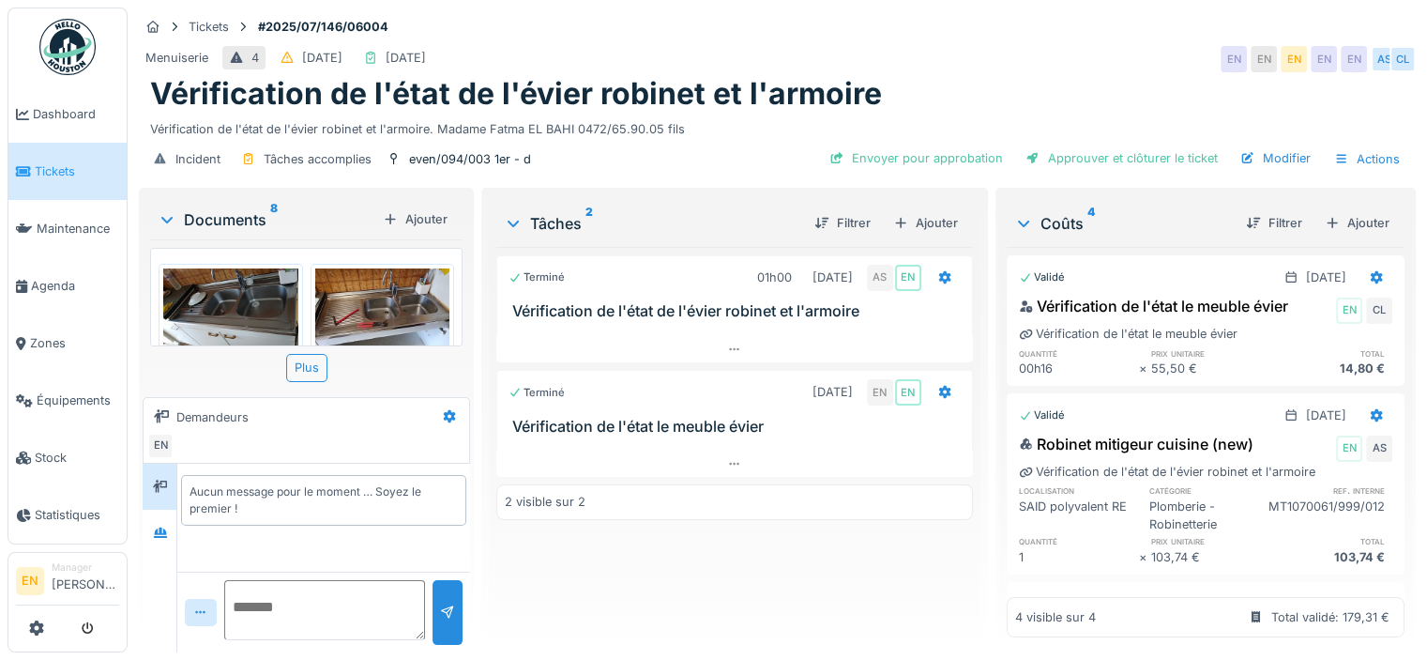
scroll to position [559, 0]
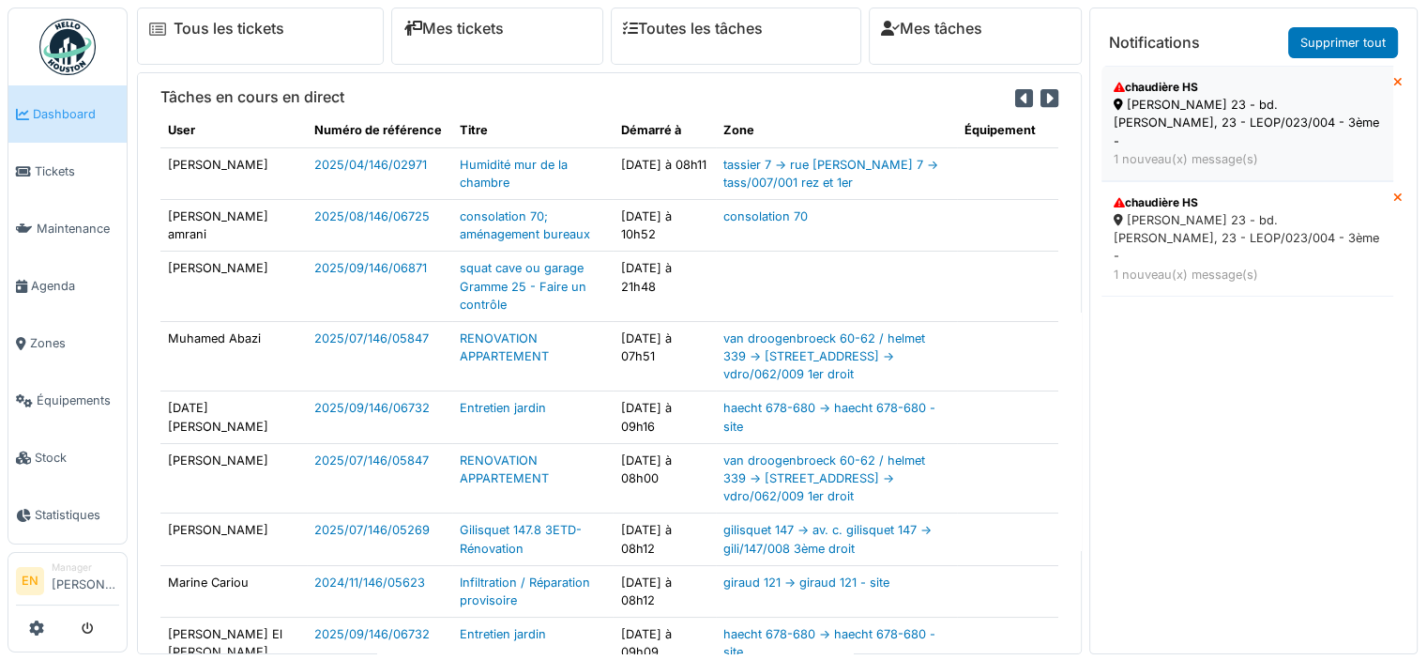
click at [1182, 111] on div "[PERSON_NAME] 23 - bd. [PERSON_NAME], 23 - LEOP/023/004 - 3ème -" at bounding box center [1247, 123] width 267 height 54
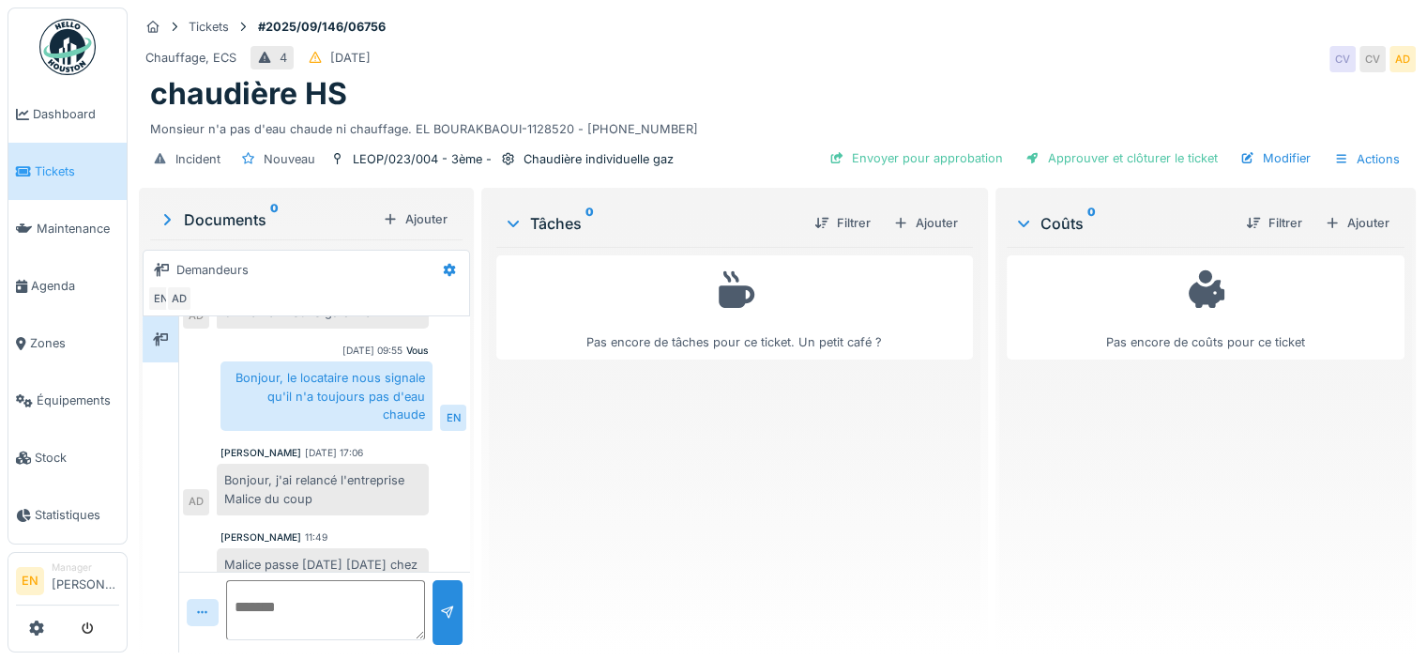
scroll to position [165, 0]
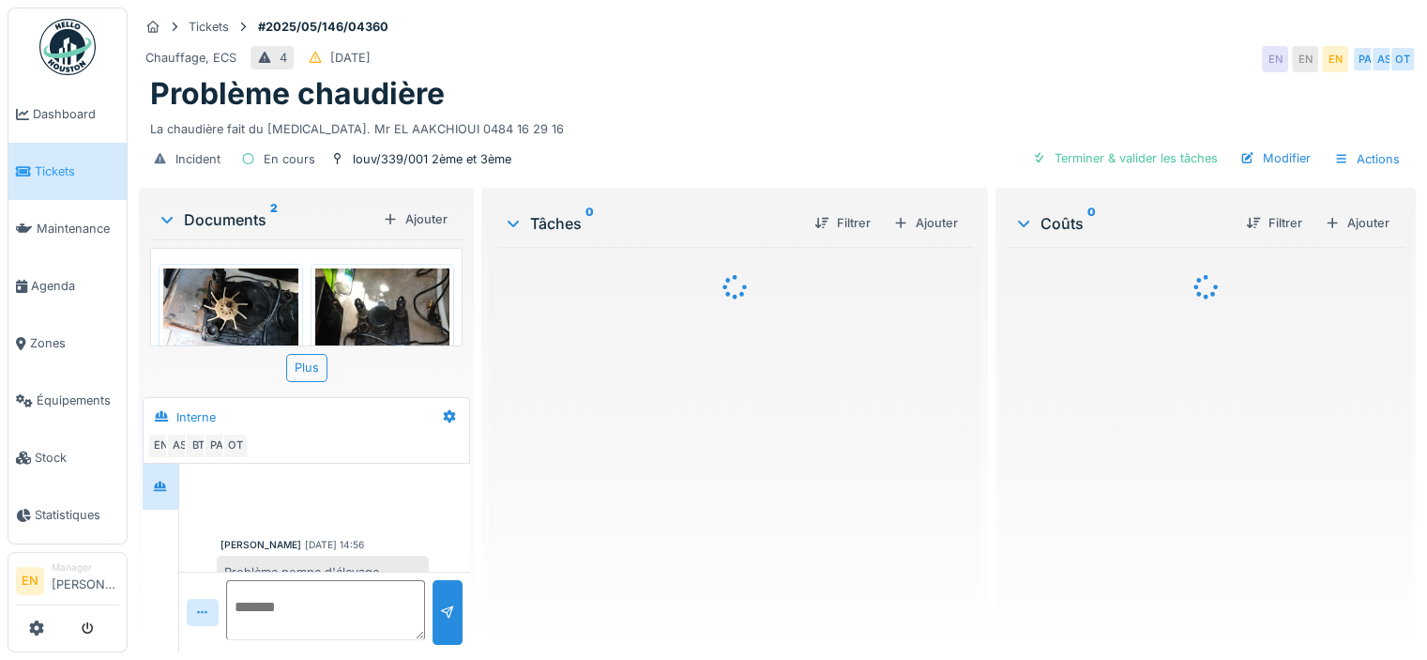
scroll to position [161, 0]
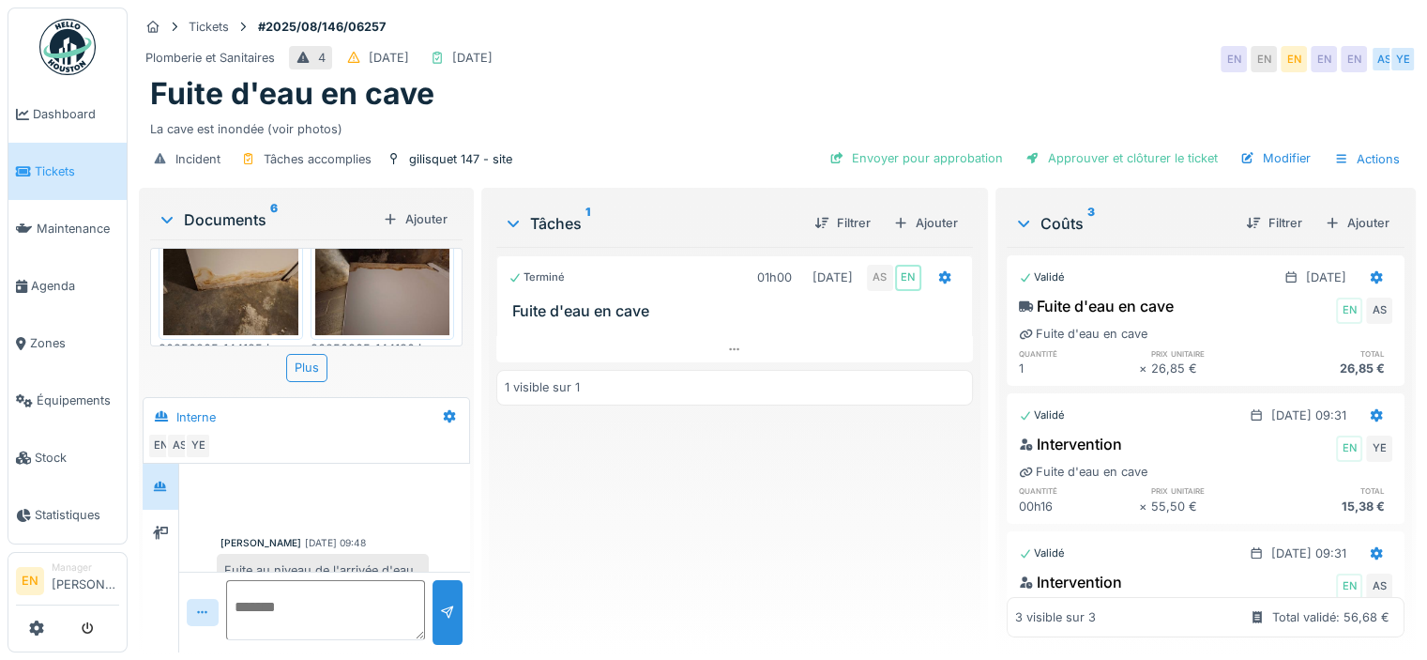
scroll to position [96, 0]
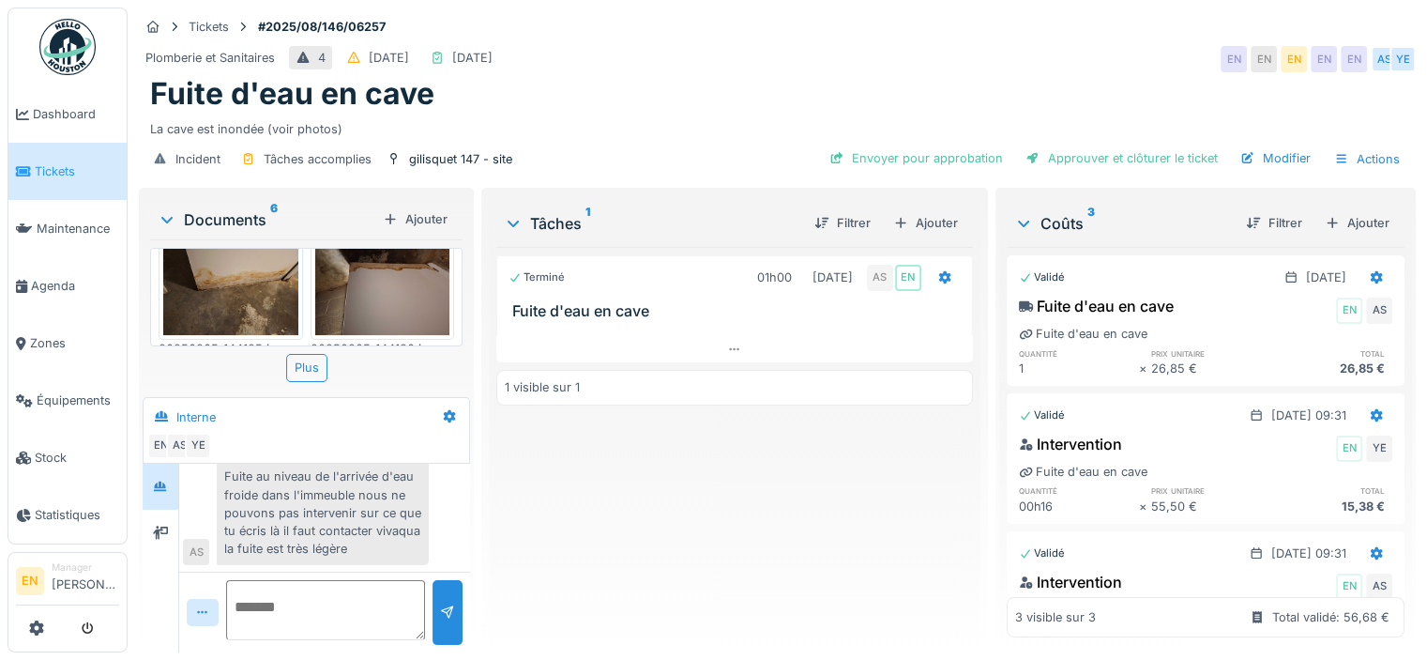
click at [614, 560] on div "Terminé 01h00 [DATE] AS EN Fuite d'eau en cave 1 visible sur 1" at bounding box center [734, 442] width 477 height 390
click at [1105, 47] on div "Plomberie et Sanitaires 4 [DATE] [DATE] EN EN EN EN EN AS YE" at bounding box center [777, 59] width 1277 height 34
